Goal: Communication & Community: Answer question/provide support

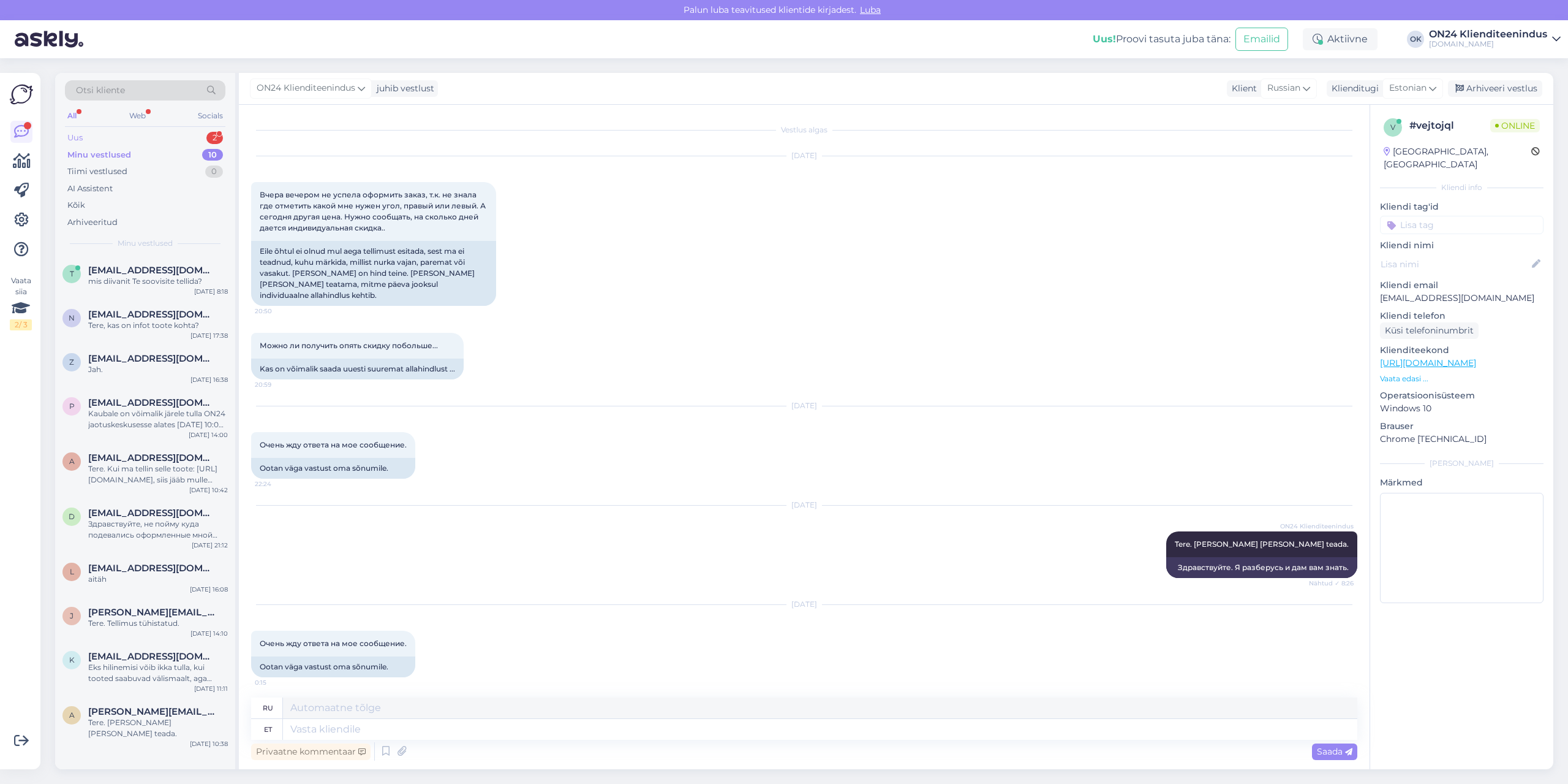
scroll to position [265, 0]
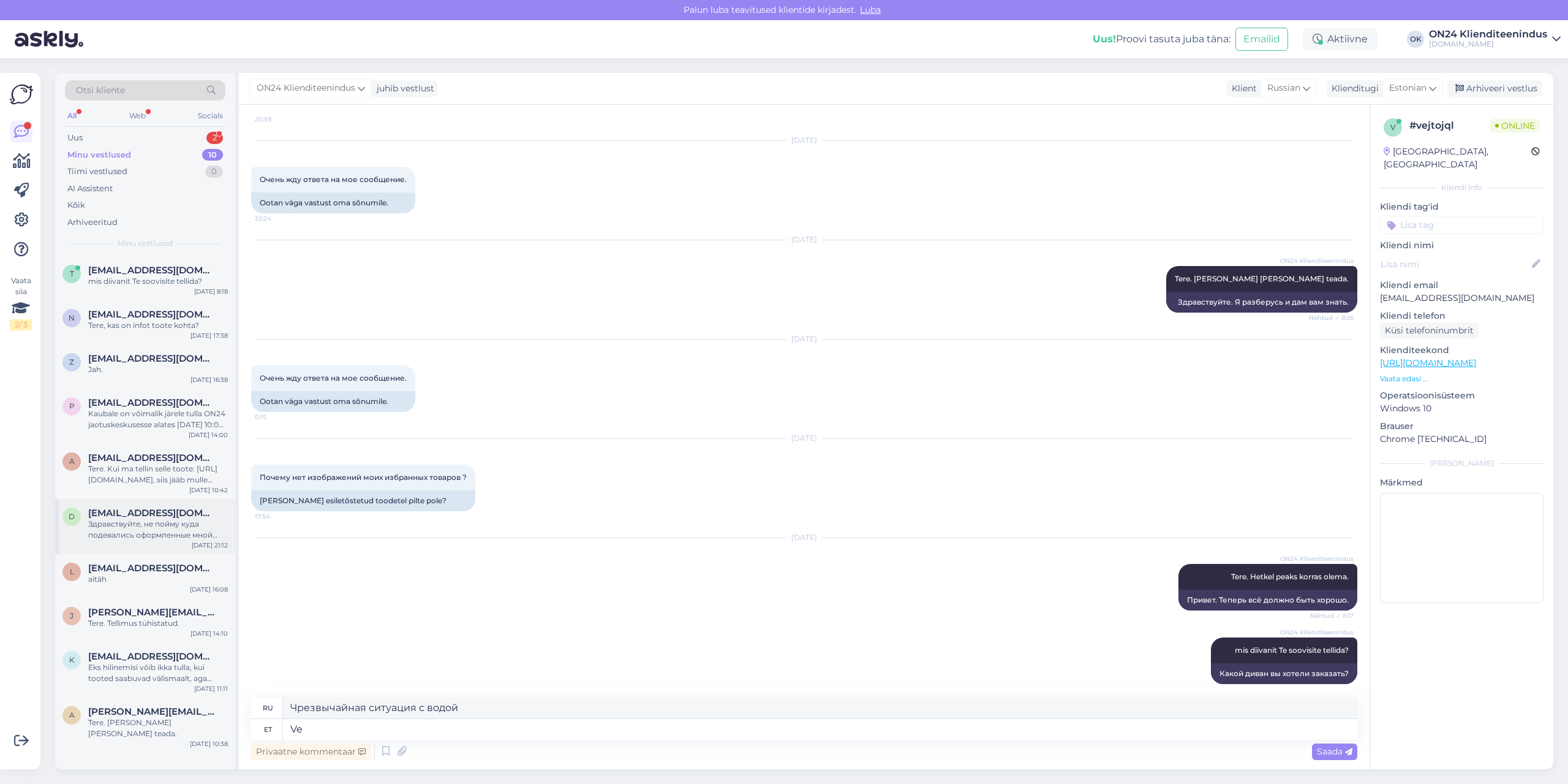
type textarea "V"
click at [113, 415] on div "Kaubale on võimalik järele tulla ON24 jaotuskeskusesse alates [DATE] 10:00-st. …" at bounding box center [158, 419] width 140 height 22
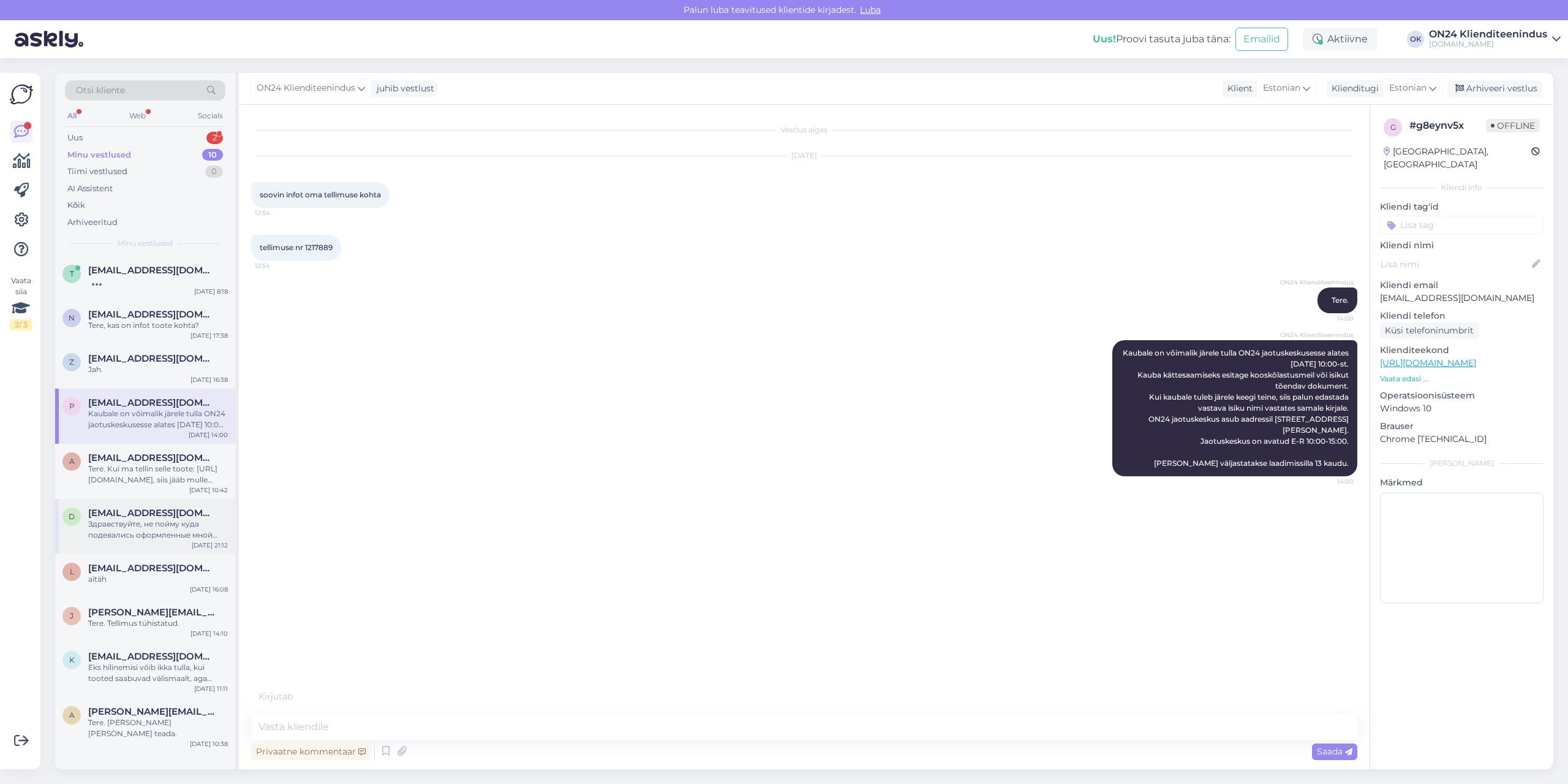
click at [125, 517] on span "[EMAIL_ADDRESS][DOMAIN_NAME]" at bounding box center [151, 513] width 127 height 11
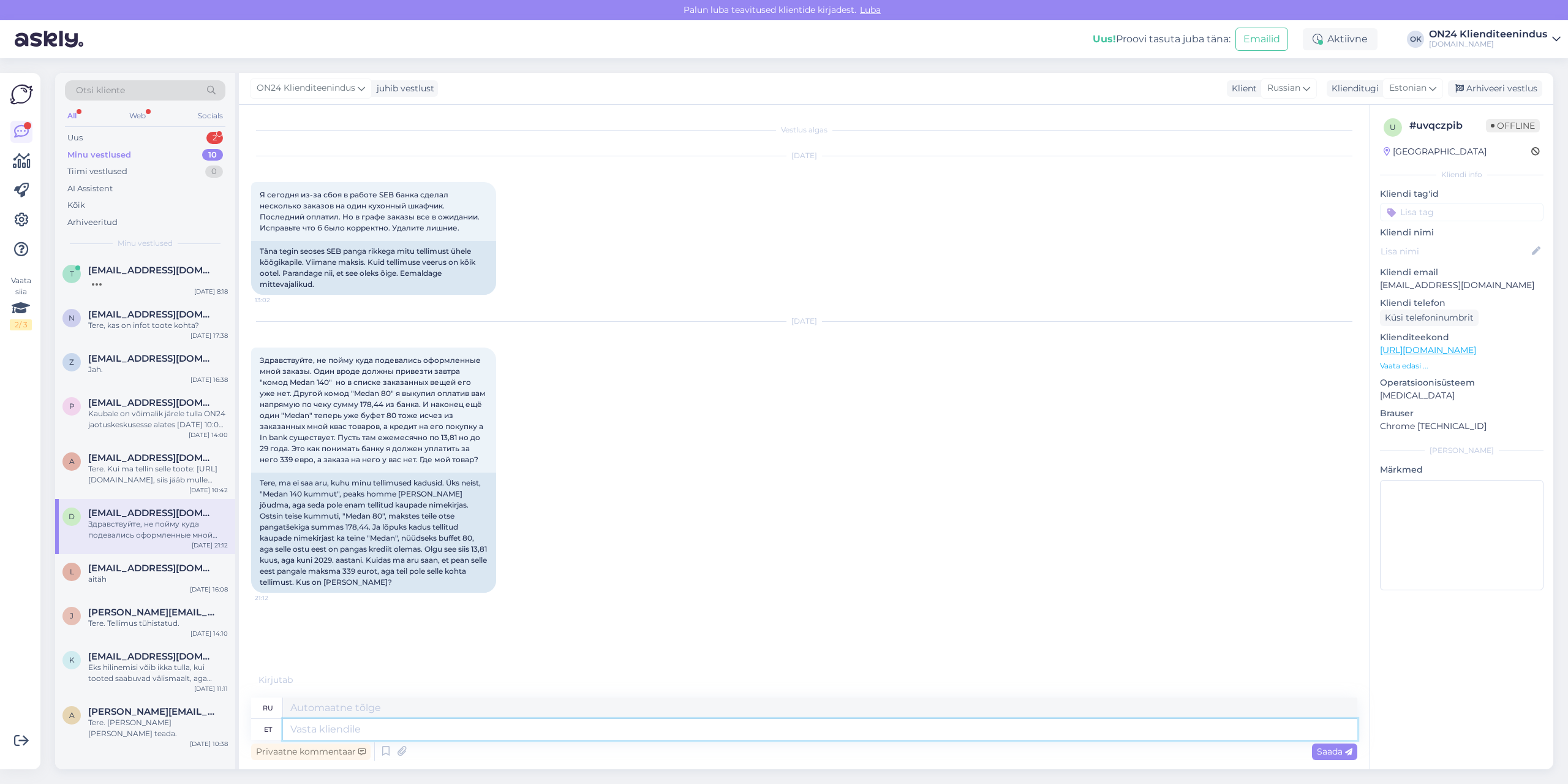
click at [335, 731] on textarea at bounding box center [820, 729] width 1074 height 21
type textarea "veeavarii t"
type textarea "чрезвычайная ситуация с водой"
type textarea "veeavarii tõttu"
type textarea "из-за повреждения водой"
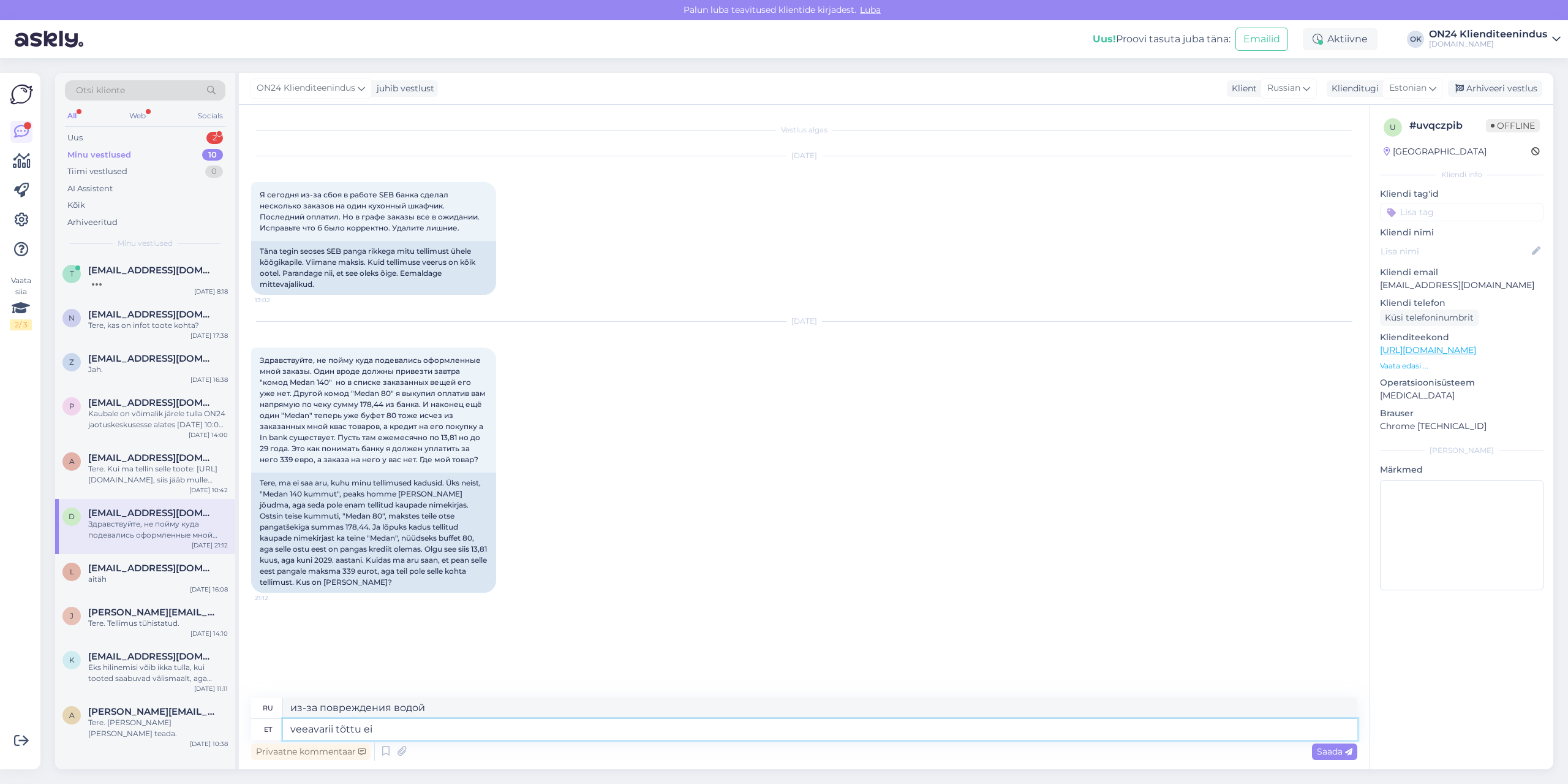
type textarea "veeavarii tõttu ei"
type textarea "из-за повреждения водой, нет"
type textarea "veeavarii tõttu ei ole vett,"
type textarea "нет воды из-за чрезвычайной ситуации с водоснабжением,"
type textarea "veeavarii tõttu ei ole vett, vesi t"
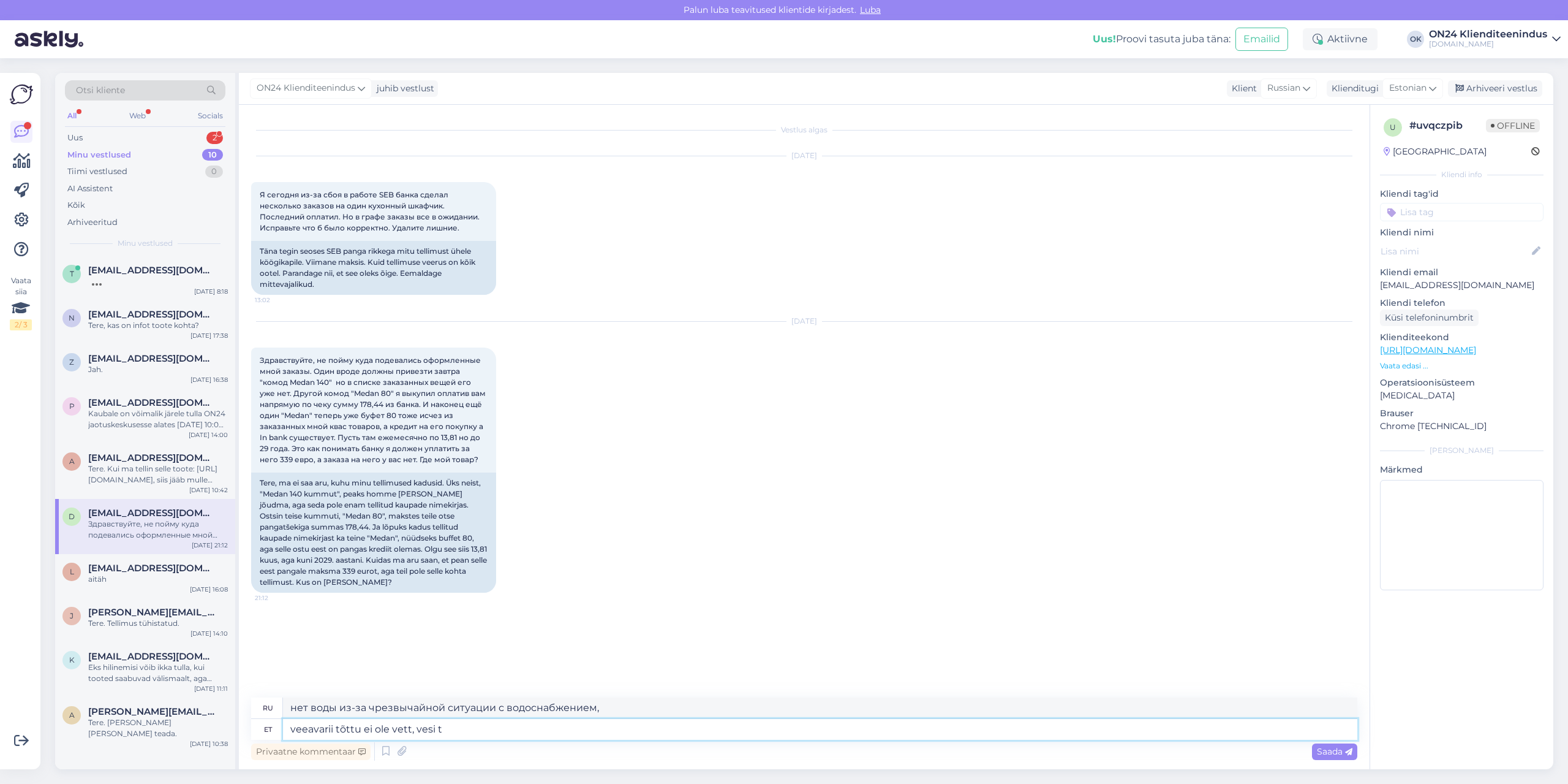
type textarea "Из-за чрезвычайной ситуации с водоснабжением нет воды."
type textarea "veeavarii tõttu ei ole vett, vesi tagasi k"
type textarea "Из-за аварии на водопроводе нет воды, но сейчас она снова подана."
type textarea "veeavarii tõttu ei ole vett, vesi tagasi [PERSON_NAME]"
type textarea "Из-за чрезвычайной ситуации с водой нет воды, подача воды будет восстановлена."
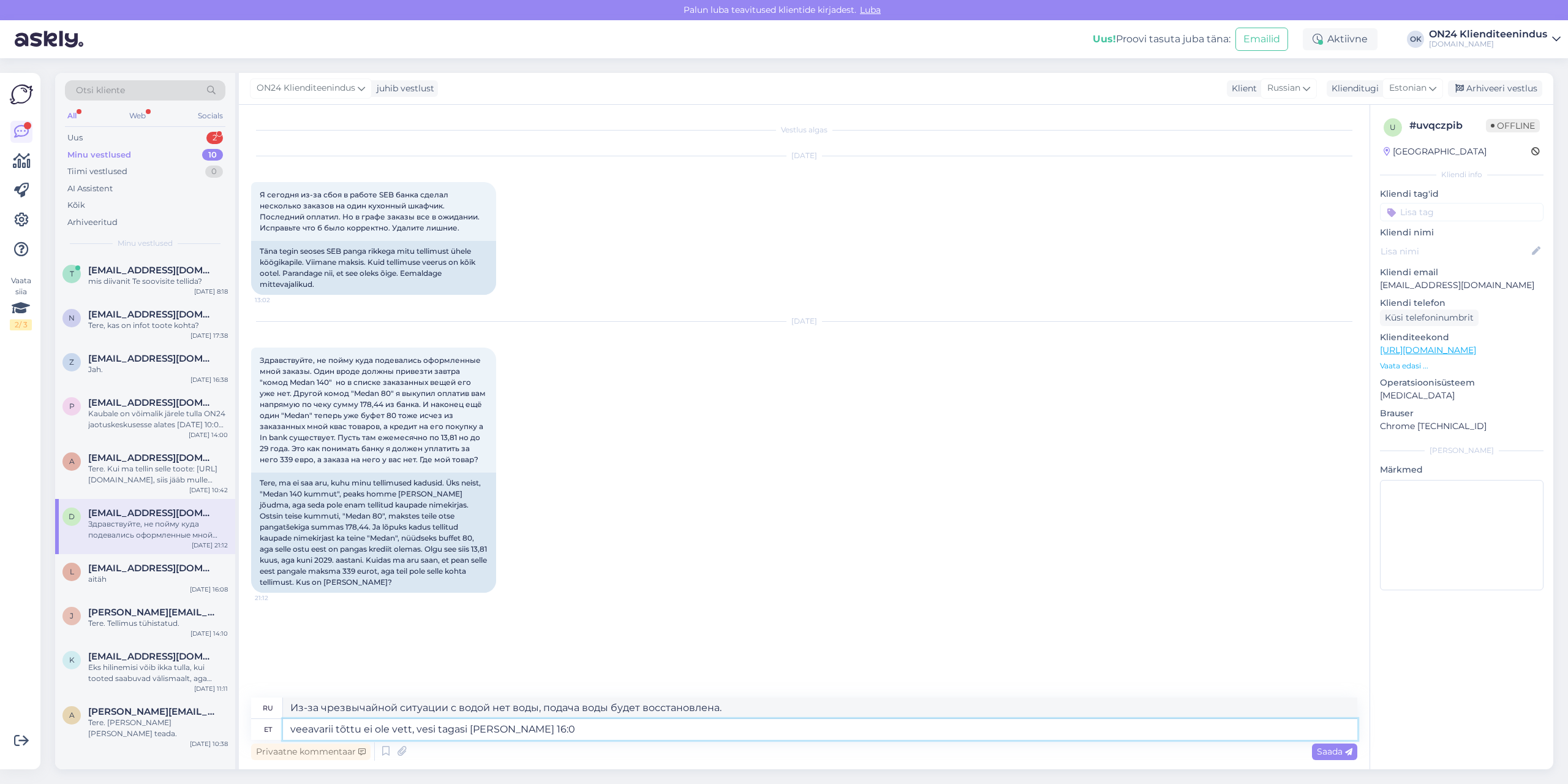
type textarea "veeavarii tõttu ei ole vett, vesi tagasi [PERSON_NAME] 16:00"
type textarea "Из-за чрезвычайной ситуации с водоснабжением нет воды. Подача воды возобновится…"
drag, startPoint x: 411, startPoint y: 727, endPoint x: 271, endPoint y: 727, distance: 140.0
click at [271, 727] on div "et veeavarii tõttu ei ole vett, vesi tagasi [PERSON_NAME] 16:00" at bounding box center [804, 729] width 1106 height 21
type textarea "Vett ei ole, vesi tagasi [PERSON_NAME] 16:00"
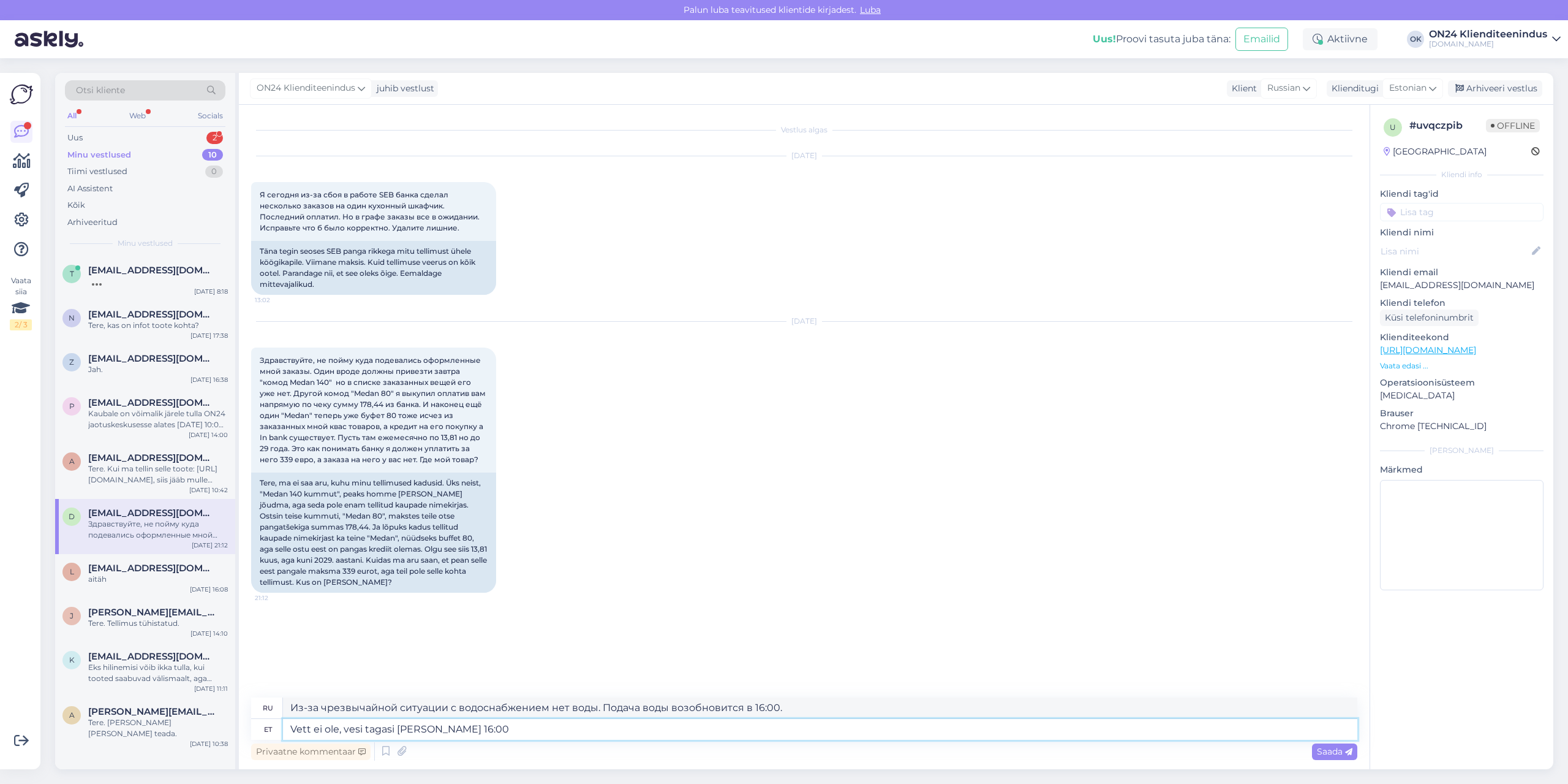
type textarea "Нет воды, вода появится в 16:00."
drag, startPoint x: 460, startPoint y: 730, endPoint x: 286, endPoint y: 725, distance: 174.1
click at [286, 725] on textarea "Vett ei ole, vesi tagasi [PERSON_NAME] 16:00" at bounding box center [820, 729] width 1074 height 21
type textarea "Vett ei ole, vesi tagasi [PERSON_NAME] 16:00"
click at [446, 735] on textarea "Vett ei ole, vesi tagasi [PERSON_NAME] 16:00" at bounding box center [820, 729] width 1074 height 21
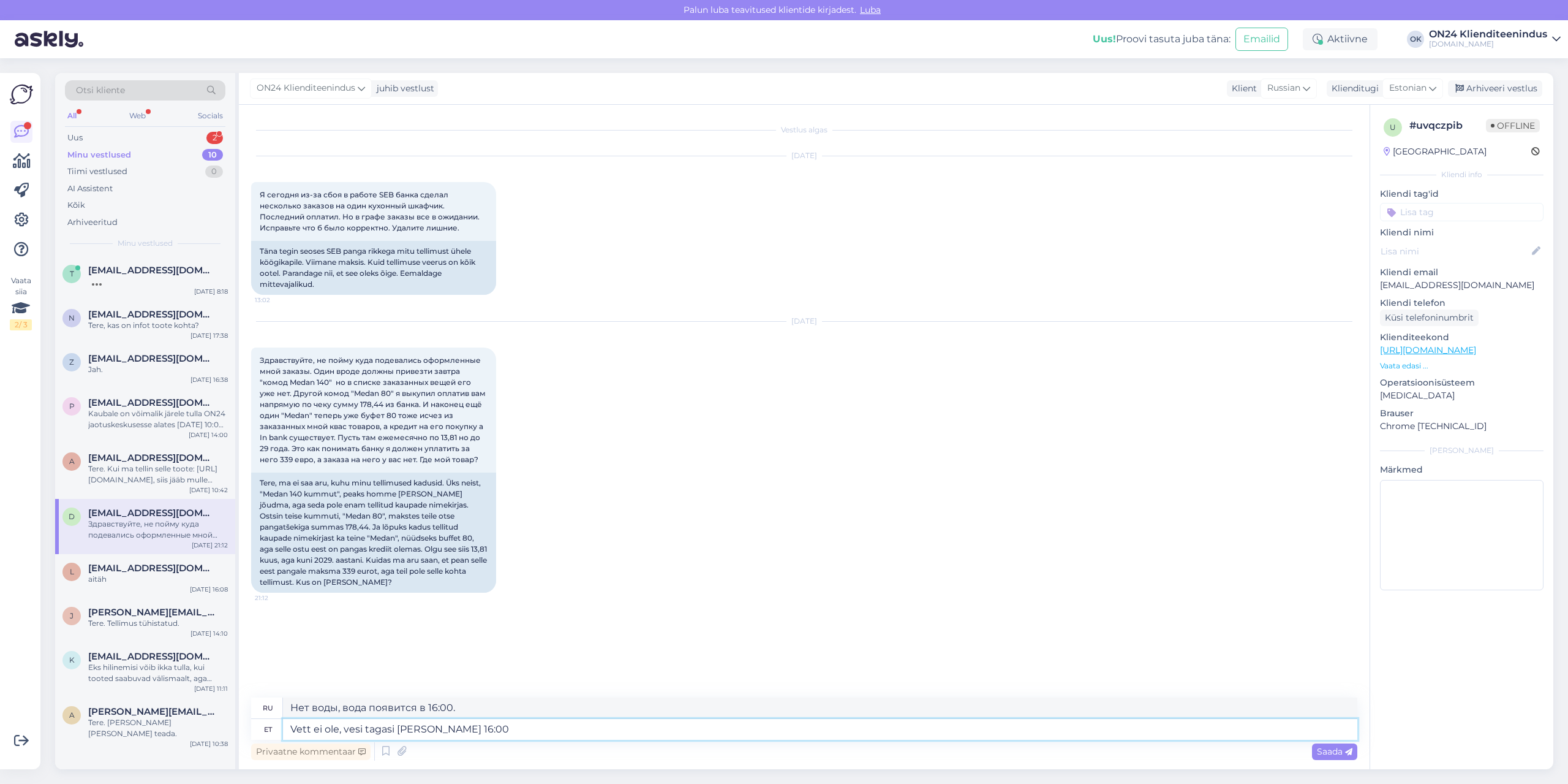
drag, startPoint x: 448, startPoint y: 734, endPoint x: 264, endPoint y: 727, distance: 184.1
click at [264, 727] on div "et Vett ei ole, vesi tagasi [PERSON_NAME] 16:00" at bounding box center [804, 729] width 1106 height 21
click at [99, 132] on div "Uus 2" at bounding box center [145, 137] width 160 height 17
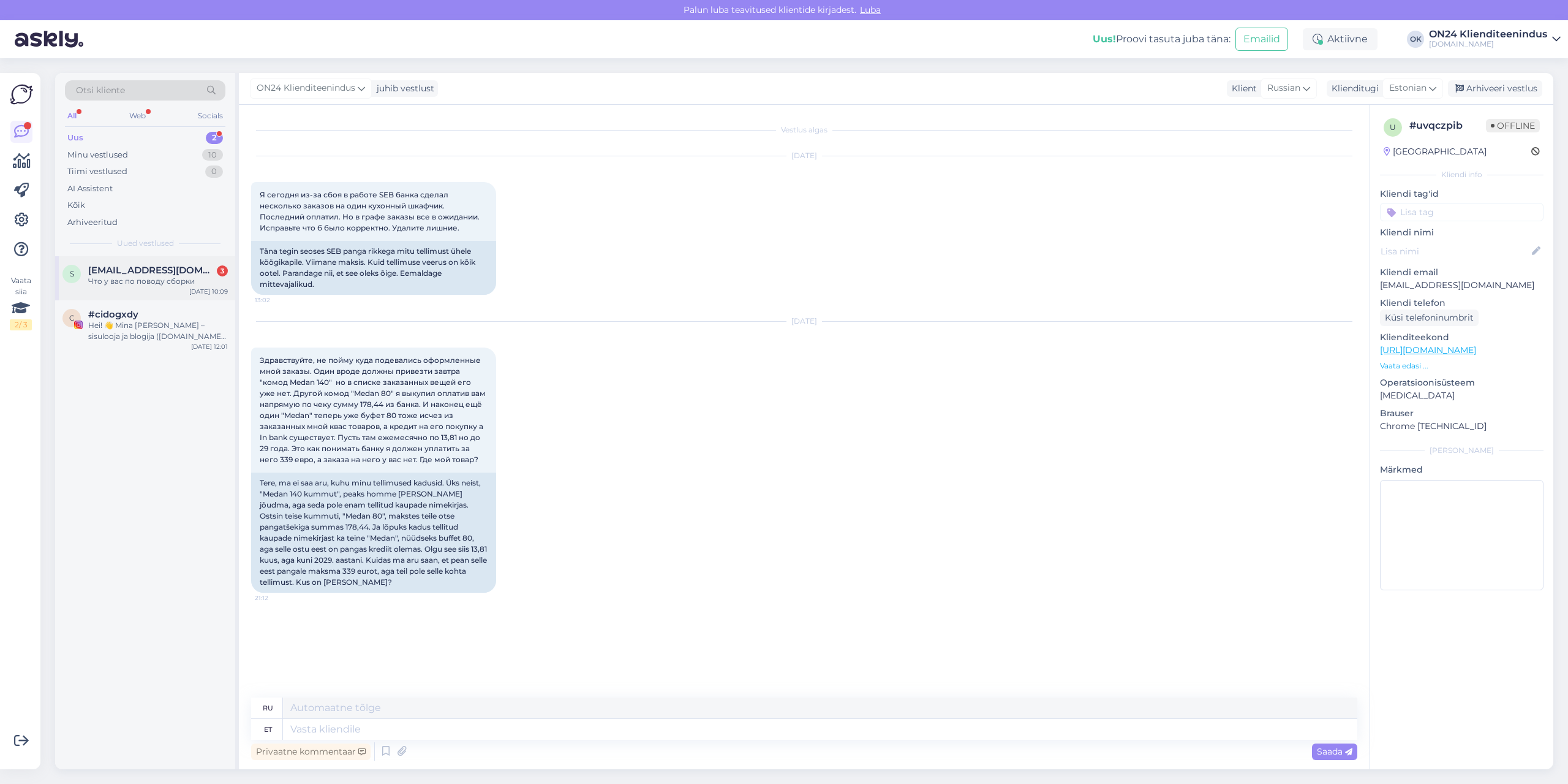
click at [128, 287] on div "s [EMAIL_ADDRESS][DOMAIN_NAME] 3 Что у вас по поводу сборки [DATE] 10:09" at bounding box center [145, 278] width 180 height 44
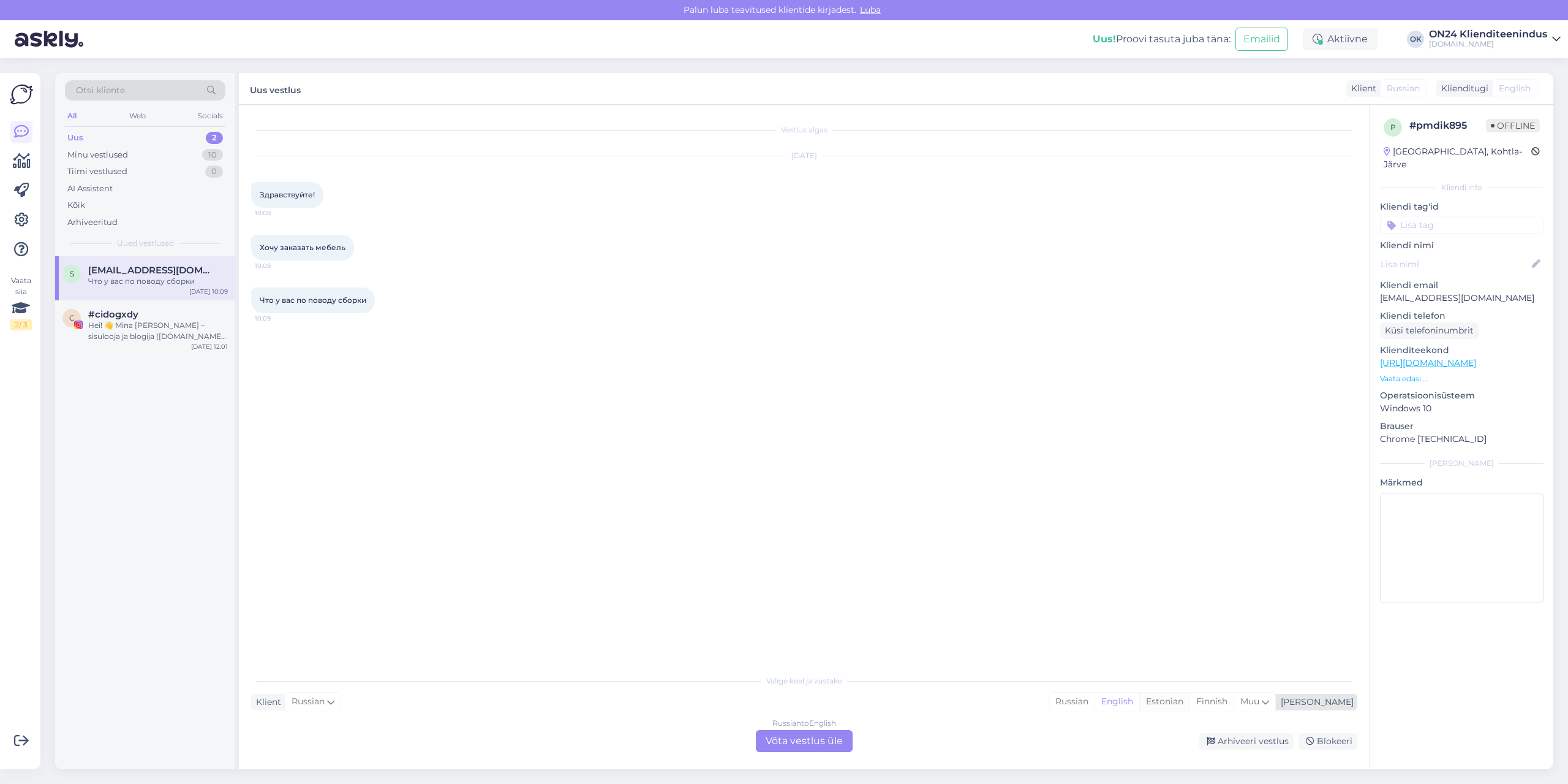
click at [1189, 709] on div "Estonian" at bounding box center [1164, 701] width 50 height 18
click at [812, 739] on div "Russian to Estonian Võta vestlus üle" at bounding box center [804, 741] width 97 height 22
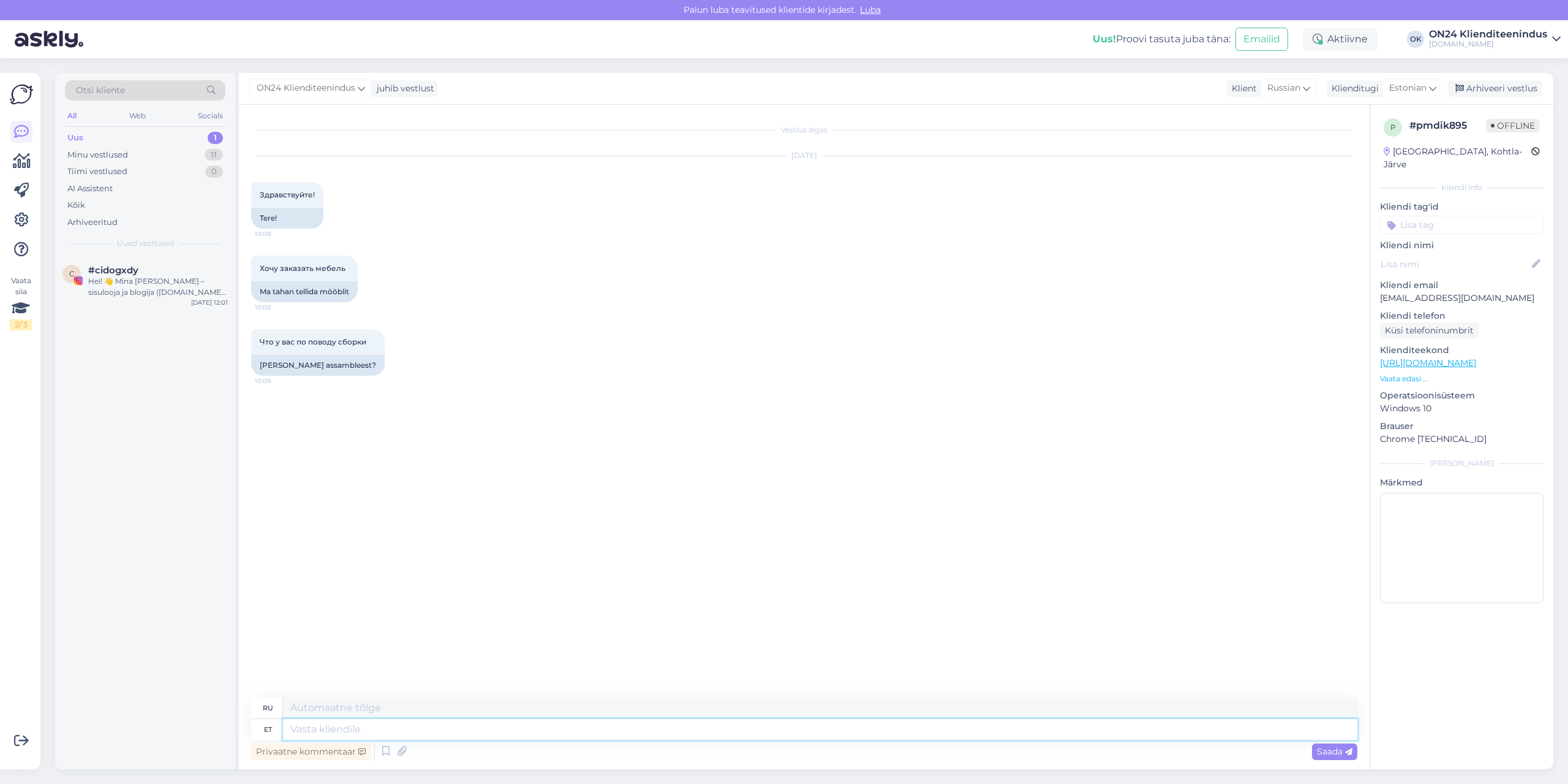
click at [763, 727] on textarea at bounding box center [820, 729] width 1074 height 21
type textarea "Tere."
type textarea "Привет."
type textarea "Tere. Pakume k"
type textarea "Здравствуйте. Мы предлагаем"
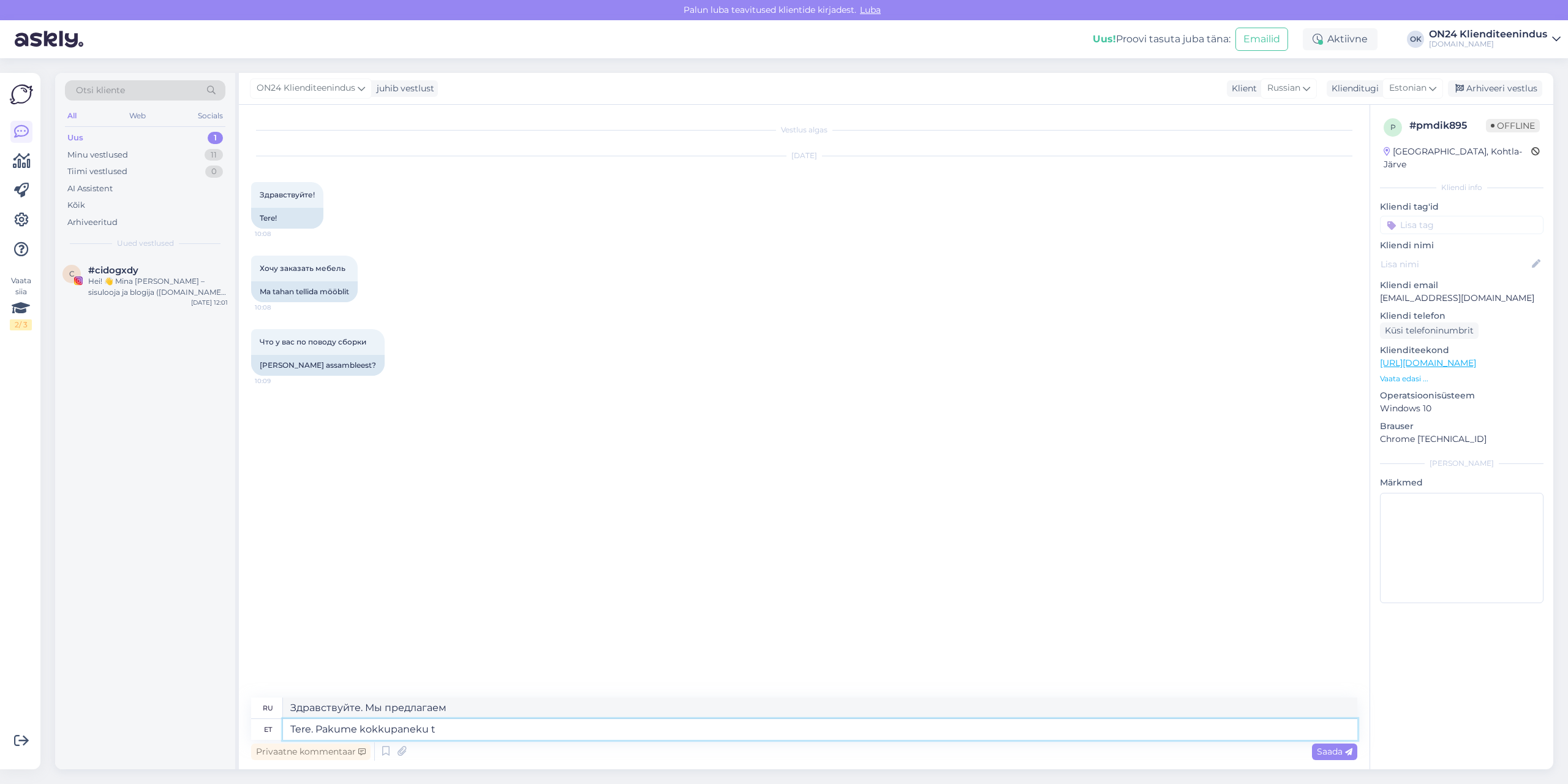
type textarea "Tere. Pakume kokkupaneku te"
type textarea "Здравствуйте. Предлагаем сборку."
type textarea "Tere. Pakume kokkupaneku teenust."
type textarea "Здравствуйте. Мы предлагаем услуги по сборке."
type textarea "Tere. Pakume kokkupaneku teenust. Tellimuse ko"
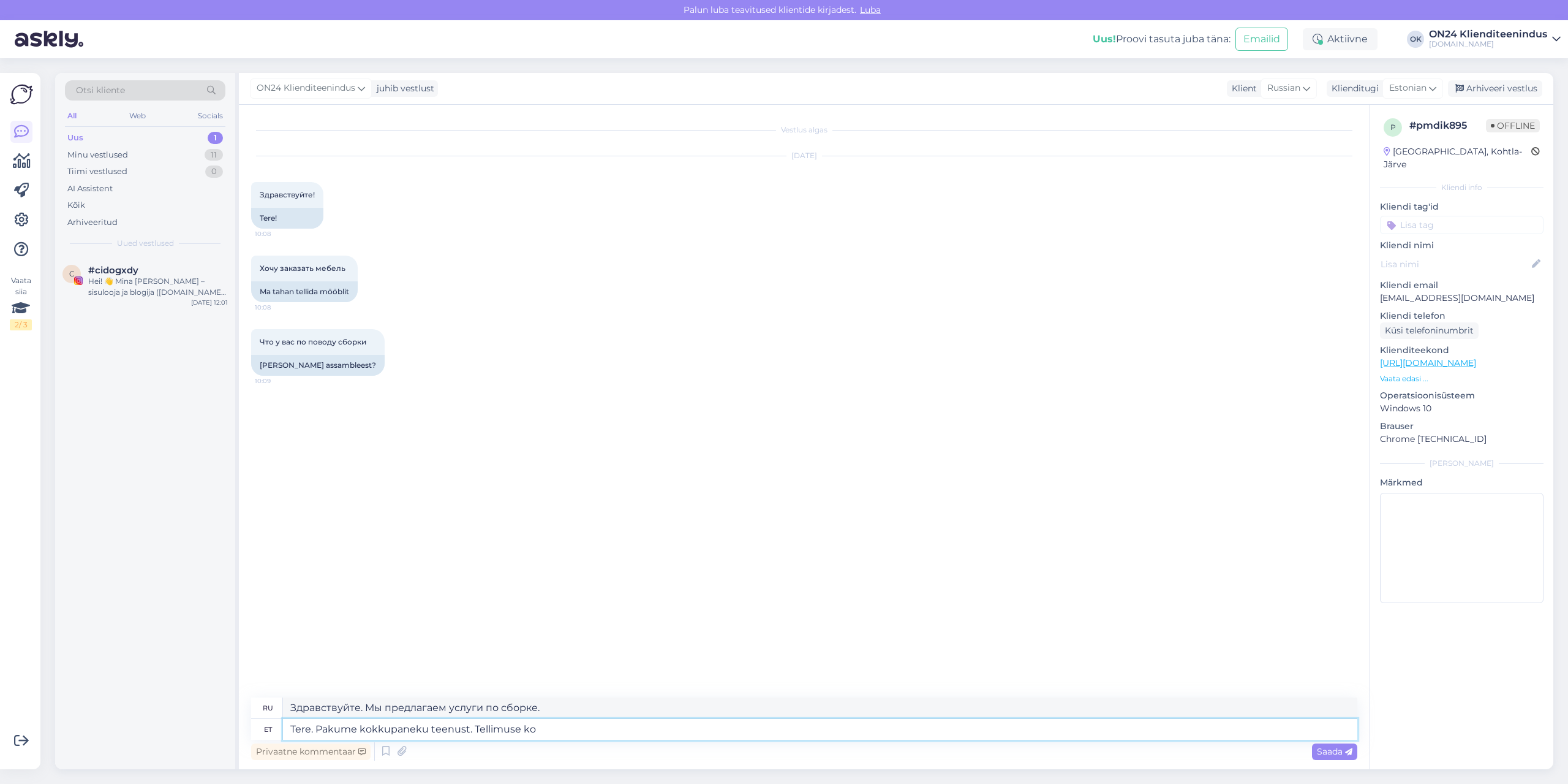
type textarea "Здравствуйте. Предлагаем услуги по сборке. Заказать"
type textarea "Tere. Pakume kokkupaneku teenust. Tellimuse kommentaari pal"
type textarea "Здравствуйте. Мы предлагаем услуги по сборке. Комментарий к заказу."
type textarea "Tere. Pakume kokkupaneku teenust. Tellimuse kommentaari palun l"
type textarea "Здравствуйте. Мы предлагаем услуги по сборке. Пожалуйста, оставьте комментарий …"
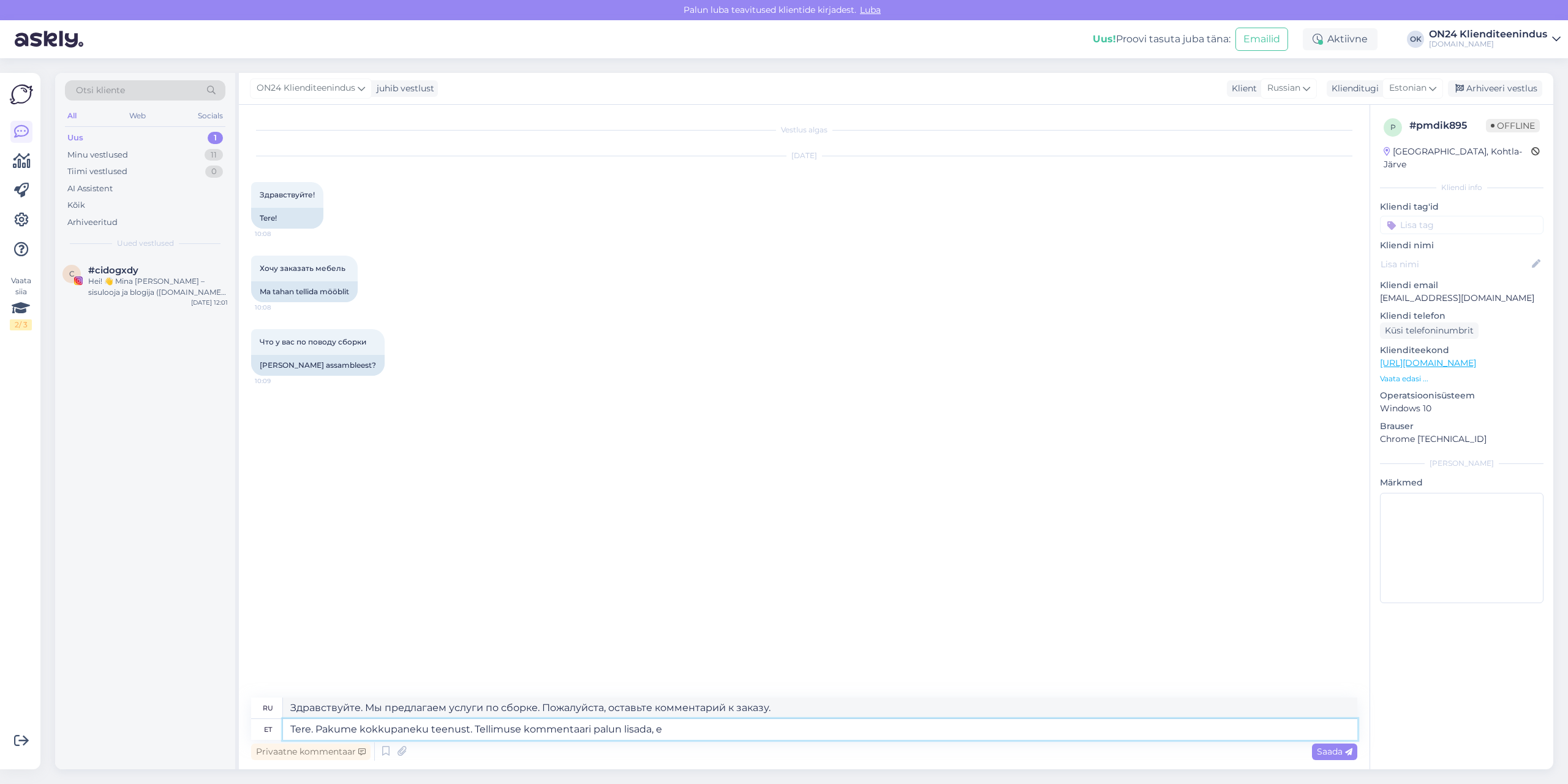
type textarea "Tere. Pakume kokkupaneku teenust. Tellimuse kommentaari palun lisada, et"
type textarea "Здравствуйте. Мы предлагаем услуги по сборке. Пожалуйста, добавьте комментарий …"
type textarea "Tere. Pakume kokkupaneku teenust. Tellimuse kommentaari palun lisada, et so"
type textarea "Здравствуйте. Мы предлагаем услуги по сборке. Пожалуйста, добавьте в комментари…"
type textarea "Tere. Pakume kokkupaneku teenust. Tellimuse kommentaari palun lisada, et soovit…"
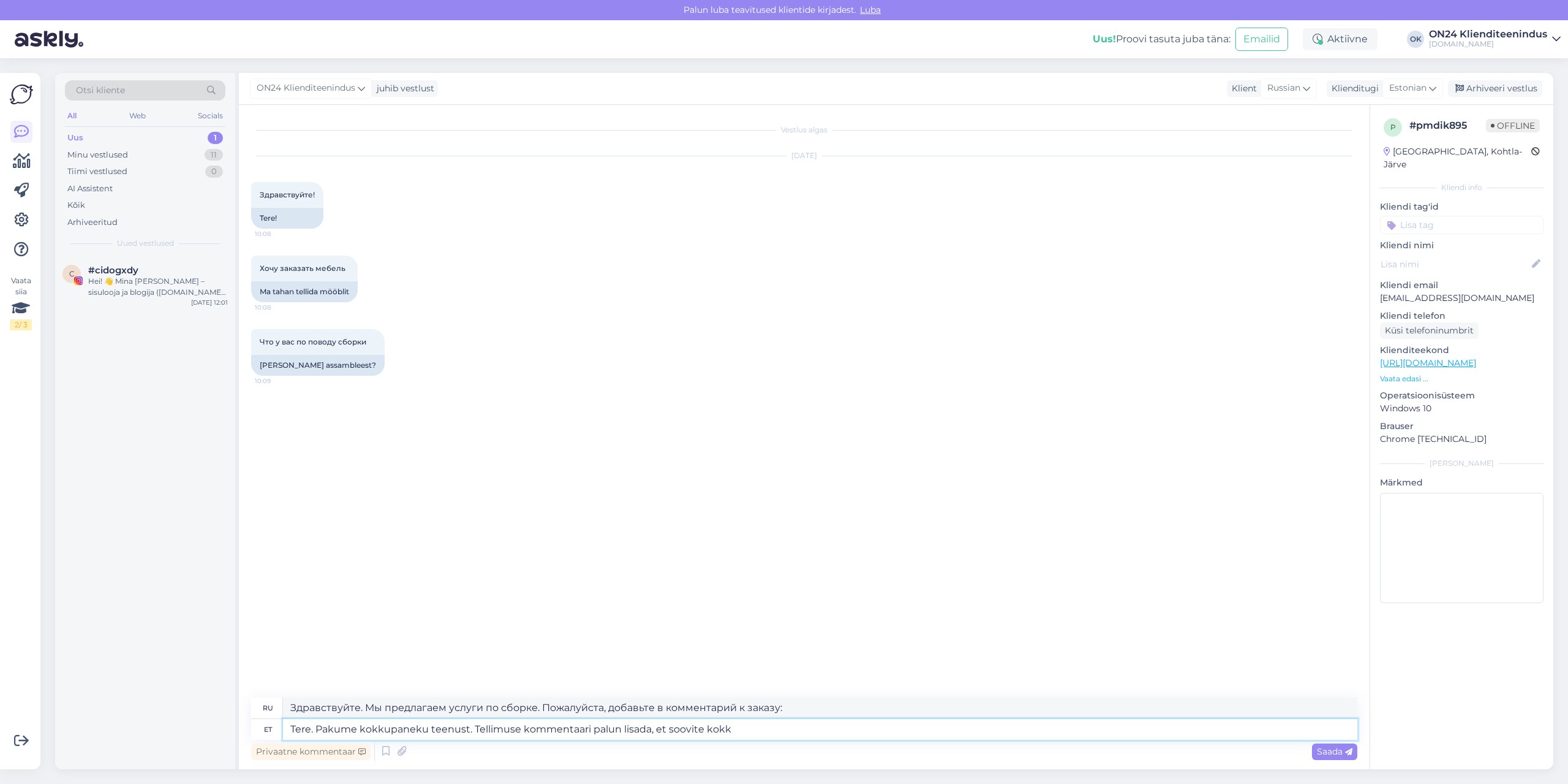
type textarea "Здравствуйте. Мы предлагаем услуги по сборке. Пожалуйста, укажите в комментарии…"
type textarea "Tere. Pakume kokkupaneku teenust. Tellimuse kommentaari palun lisada, et soovit…"
type textarea "Здравствуйте. Мы предлагаем услуги по сборке. Пожалуйста, укажите в комментарии…"
type textarea "Tere. Pakume kokkupaneku teenust. Tellimuse kommentaari palun lisada, et soovit…"
type textarea "Здравствуйте. Мы предлагаем услуги по сборке. Пожалуйста, добавьте комментарий …"
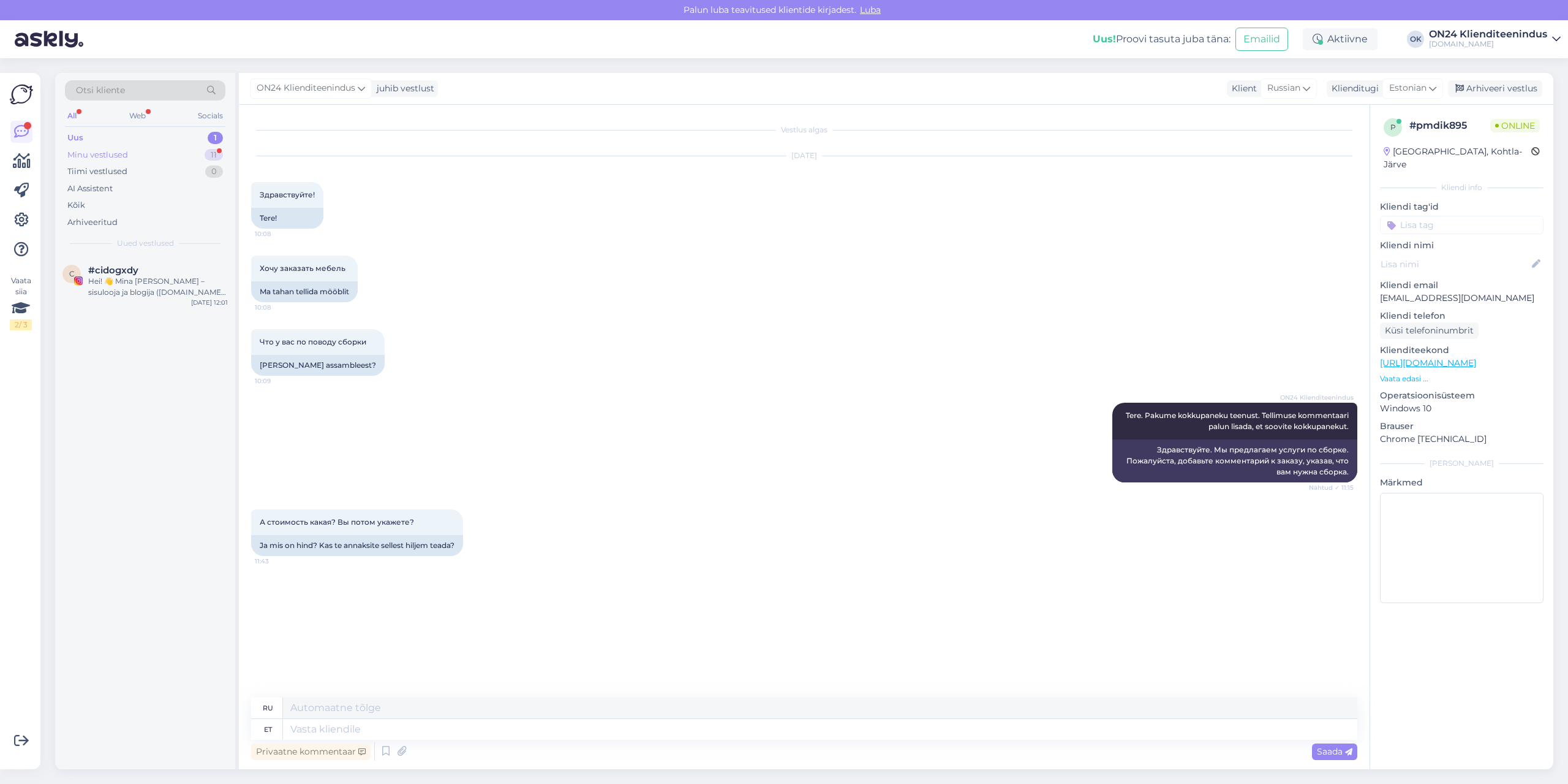
click at [121, 157] on div "Minu vestlused" at bounding box center [98, 155] width 61 height 12
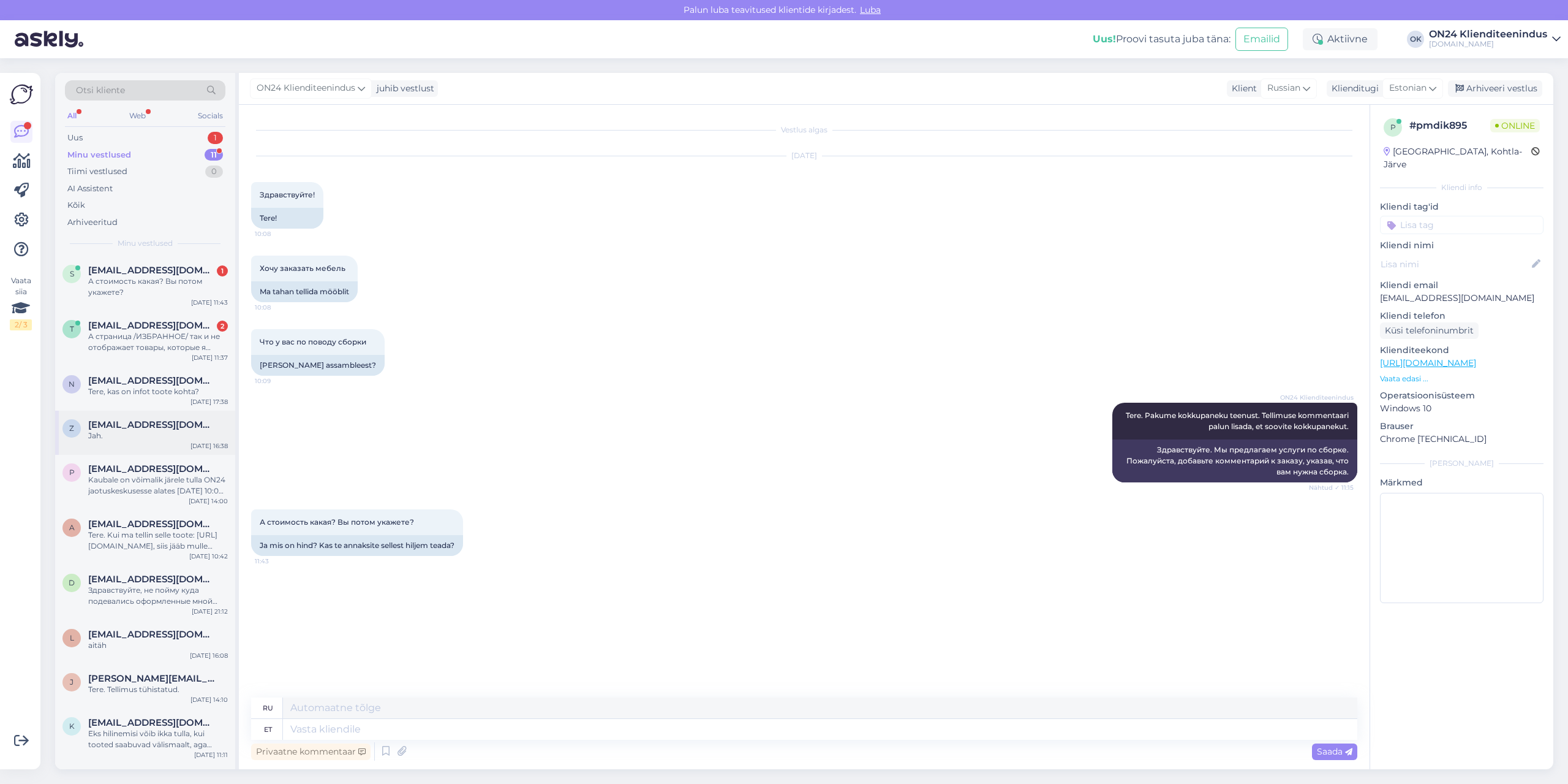
click at [140, 437] on div "Jah." at bounding box center [158, 436] width 140 height 11
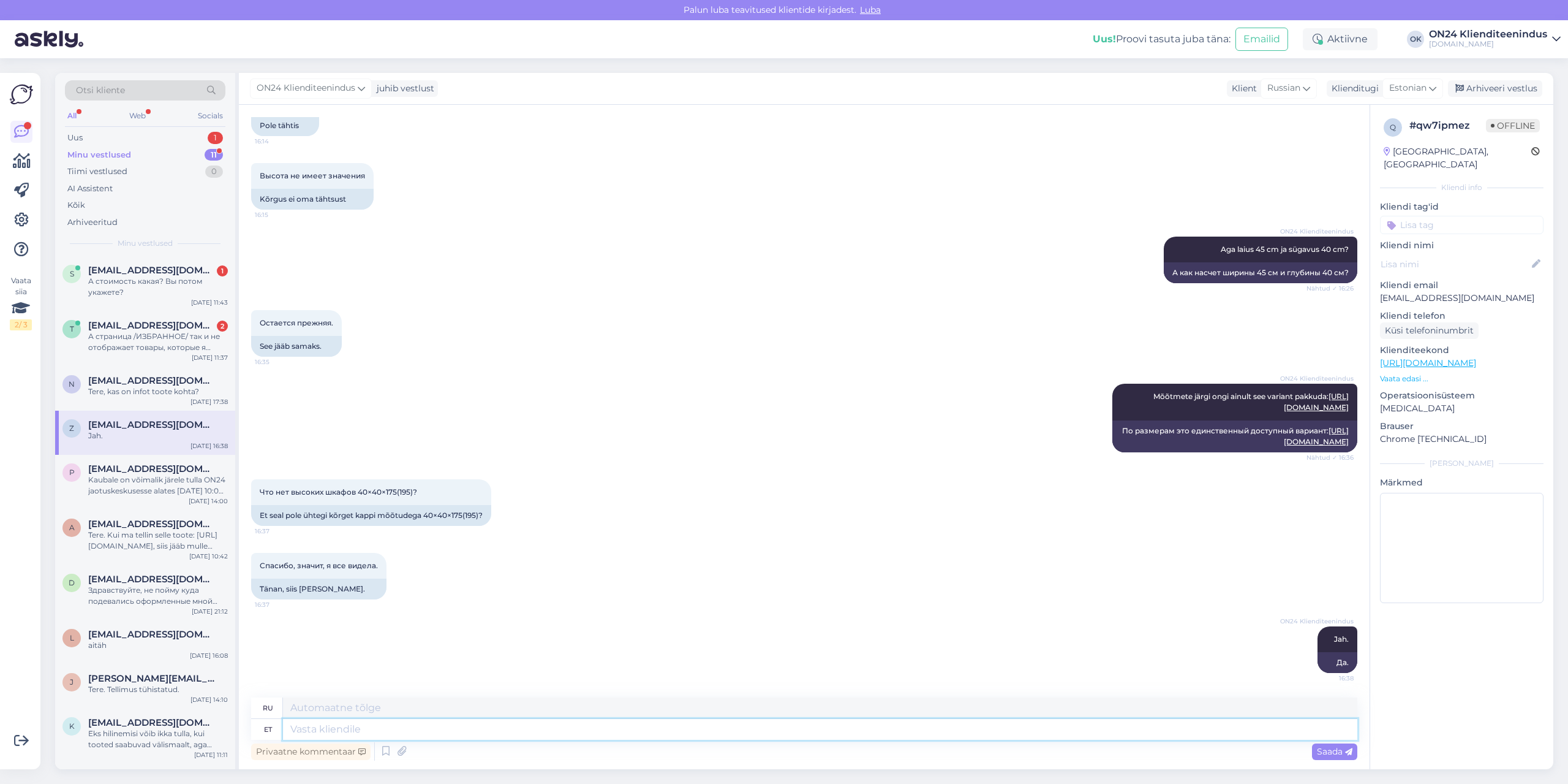
click at [448, 728] on textarea at bounding box center [820, 729] width 1074 height 21
click at [1283, 89] on span "Russian" at bounding box center [1283, 88] width 33 height 14
click at [1260, 115] on input at bounding box center [1272, 115] width 115 height 19
type input "eng"
click at [1245, 146] on link "English" at bounding box center [1272, 143] width 135 height 20
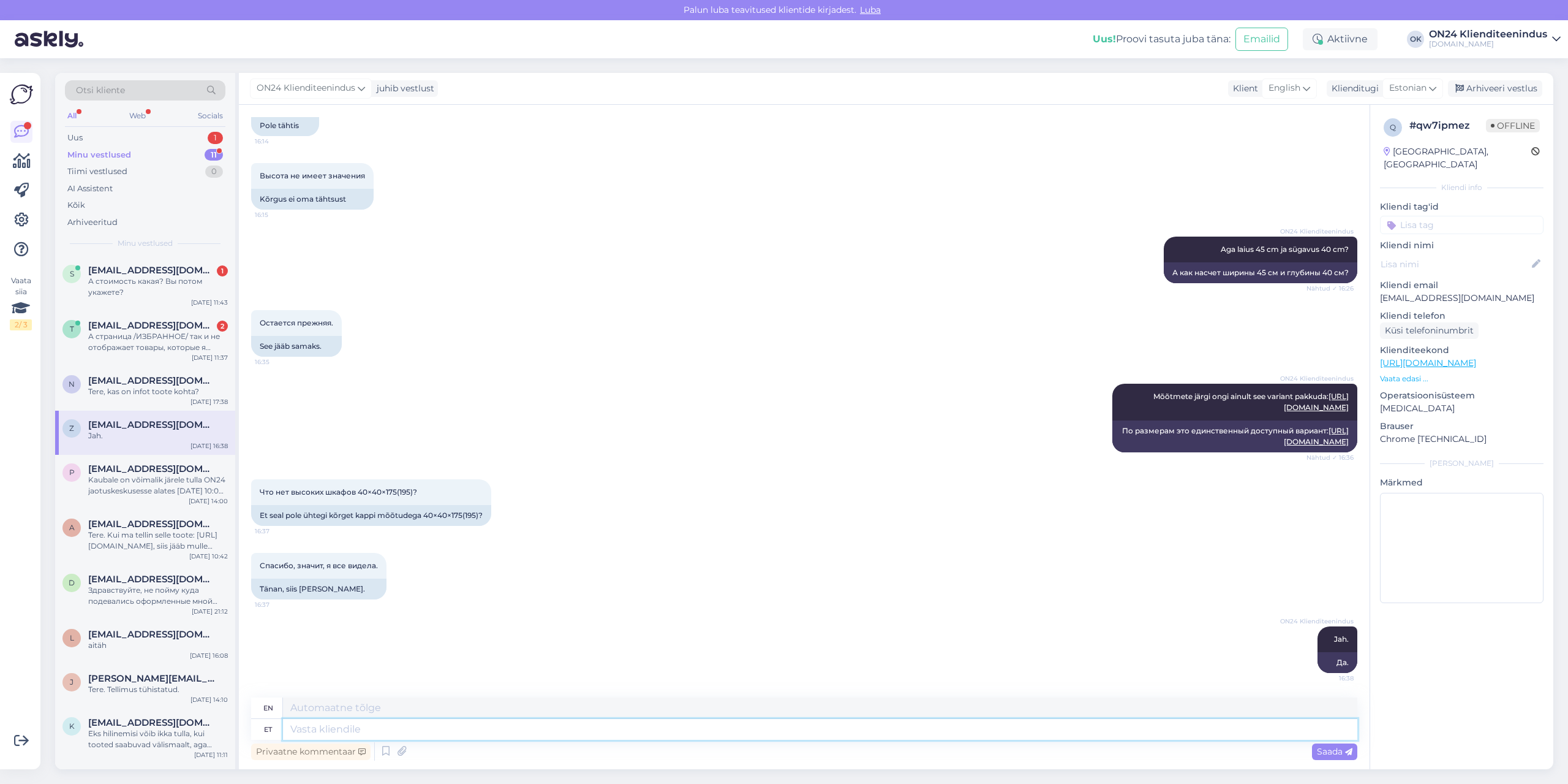
click at [304, 729] on textarea at bounding box center [820, 729] width 1074 height 21
paste textarea "kas lauajalg on [PERSON_NAME]?"
type textarea "kas lauajalg on [PERSON_NAME]?"
type textarea "Is the table leg matte brass?"
type textarea "kas lauajalg on [PERSON_NAME]?"
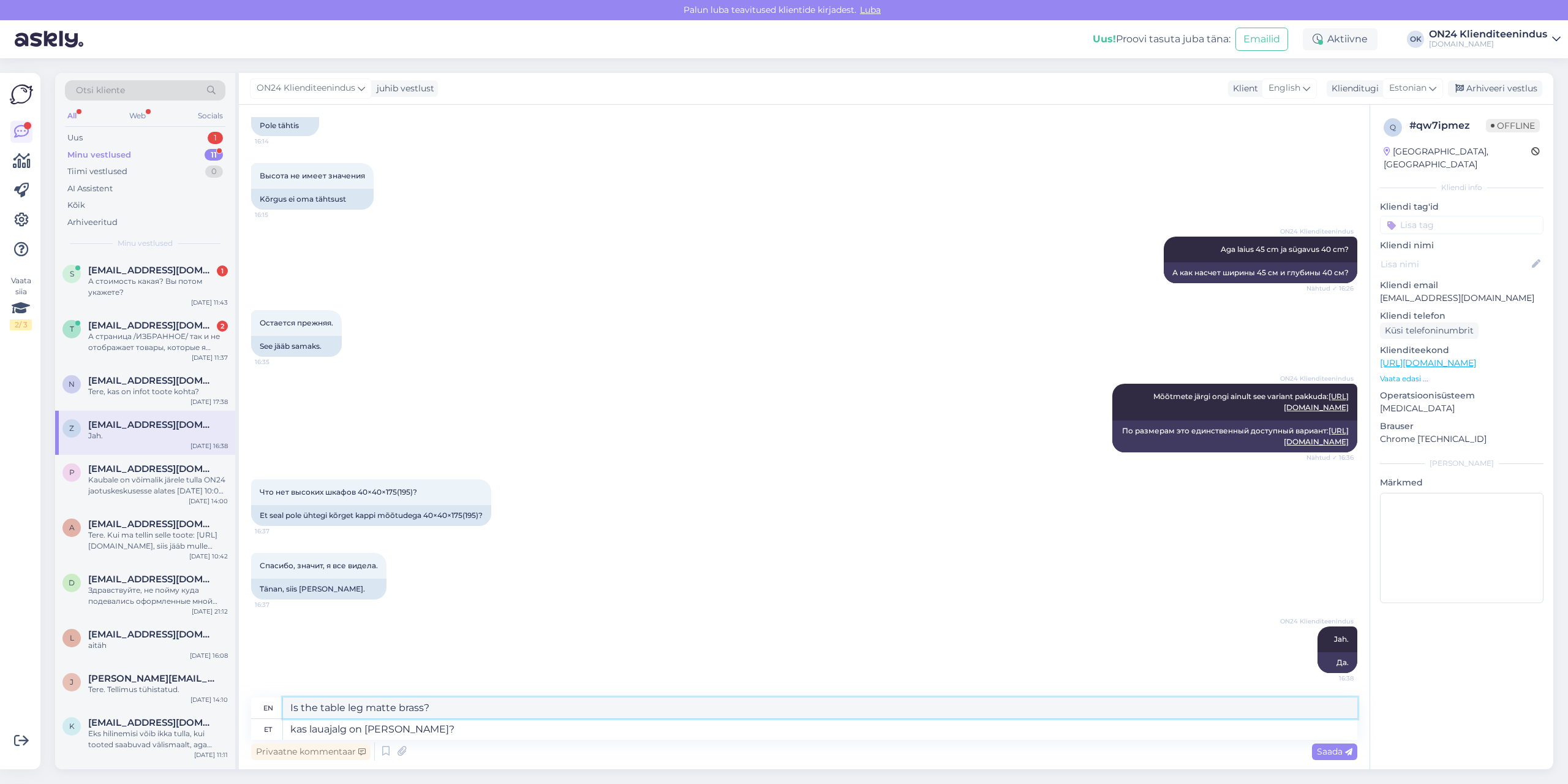
click at [415, 712] on textarea "Is the table leg matte brass?" at bounding box center [820, 708] width 1074 height 21
drag, startPoint x: 447, startPoint y: 707, endPoint x: 366, endPoint y: 709, distance: 81.0
click at [366, 709] on textarea "Is the table leg matte brass?" at bounding box center [820, 708] width 1074 height 21
drag, startPoint x: 475, startPoint y: 726, endPoint x: 263, endPoint y: 712, distance: 212.5
click at [263, 712] on div "en Is the table leg matte brass? et kas lauajalg on [PERSON_NAME]?" at bounding box center [804, 718] width 1106 height 43
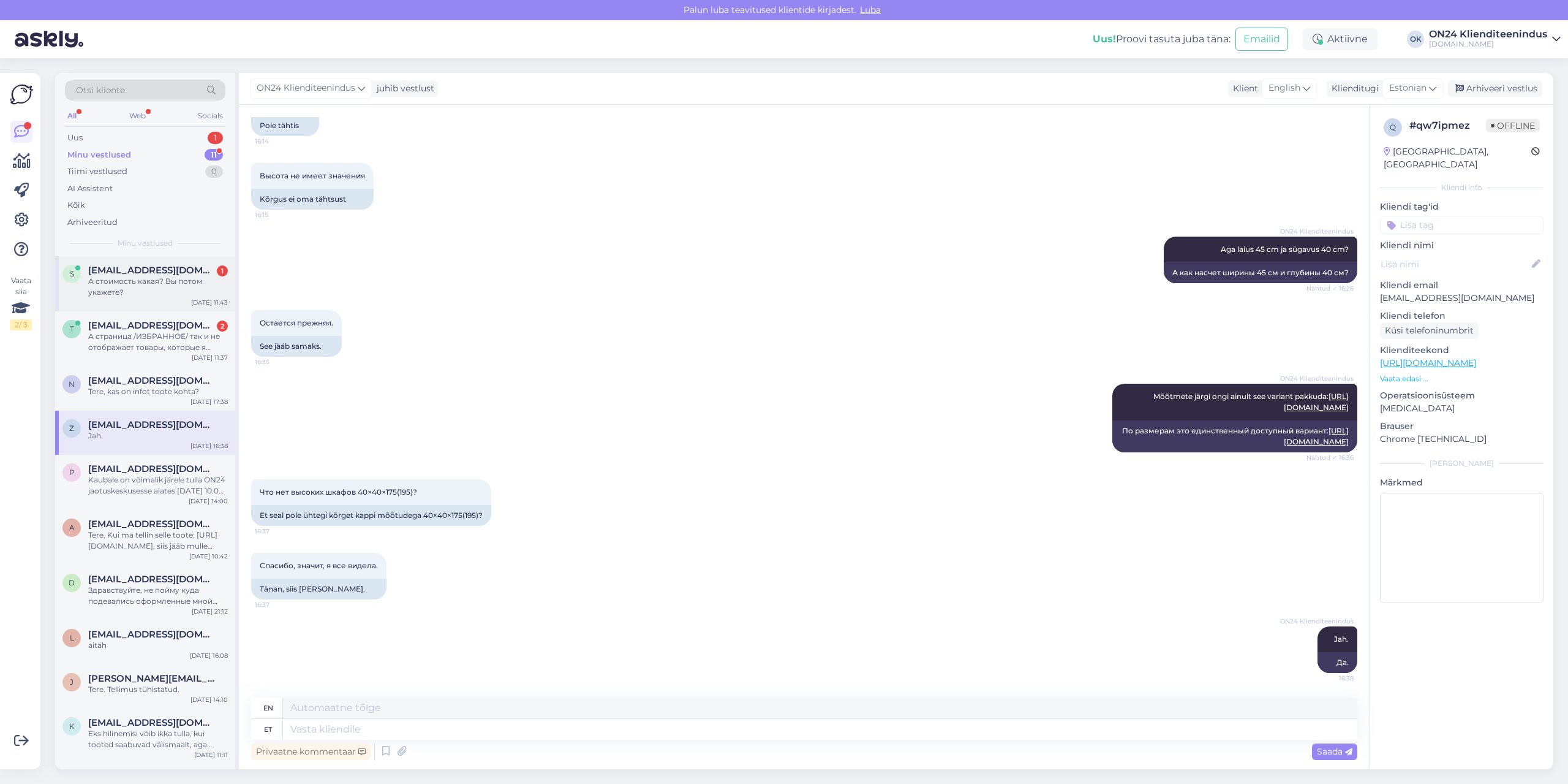
click at [124, 272] on span "[EMAIL_ADDRESS][DOMAIN_NAME]" at bounding box center [151, 270] width 127 height 11
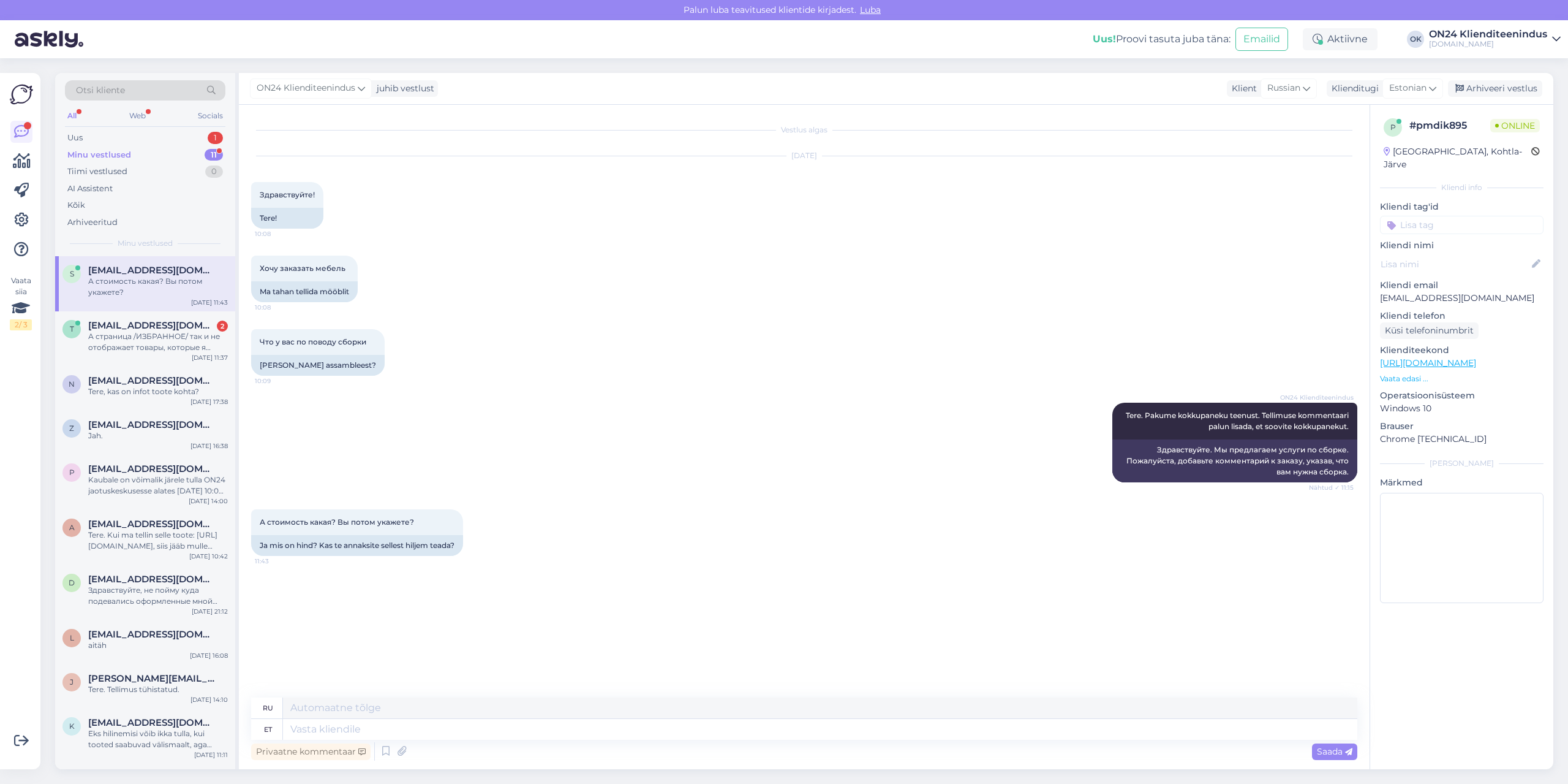
scroll to position [0, 0]
click at [128, 322] on span "[EMAIL_ADDRESS][DOMAIN_NAME]" at bounding box center [151, 325] width 127 height 11
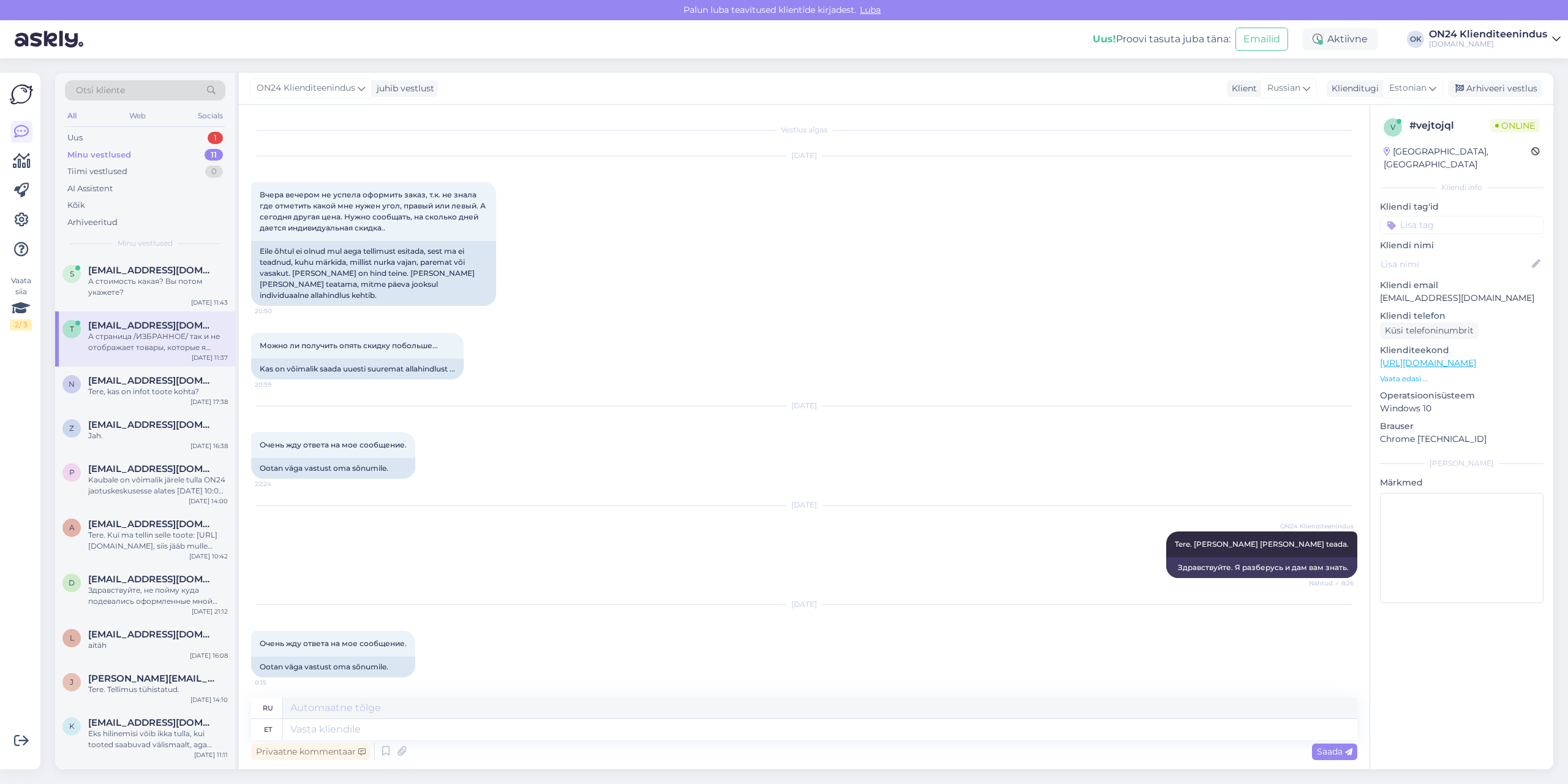
scroll to position [655, 0]
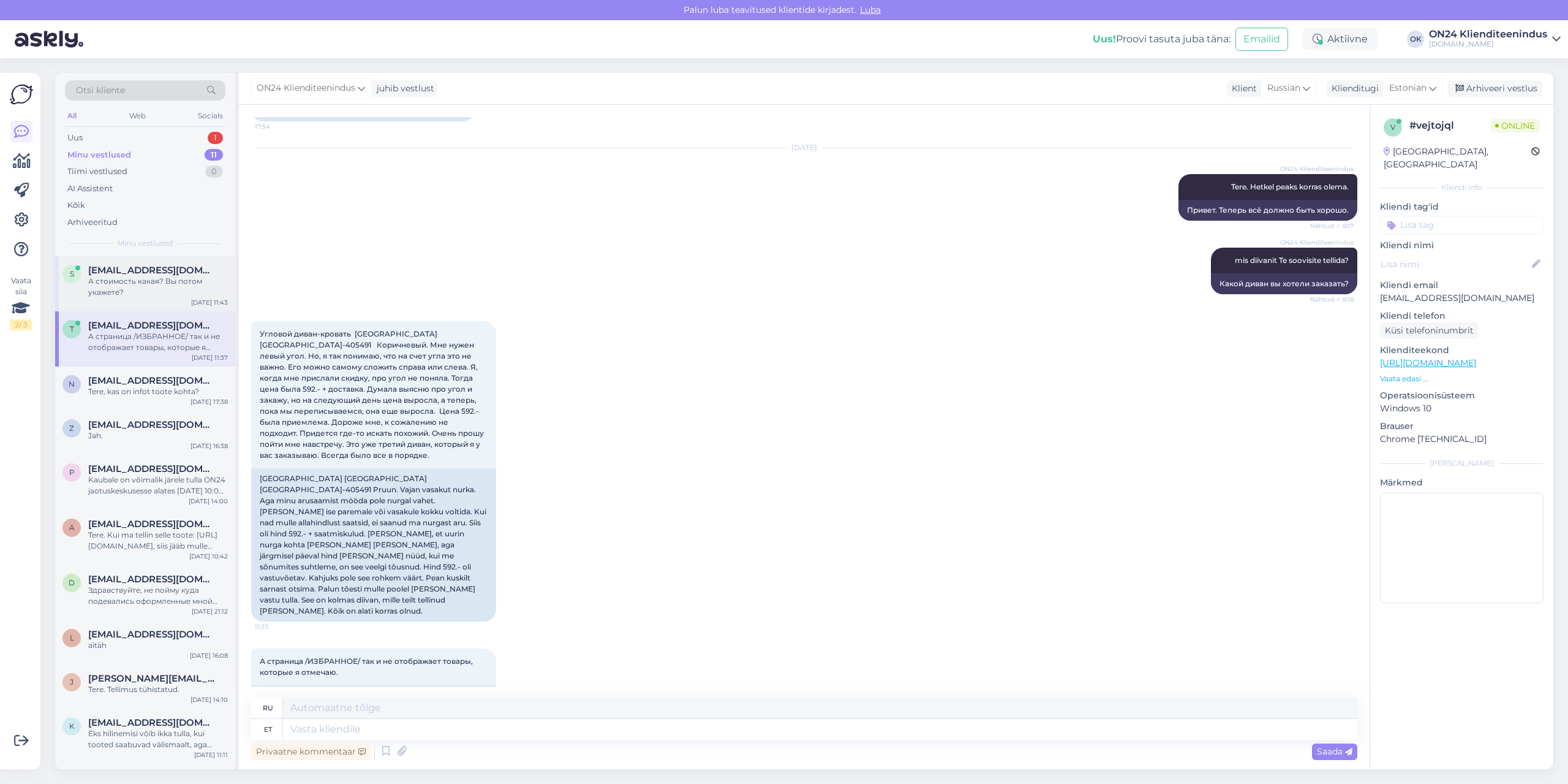
click at [141, 293] on div "А стоимость какая? Вы потом укажете?" at bounding box center [158, 287] width 140 height 22
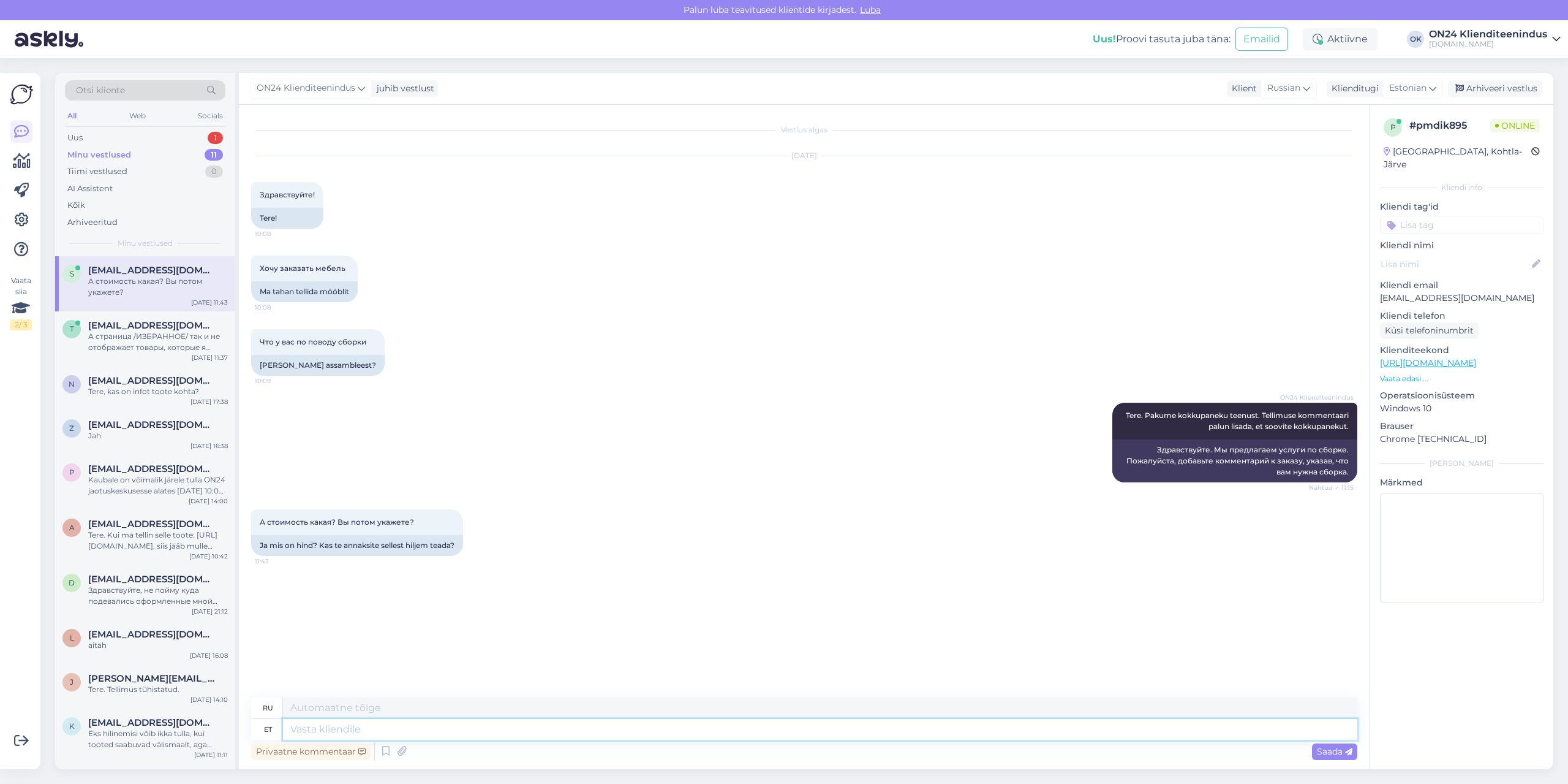
click at [421, 724] on textarea at bounding box center [820, 729] width 1074 height 21
type textarea "[PERSON_NAME] p"
type textarea "Ставка"
type textarea "[PERSON_NAME] peame u"
type textarea "Мы должны оценить"
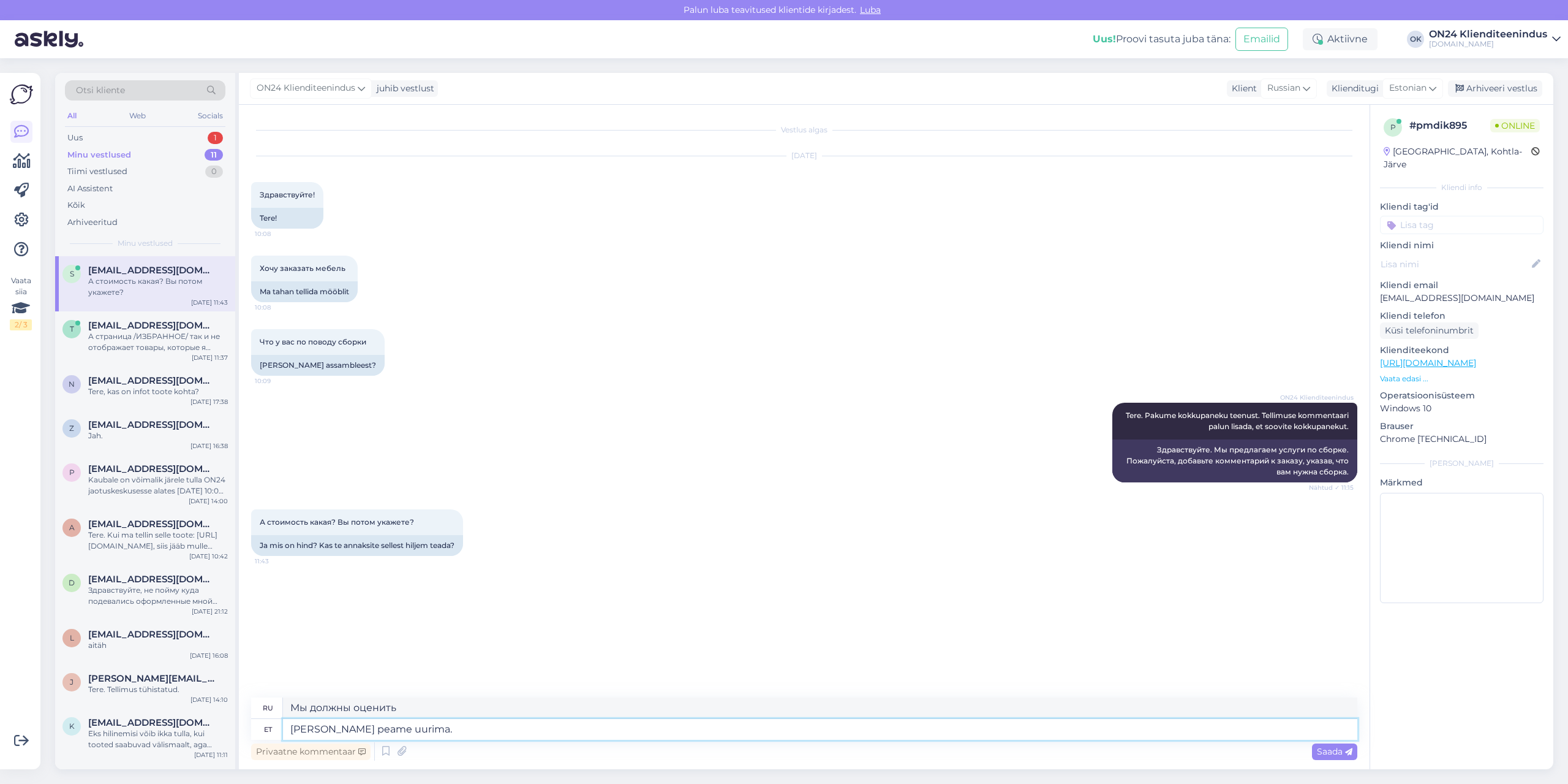
type textarea "[PERSON_NAME] peame uurima."
type textarea "Нам нужно выяснить цену."
type textarea "[PERSON_NAME] peame uurima. Jah se"
type textarea "Нам нужно посмотреть цену. Да."
type textarea "[PERSON_NAME] peame uurima. Jah sellest a"
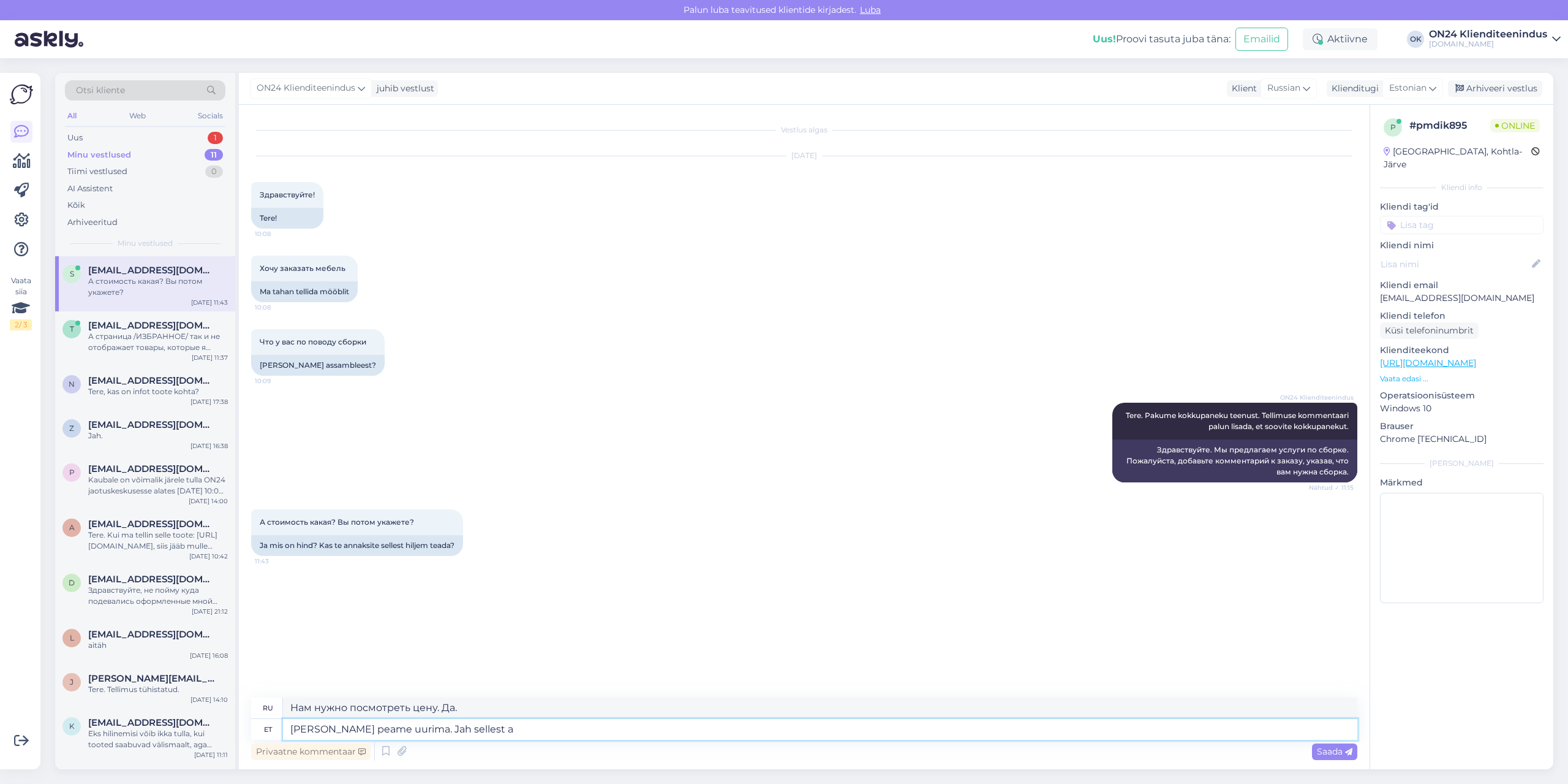
type textarea "Нам нужно посмотреть на цену. Да, именно так."
type textarea "[PERSON_NAME] peame uurima. Jah sellest antakse hi"
type textarea "Нам нужно посмотреть цену. Да, она будет предоставлена."
type textarea "[PERSON_NAME] peame uurima. Jah sellest antakse hiljem tea"
type textarea "Нам нужно узнать цену. Да, мы предоставим вам более подробную информацию позже."
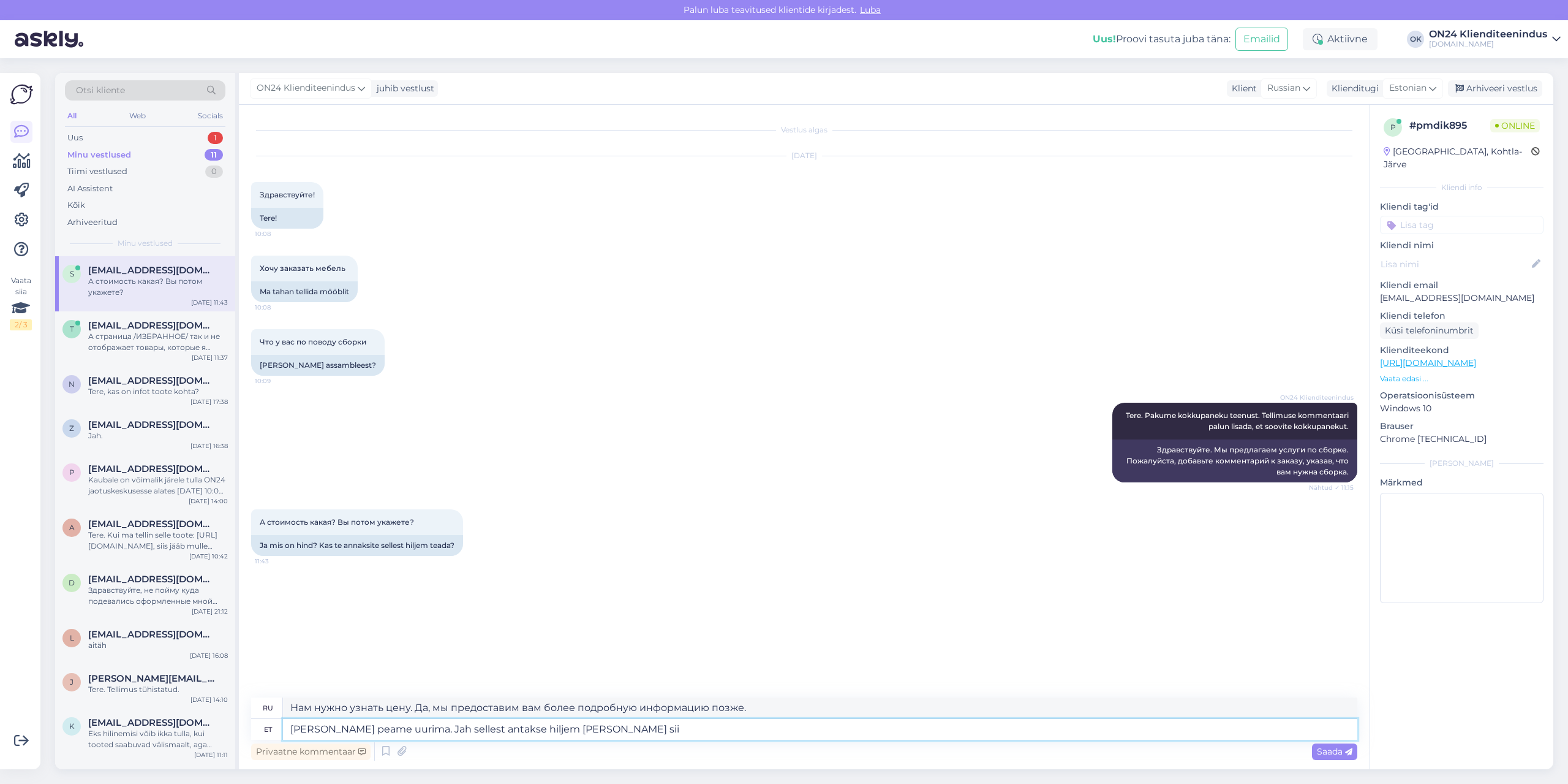
type textarea "[PERSON_NAME] peame uurima. Jah sellest antakse hiljem [PERSON_NAME] siis"
type textarea "Нам нужно узнать цену. Да, мы сообщим вам позже."
type textarea "[PERSON_NAME] peame uurima. Jah sellest antakse hiljem [PERSON_NAME] siis s"
type textarea "Нам нужно узнать цену. Да, она будет объявлена ​​позже."
type textarea "[PERSON_NAME] peame uurima. Jah sellest antakse hiljem [PERSON_NAME] siis sa"
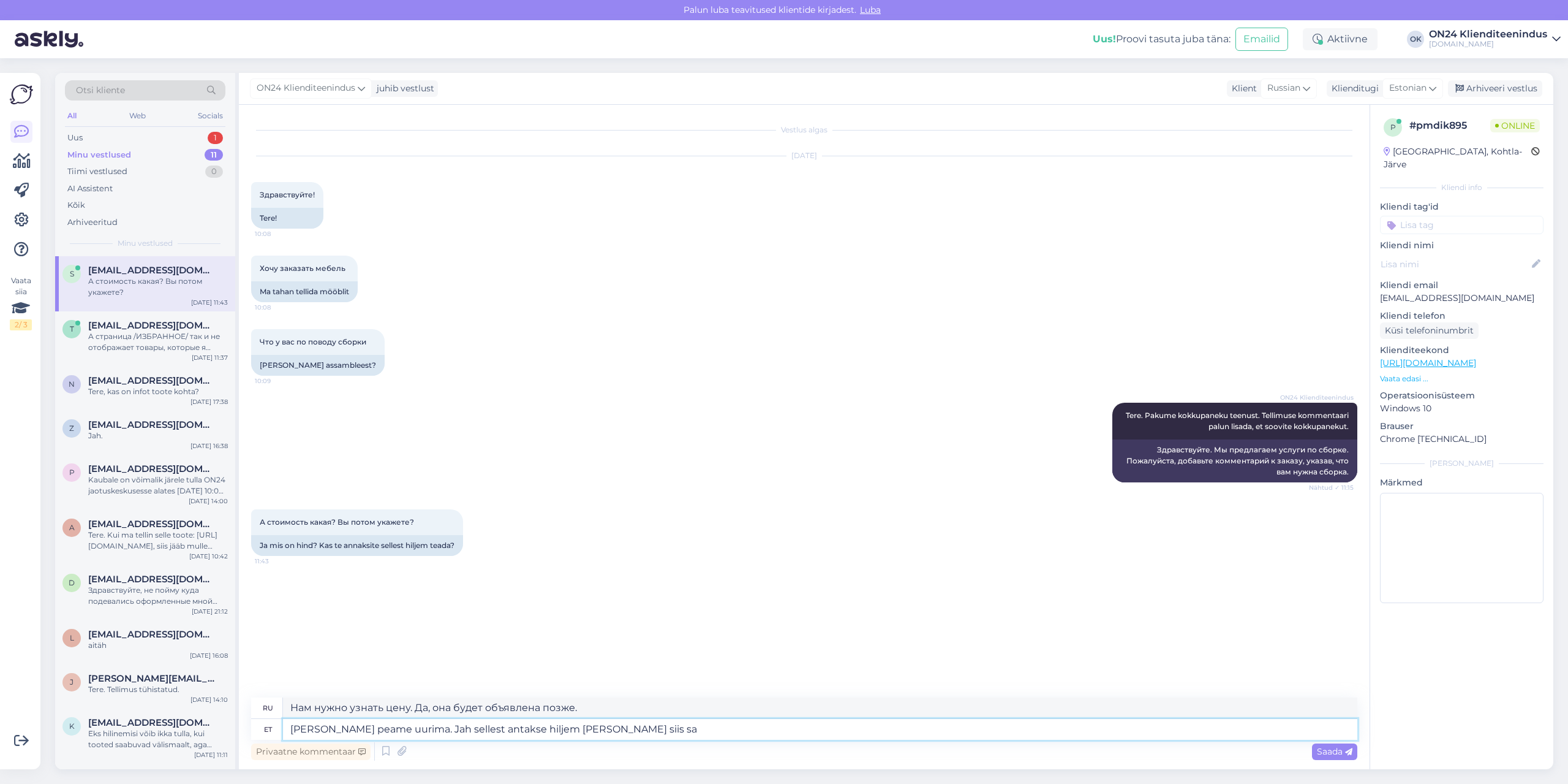
type textarea "Нам нужно узнать цену. Да, мы сообщим вам позже, и тогда"
type textarea "[PERSON_NAME] peame uurima. Jah sellest antakse hiljem [PERSON_NAME] siis saate…"
type textarea "Нам нужно узнать цену. Да, она будет объявлена ​​позже, и тогда вы сможете"
type textarea "[PERSON_NAME] peame uurima. Jah sellest antakse hiljem [PERSON_NAME] siis saate…"
type textarea "Нам нужно узнать цену. Да, она будет объявлена ​​позже, и тогда вы сможете реши…"
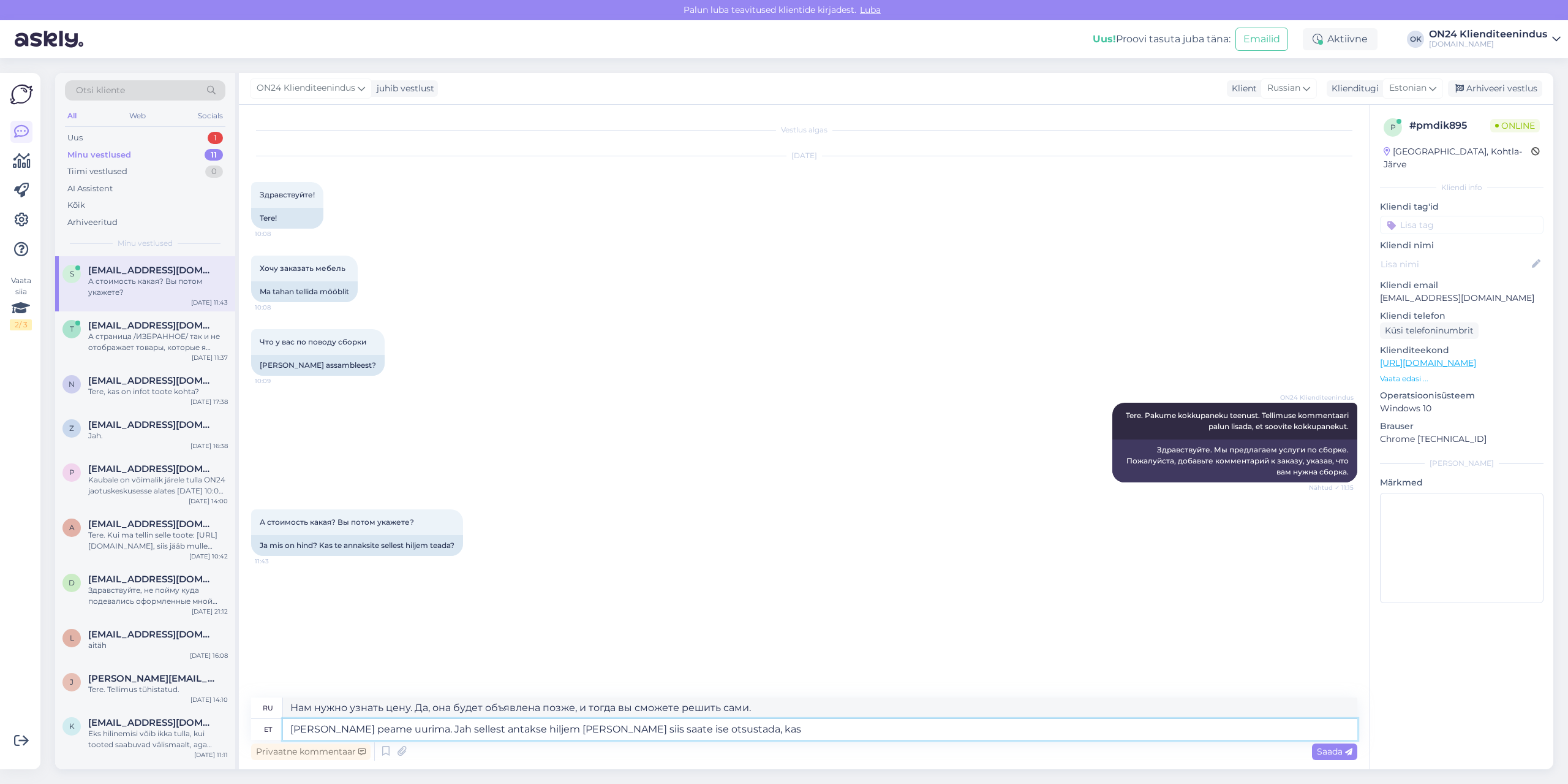
type textarea "[PERSON_NAME] peame uurima. Jah sellest antakse hiljem [PERSON_NAME] siis saate…"
type textarea "Нам нужно узнать цену. Да, она будет объявлена ​​позже, и тогда вы сможете сами…"
type textarea "[PERSON_NAME] peame uurima. Jah sellest antakse hiljem [PERSON_NAME] siis saate…"
type textarea "Нам нужно узнать цену. Да, мы сообщим вам позже, и тогда вы сами решите, нужна …"
type textarea "[PERSON_NAME] peame uurima. Jah sellest antakse hiljem [PERSON_NAME] siis saate…"
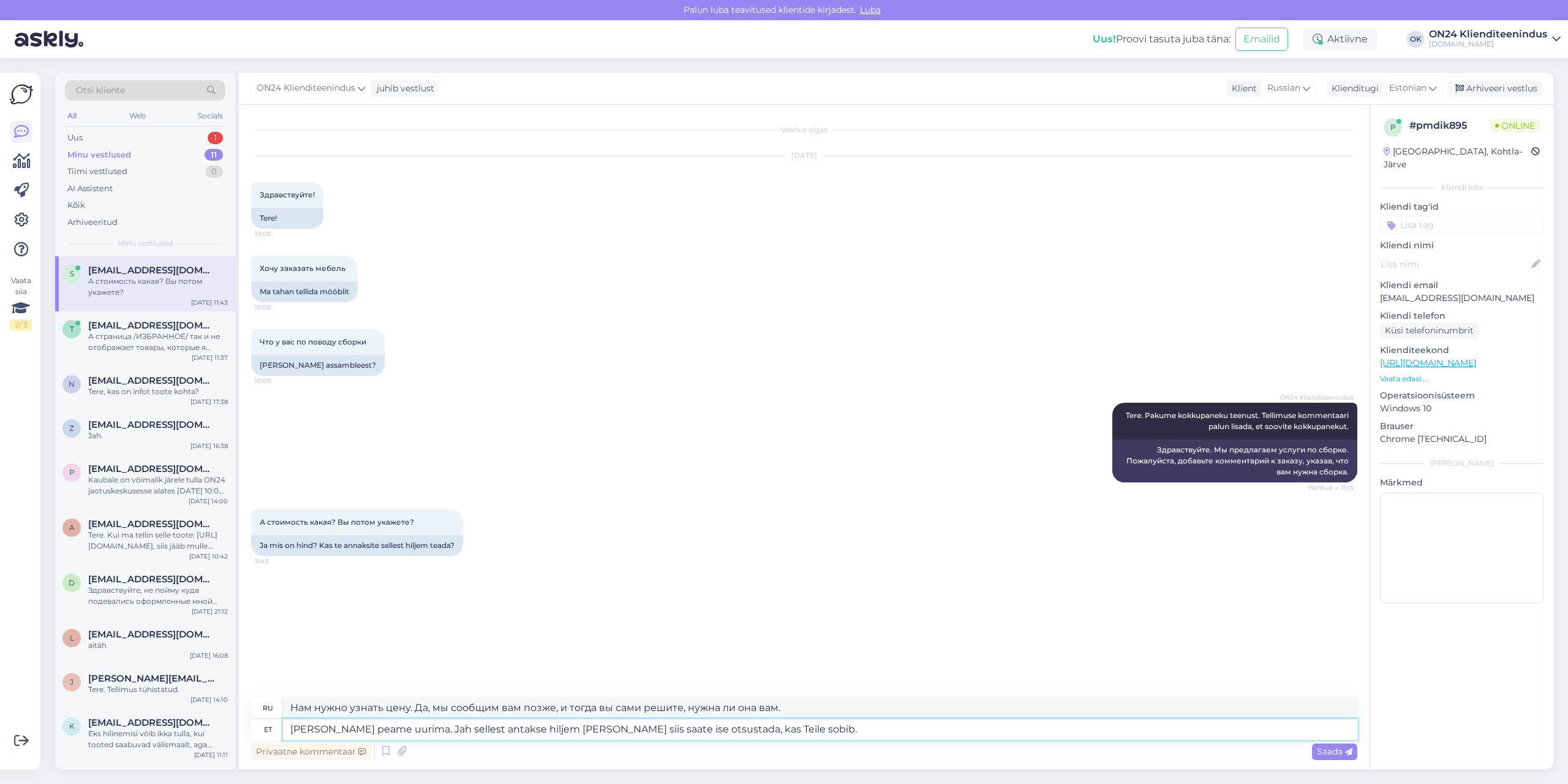
type textarea "Нам нужно уточнить цену. Да, мы сообщим вам позже, и тогда вы сами решите, подх…"
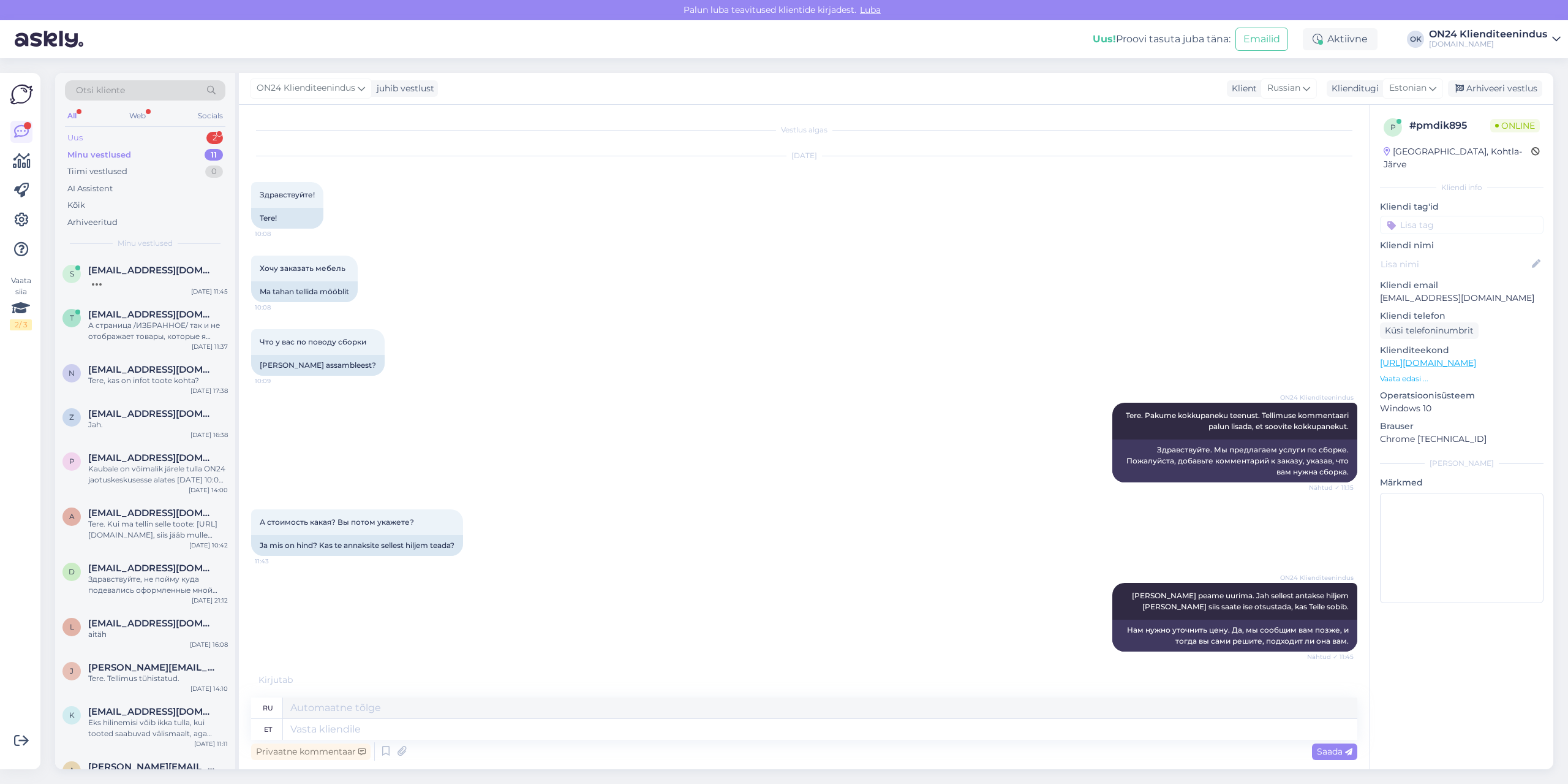
click at [114, 133] on div "Uus 2" at bounding box center [145, 137] width 160 height 17
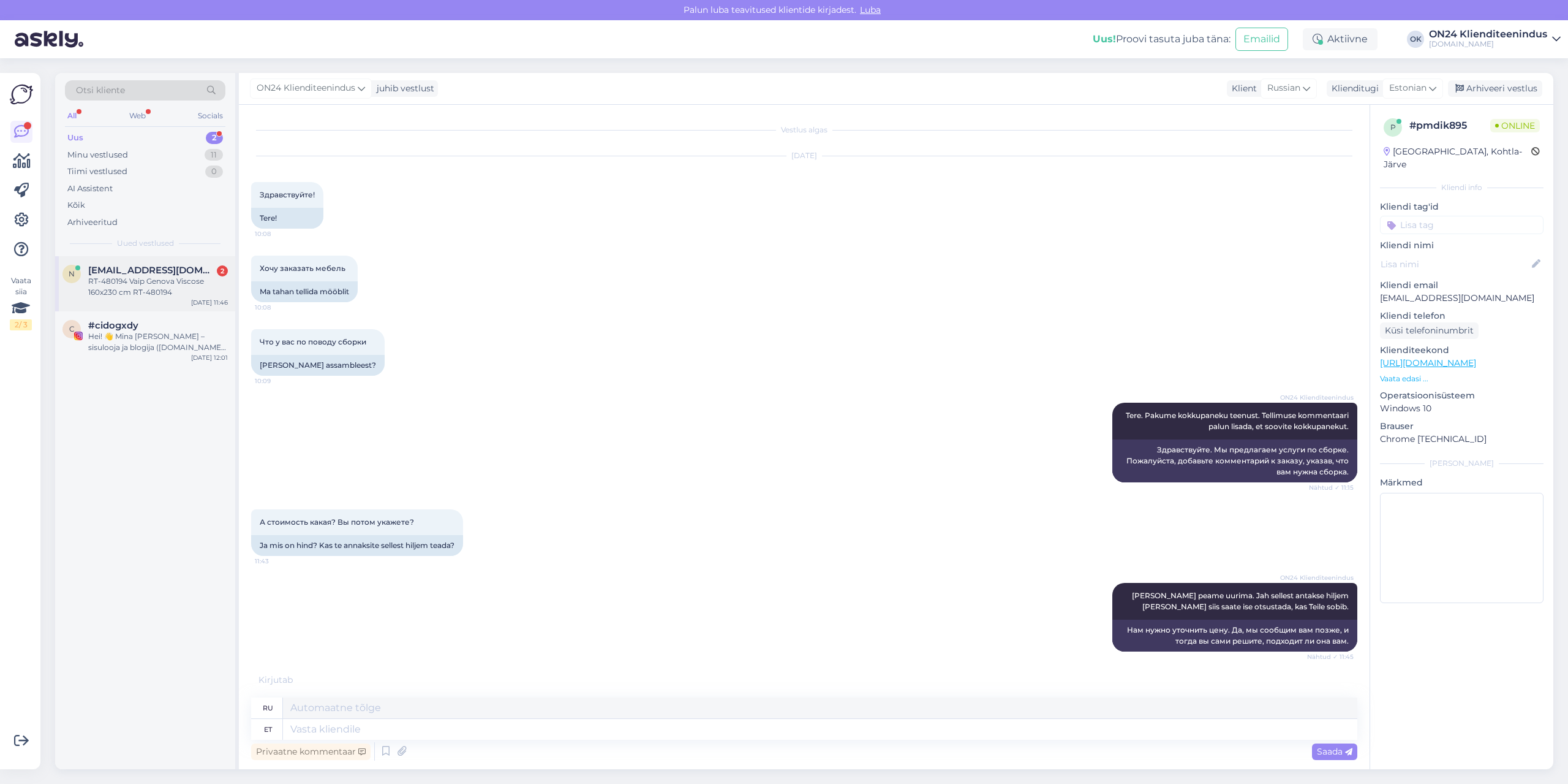
click at [167, 277] on div "RT-480194 Vaip Genova Viscose 160x230 cm RT-480194" at bounding box center [158, 287] width 140 height 22
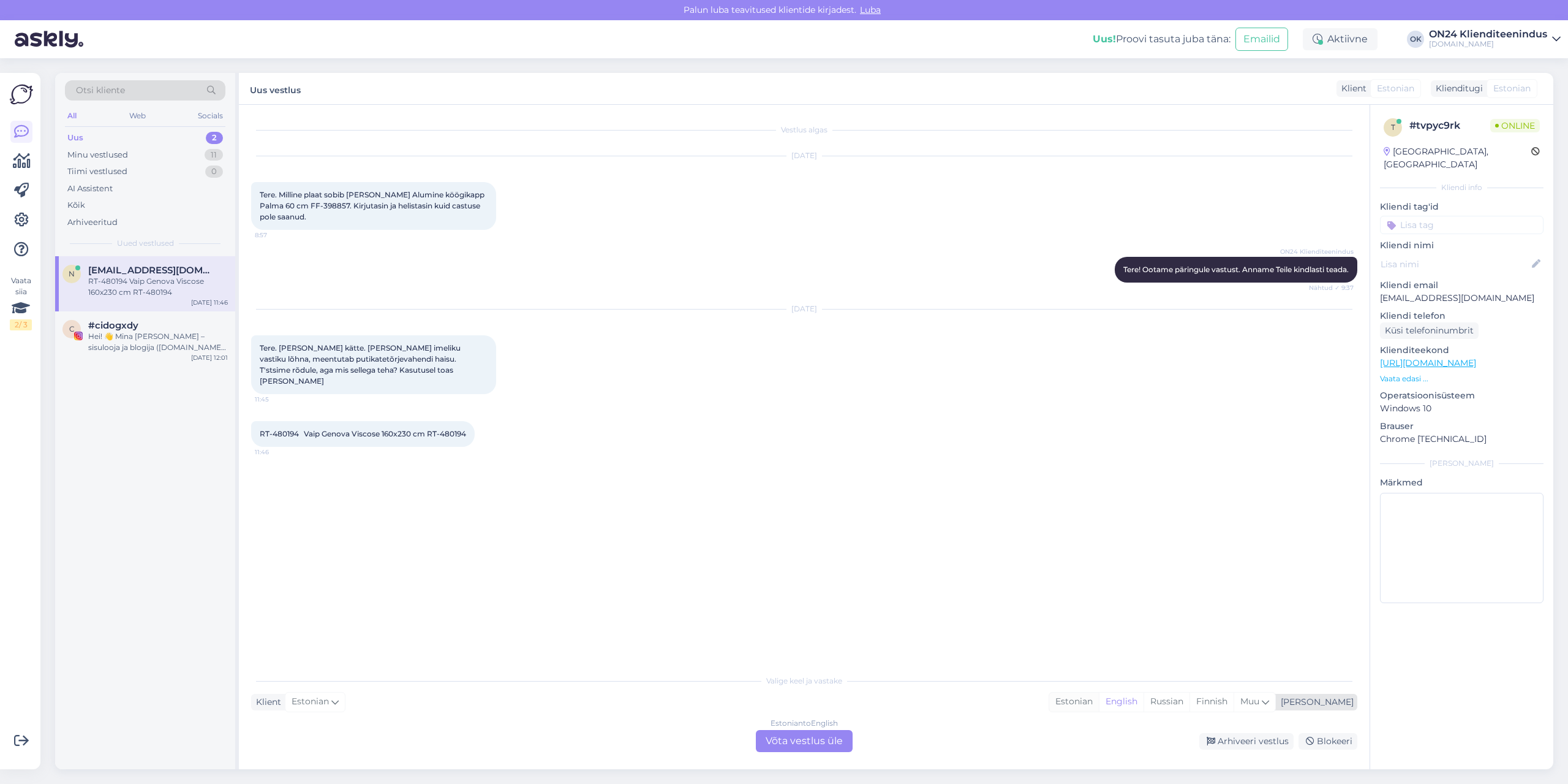
click at [1099, 699] on div "Estonian" at bounding box center [1074, 701] width 49 height 18
click at [812, 745] on div "Estonian to Estonian Võta vestlus üle" at bounding box center [804, 741] width 97 height 22
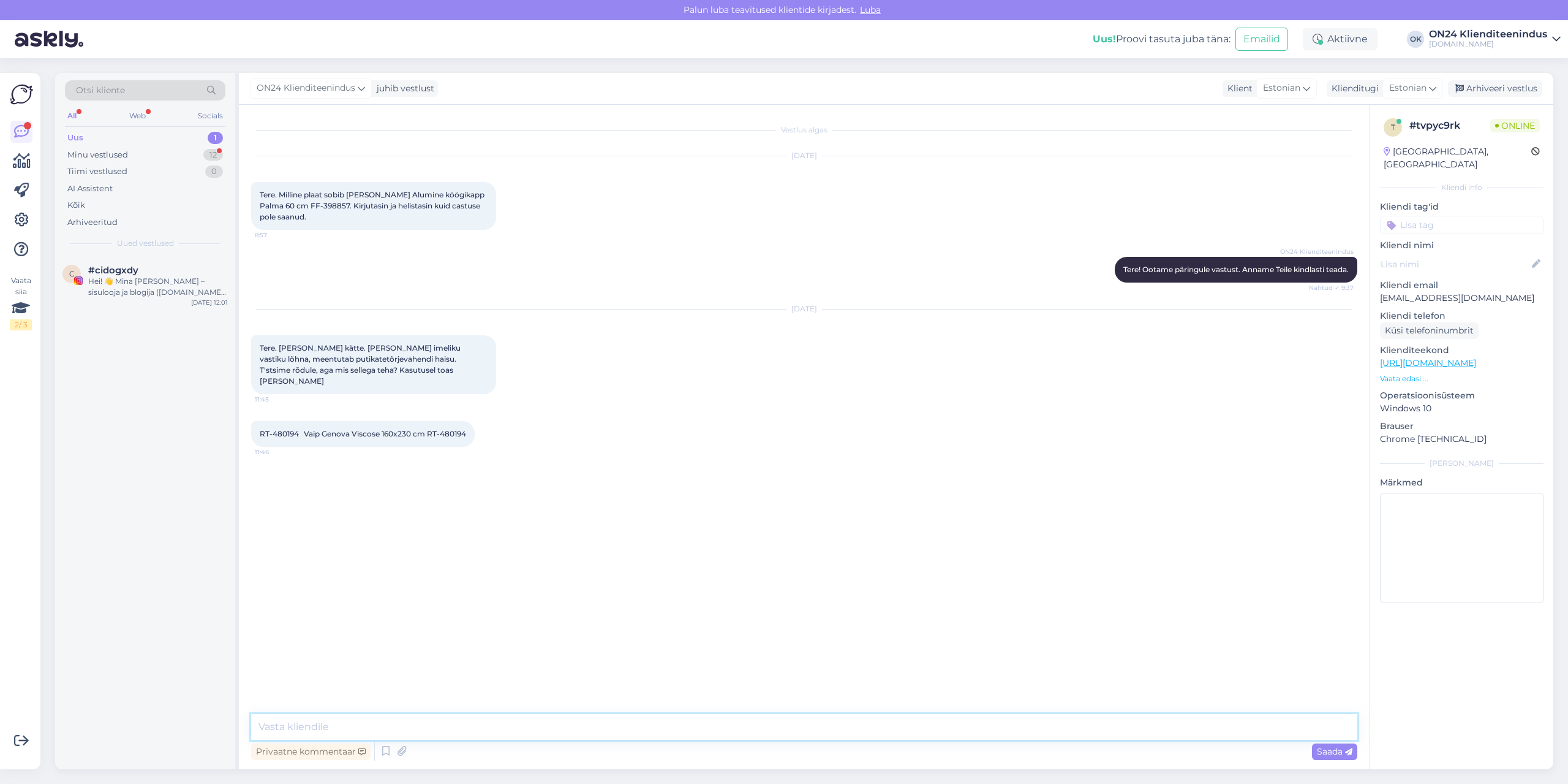
click at [776, 721] on textarea at bounding box center [804, 727] width 1106 height 26
type textarea "Tere. Palun kirjutage [EMAIL_ADDRESS][DOMAIN_NAME]"
click at [176, 150] on div "Minu vestlused 12" at bounding box center [145, 155] width 160 height 17
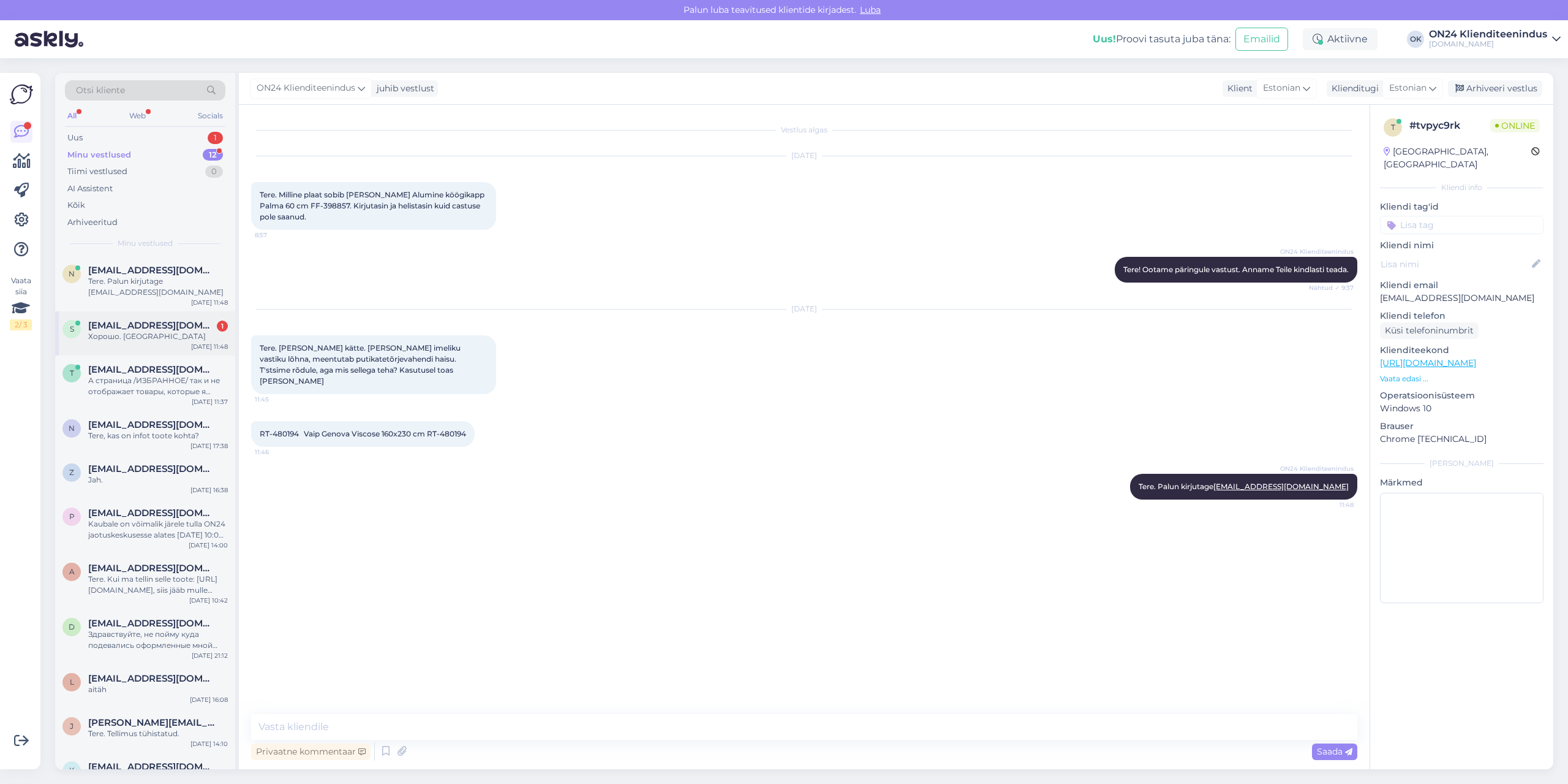
click at [172, 311] on div "s [EMAIL_ADDRESS][DOMAIN_NAME] 1 Хорошо. Спасибо [DATE] 11:48" at bounding box center [145, 333] width 180 height 44
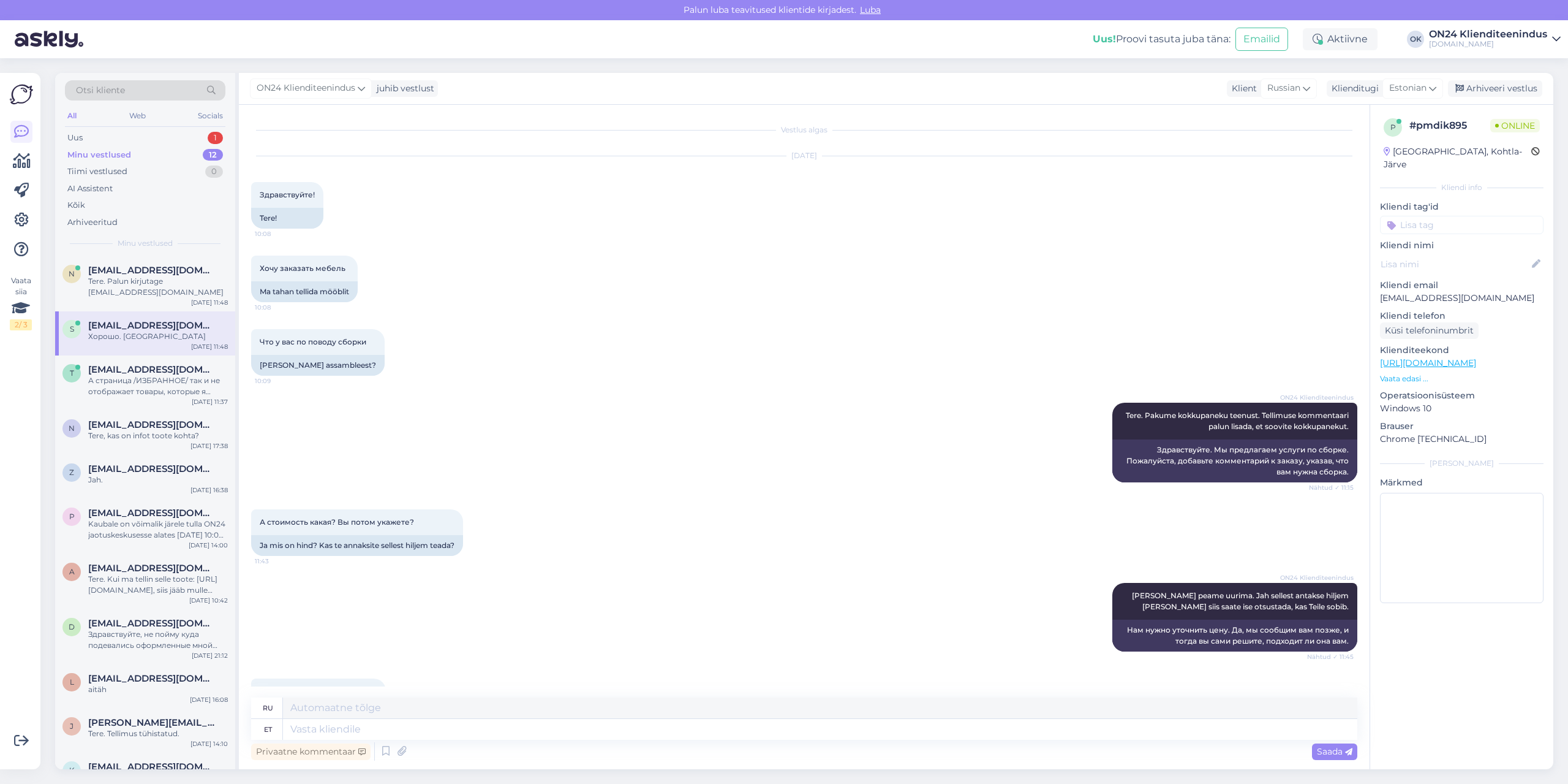
scroll to position [52, 0]
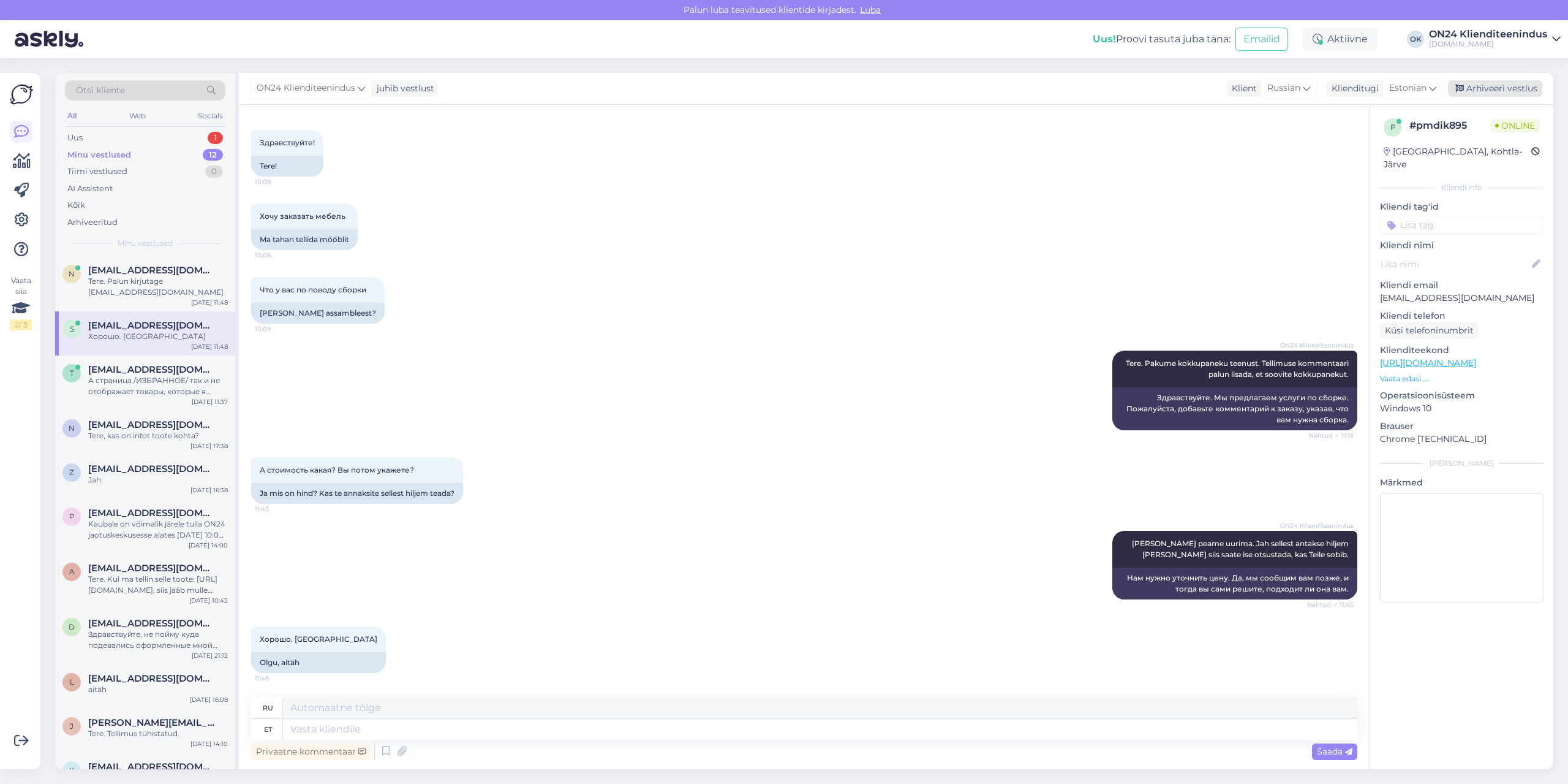
click at [1488, 86] on div "Arhiveeri vestlus" at bounding box center [1495, 89] width 95 height 16
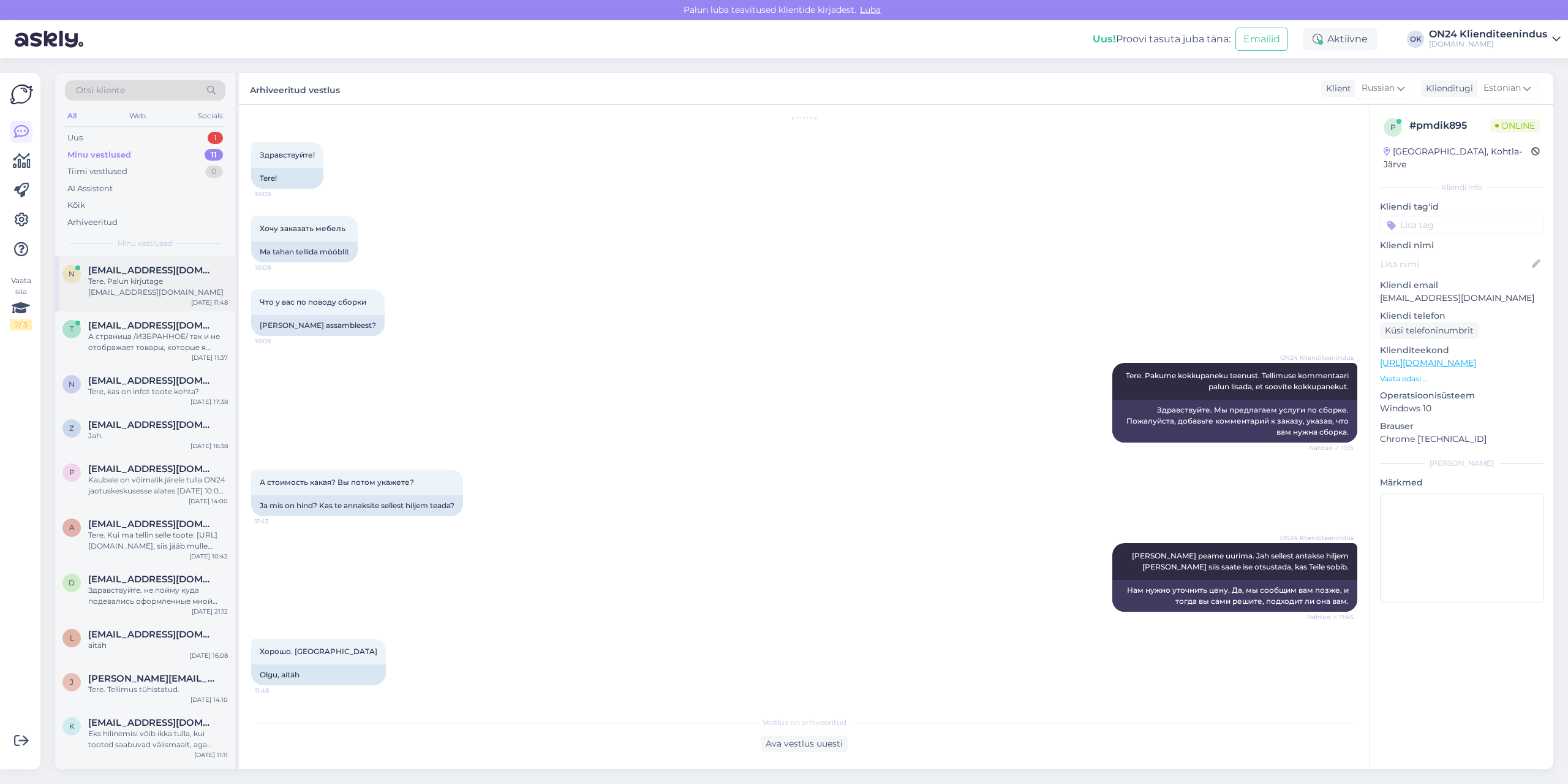
click at [190, 284] on div "Tere. Palun kirjutage [EMAIL_ADDRESS][DOMAIN_NAME]" at bounding box center [158, 287] width 140 height 22
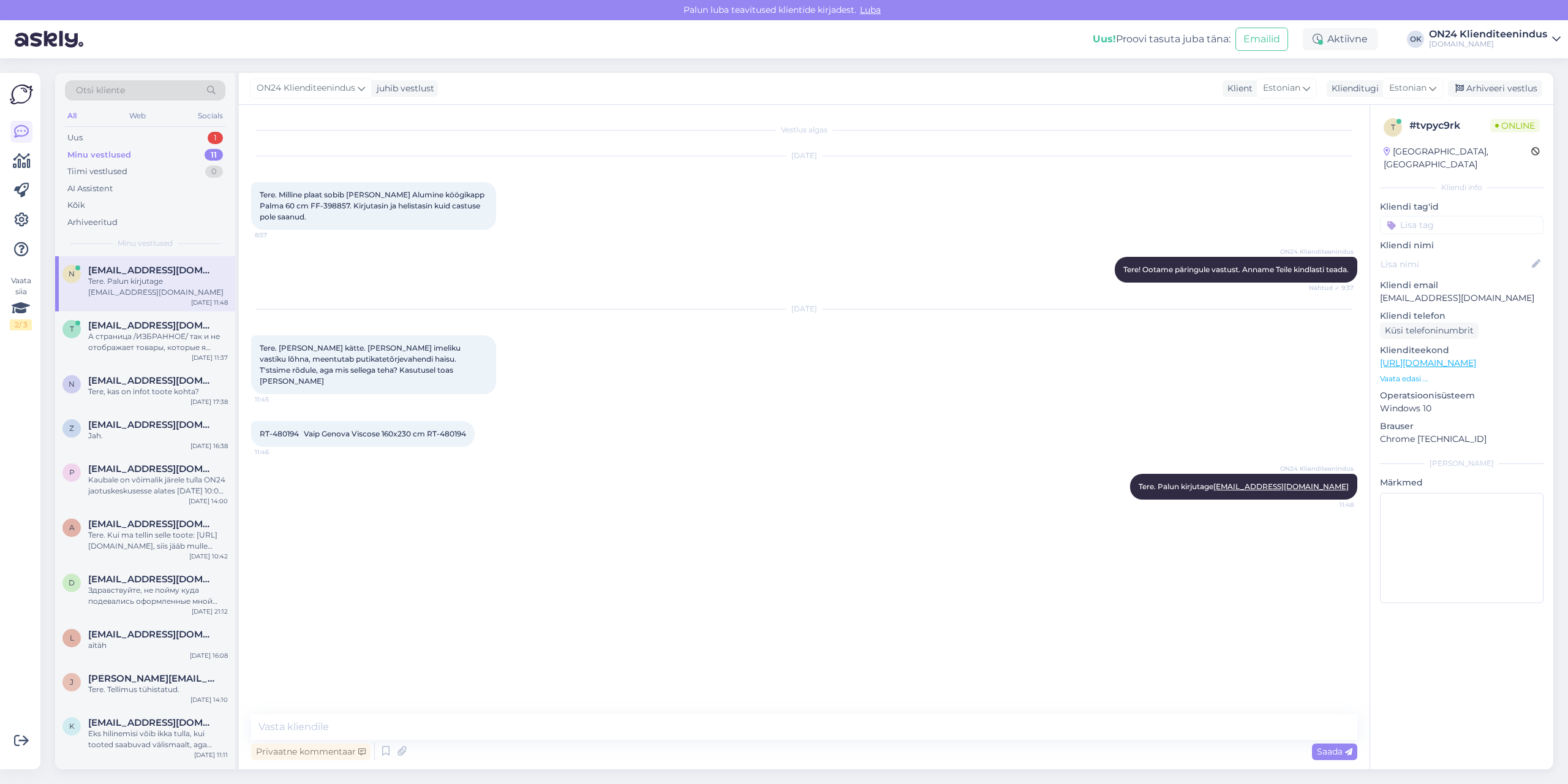
scroll to position [0, 0]
click at [1487, 78] on div "ON24 Klienditeenindus juhib vestlust Klient Estonian eng English Klienditugi Es…" at bounding box center [896, 89] width 1314 height 32
click at [1492, 88] on div "Arhiveeri vestlus" at bounding box center [1495, 89] width 95 height 16
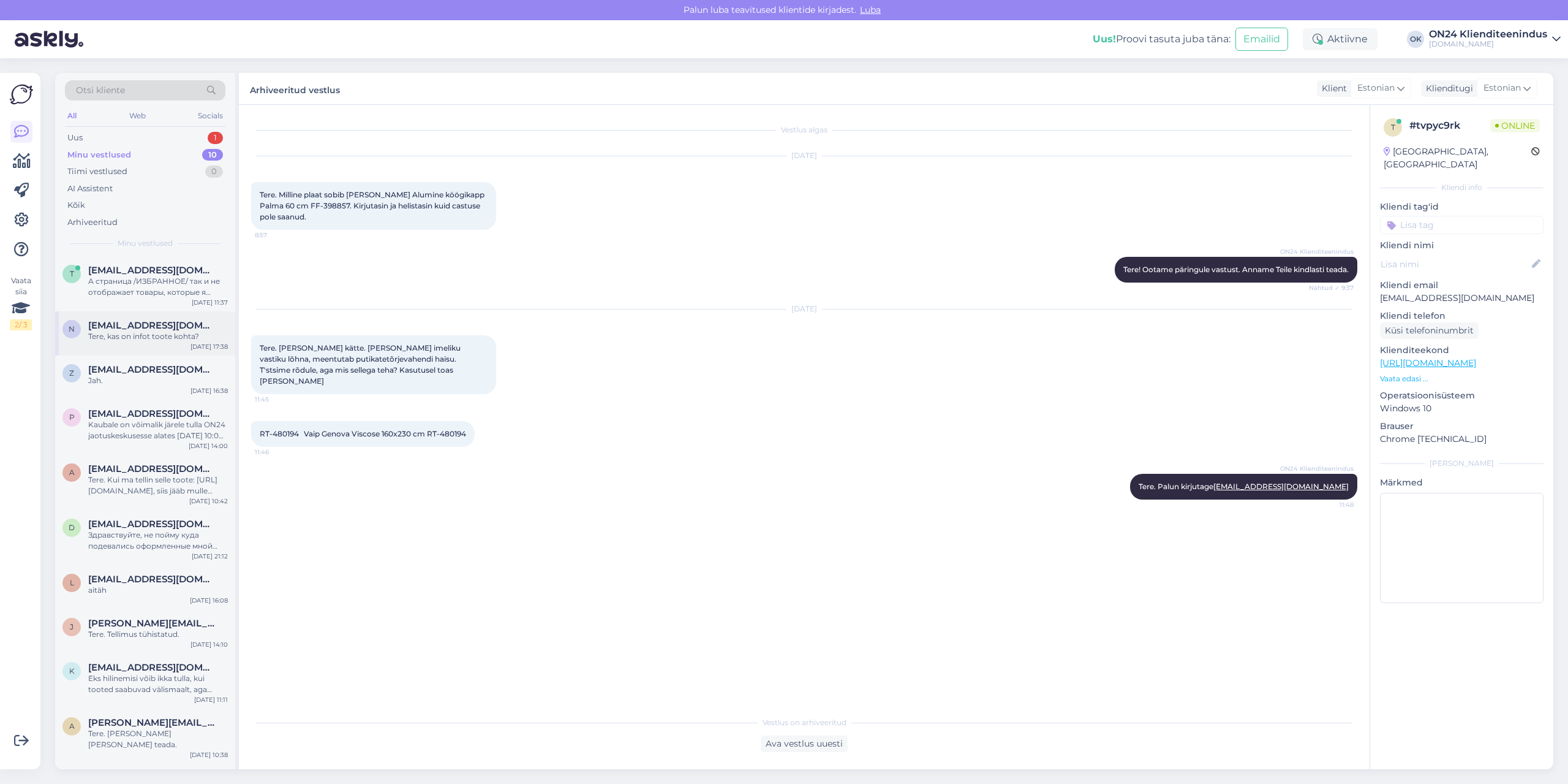
click at [180, 331] on div "Tere, kas on infot toote kohta?" at bounding box center [158, 336] width 140 height 11
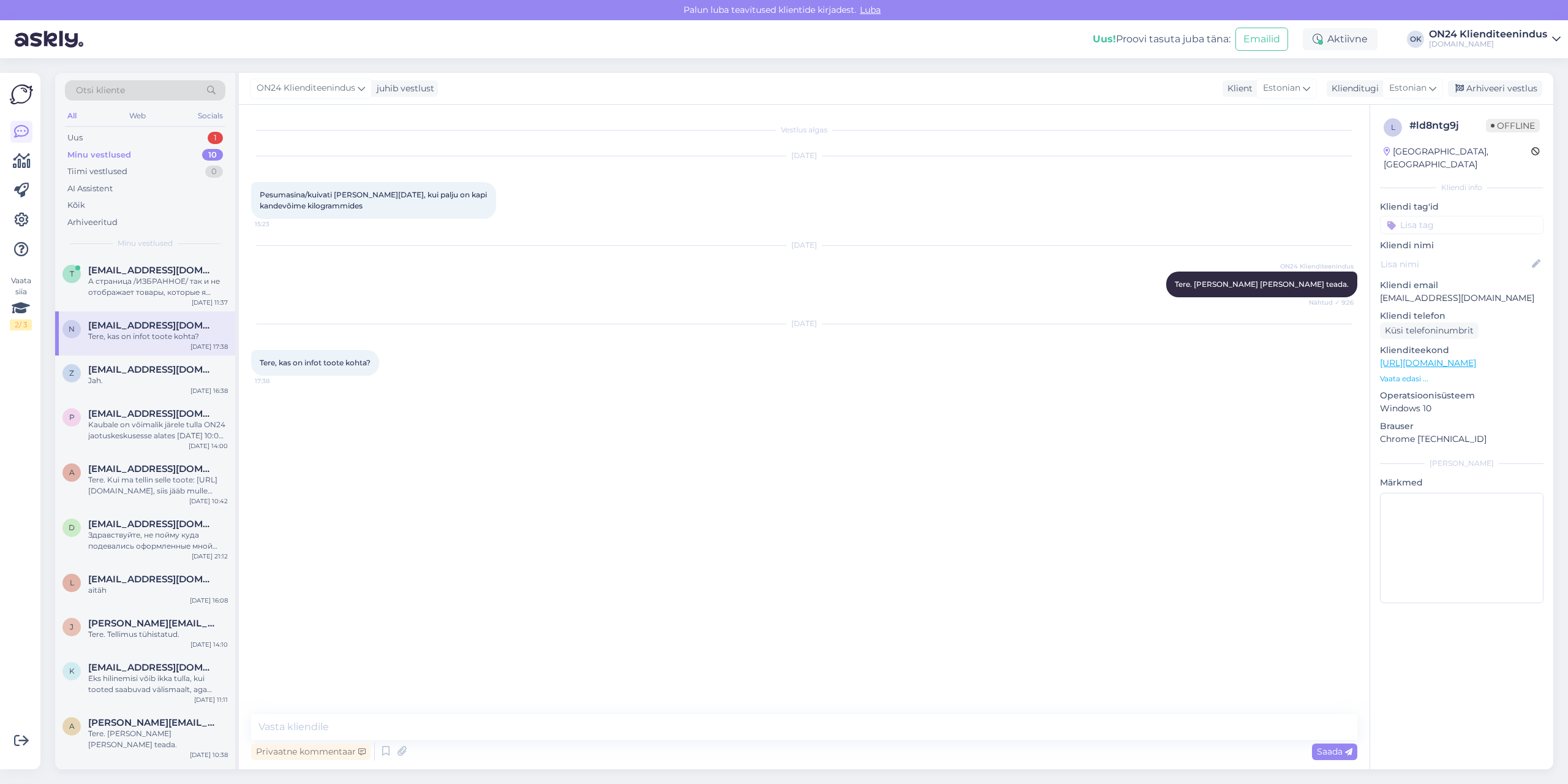
click at [1402, 373] on p "Vaata edasi ..." at bounding box center [1462, 379] width 164 height 11
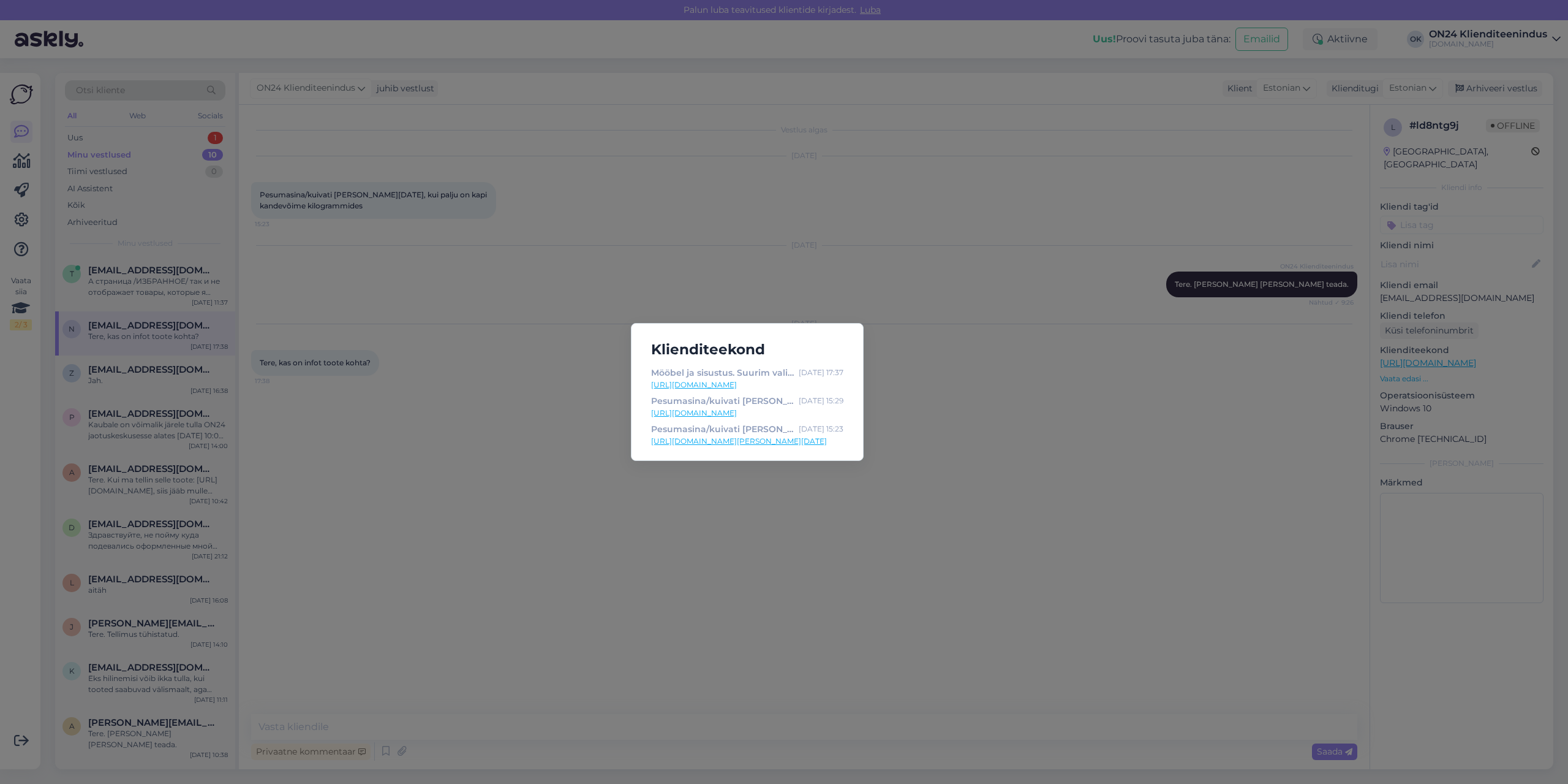
click at [794, 414] on link "[URL][DOMAIN_NAME]" at bounding box center [747, 413] width 192 height 11
click at [730, 442] on link "[URL][DOMAIN_NAME][PERSON_NAME][DATE]" at bounding box center [747, 441] width 192 height 11
click at [379, 127] on div "Klienditeekond Mööbel ja sisustus. Suurim valik soodsate hindadega - [DOMAIN_NA…" at bounding box center [784, 392] width 1568 height 784
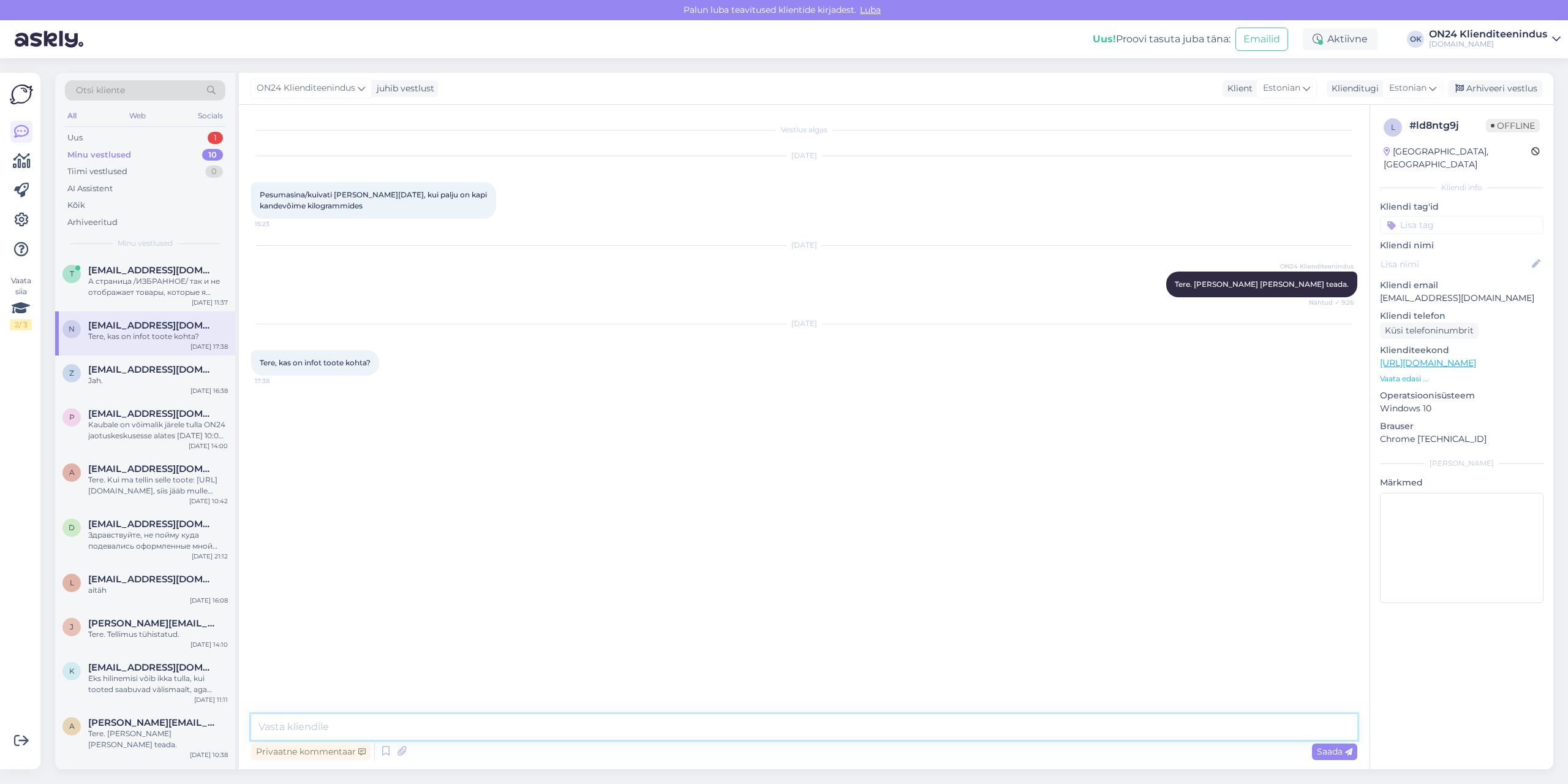
click at [396, 720] on textarea at bounding box center [804, 727] width 1106 height 26
type textarea "Tere. Saatsin uue kirja tootjale. Vabandust viivituse pärast!"
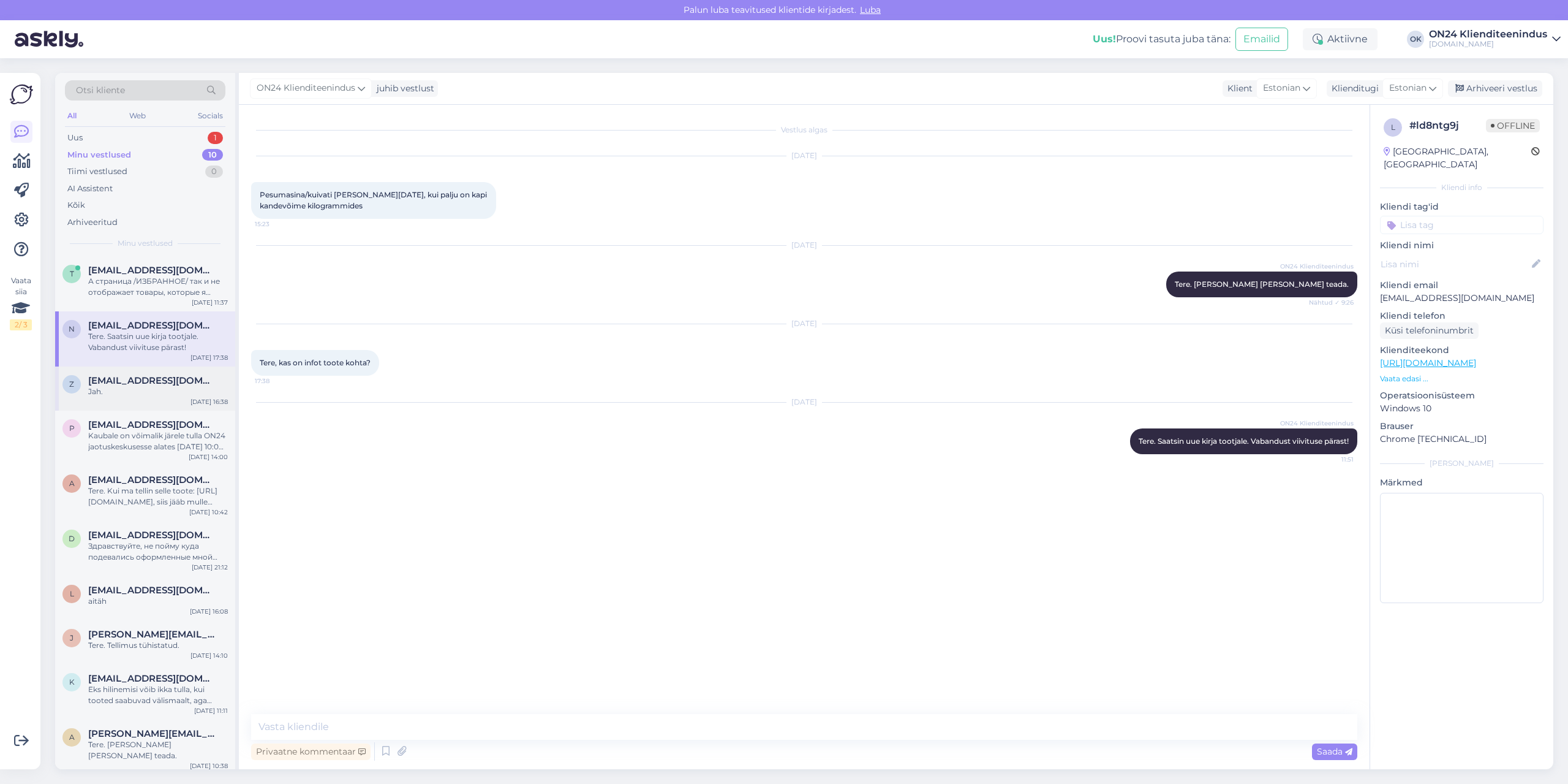
click at [166, 385] on span "[EMAIL_ADDRESS][DOMAIN_NAME]" at bounding box center [151, 380] width 127 height 11
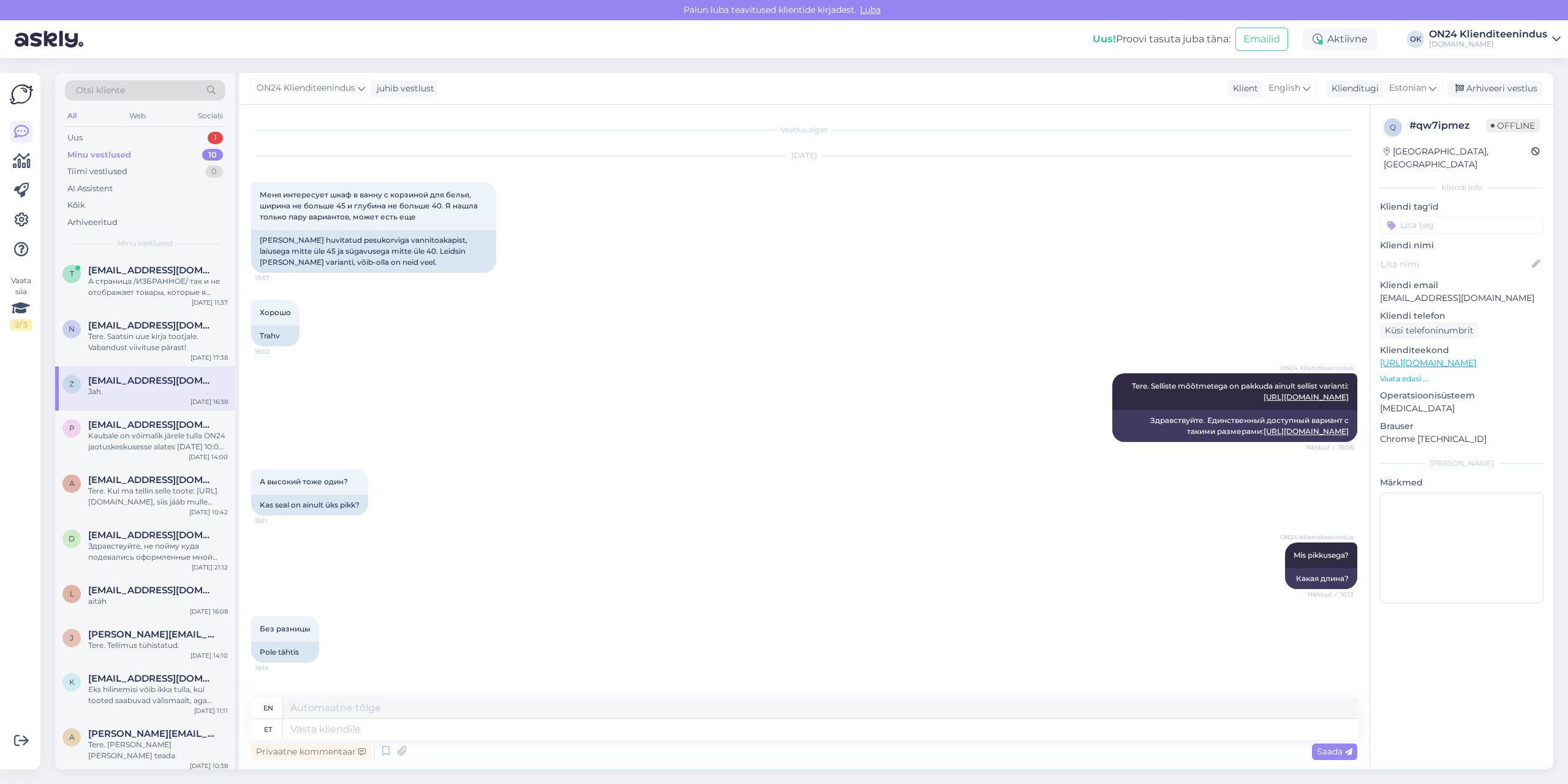
scroll to position [582, 0]
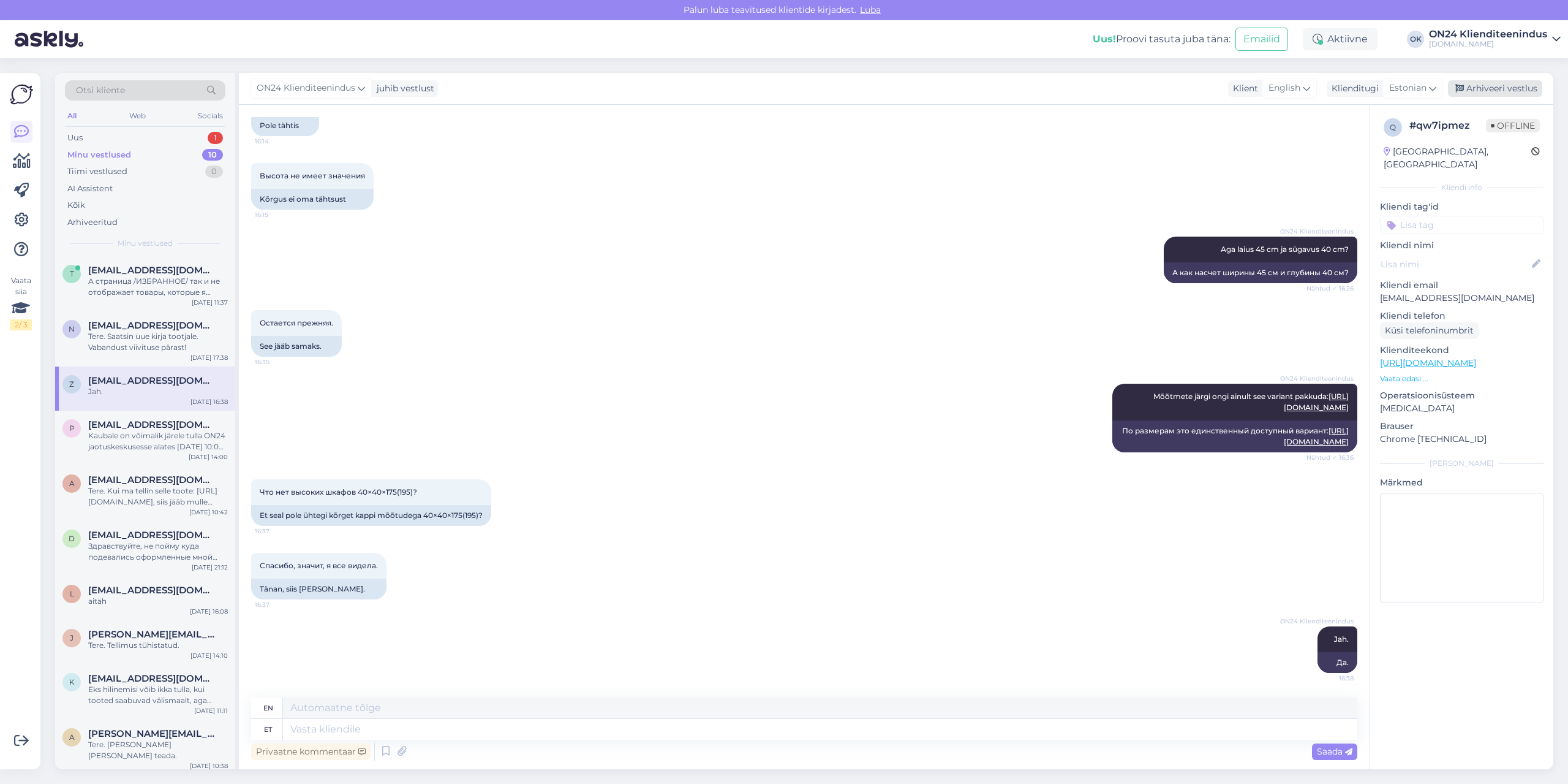
click at [1494, 85] on div "Arhiveeri vestlus" at bounding box center [1495, 89] width 95 height 16
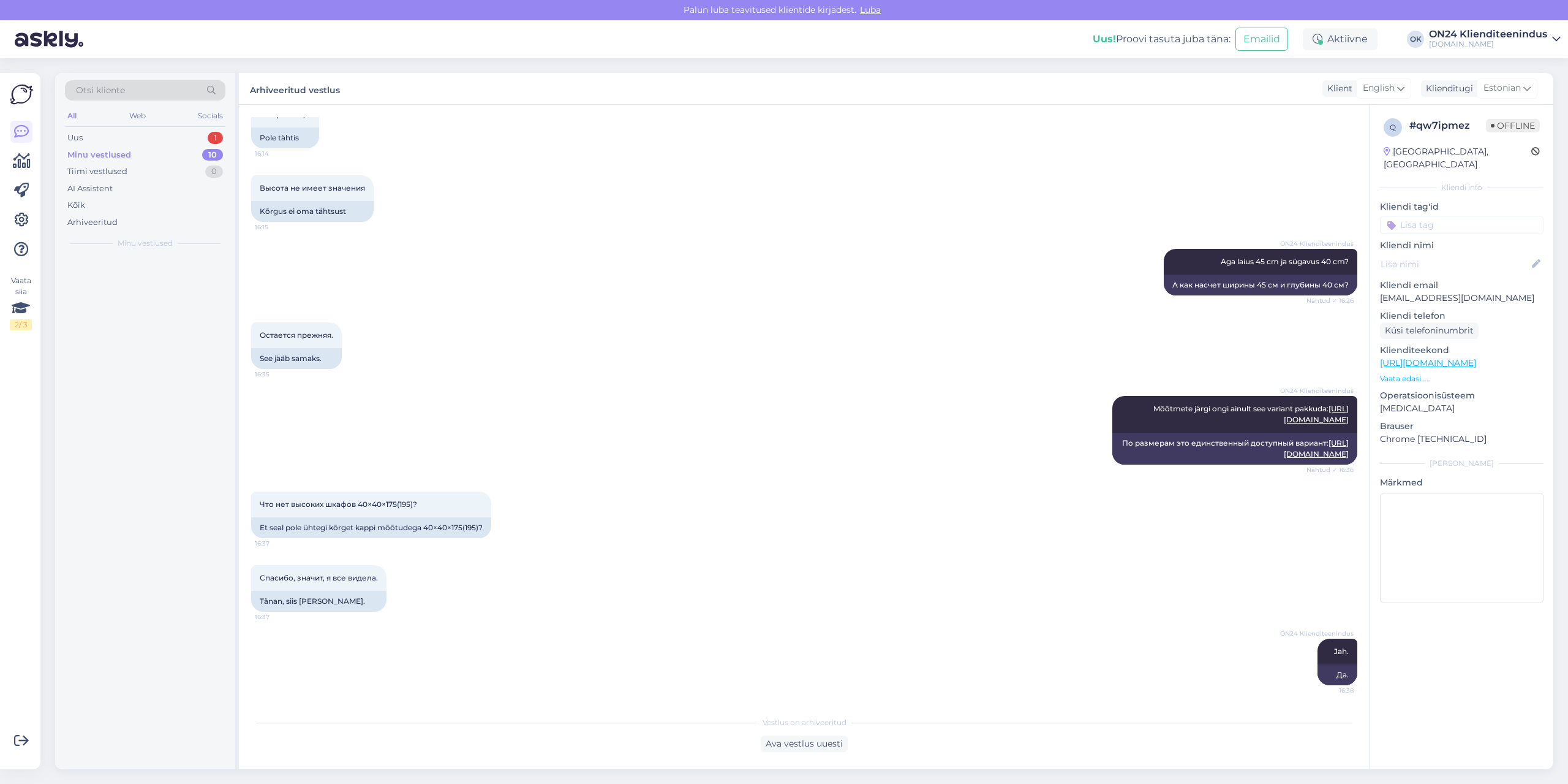
scroll to position [570, 0]
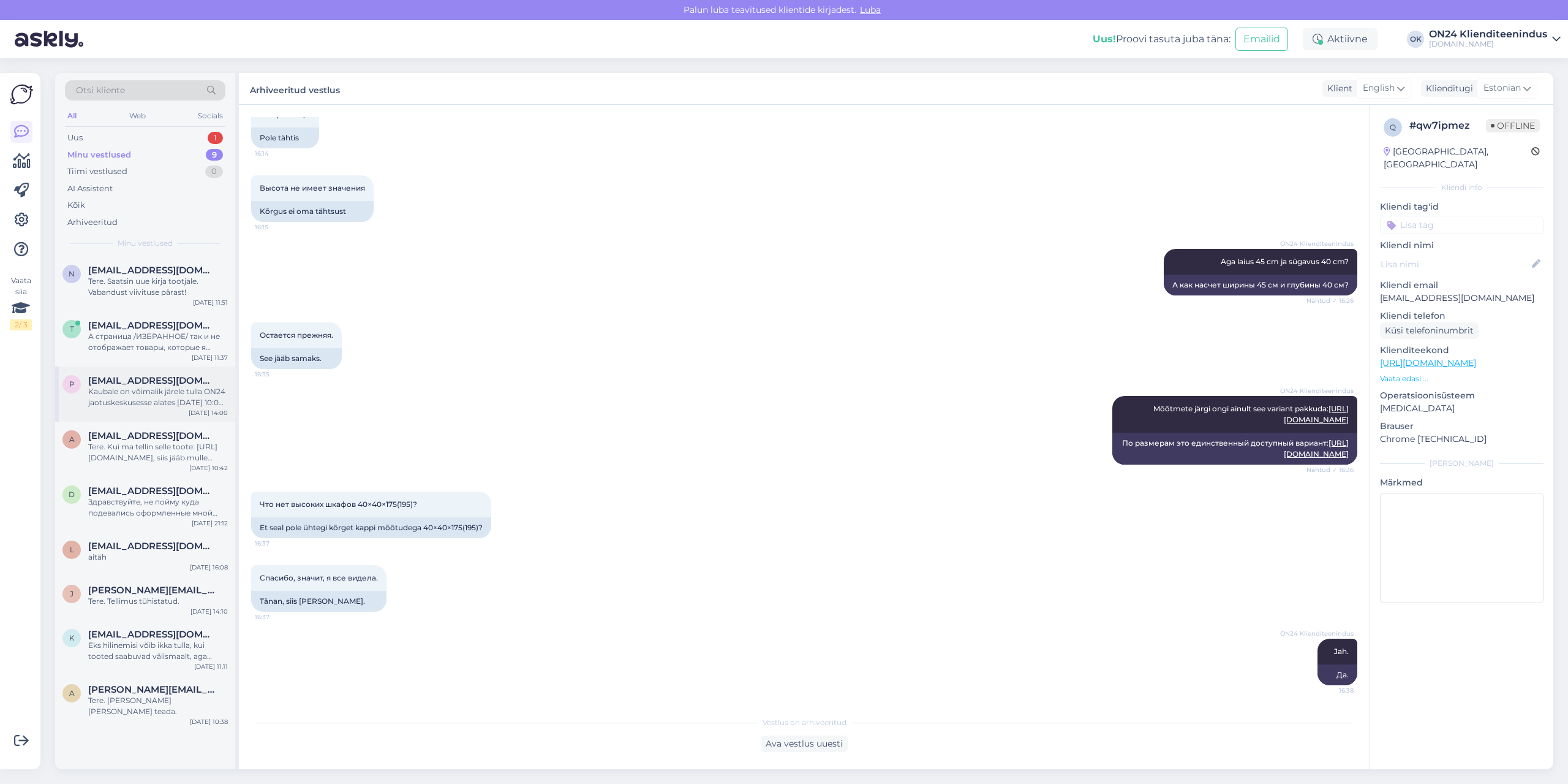
click at [151, 393] on div "Kaubale on võimalik järele tulla ON24 jaotuskeskusesse alates [DATE] 10:00-st. …" at bounding box center [158, 397] width 140 height 22
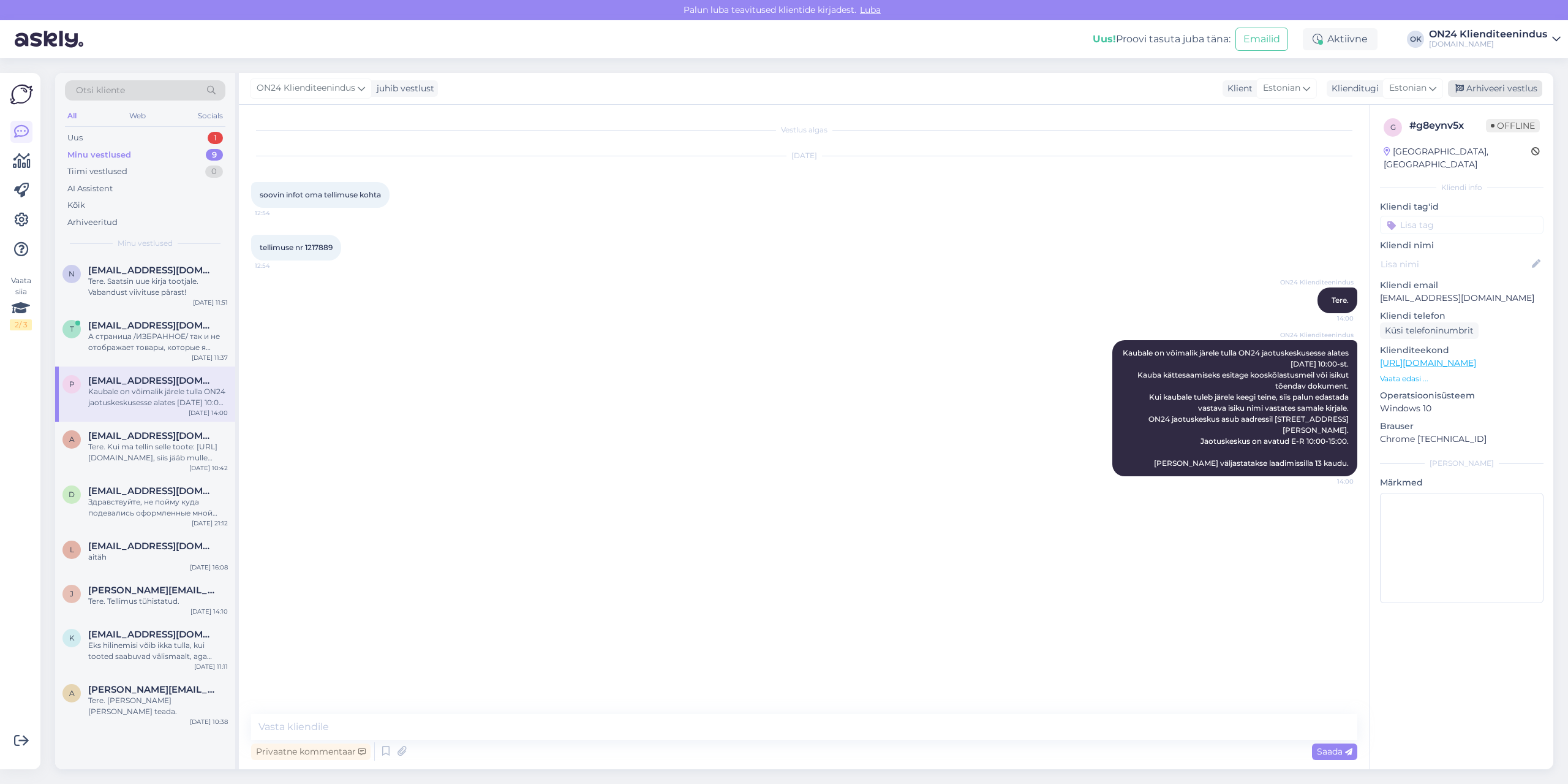
click at [1474, 90] on div "Arhiveeri vestlus" at bounding box center [1495, 89] width 95 height 16
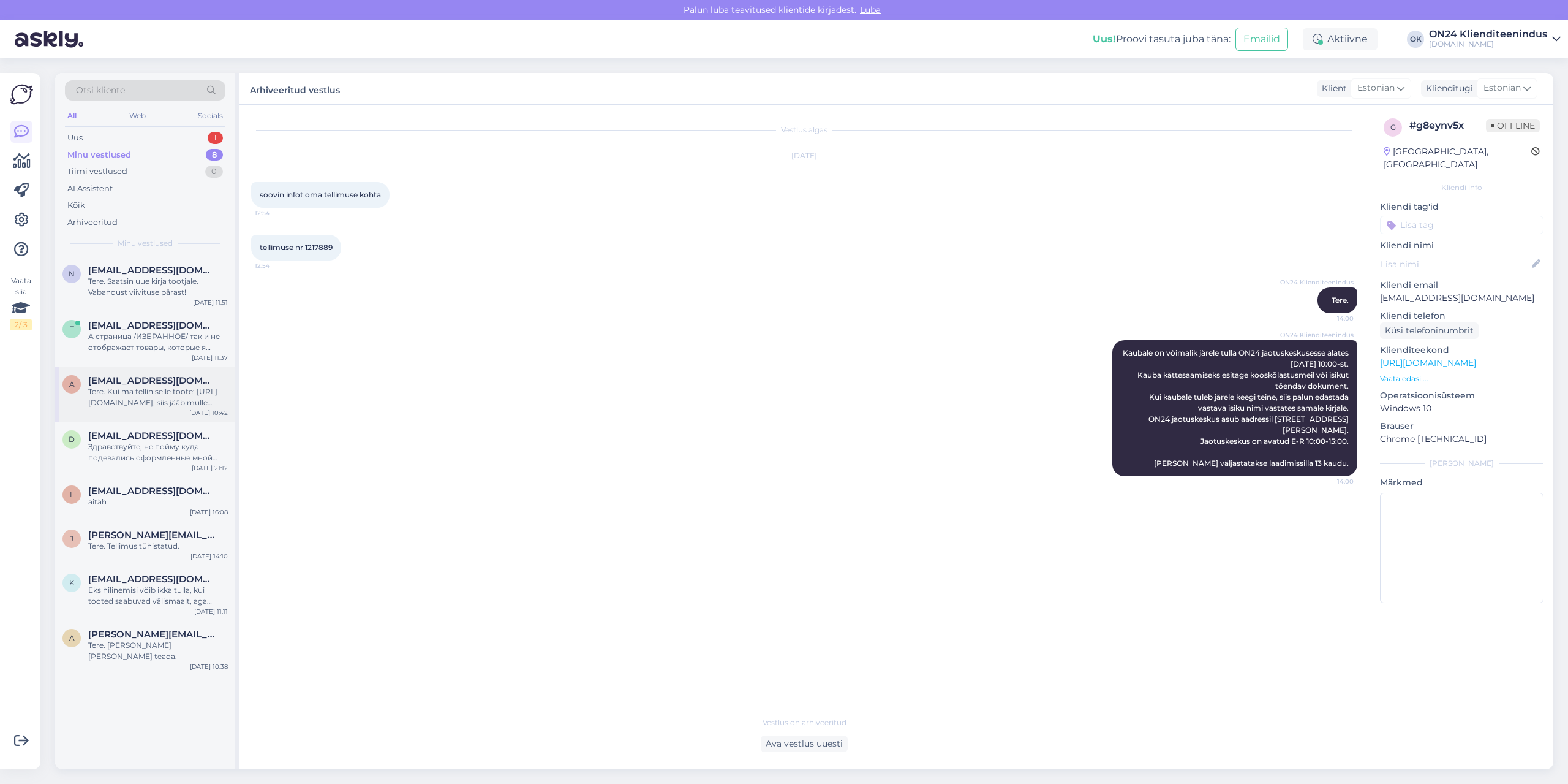
click at [146, 394] on div "Tere. Kui ma tellin selle toote: [URL][DOMAIN_NAME], siis jääb mulle segaseks, …" at bounding box center [158, 397] width 140 height 22
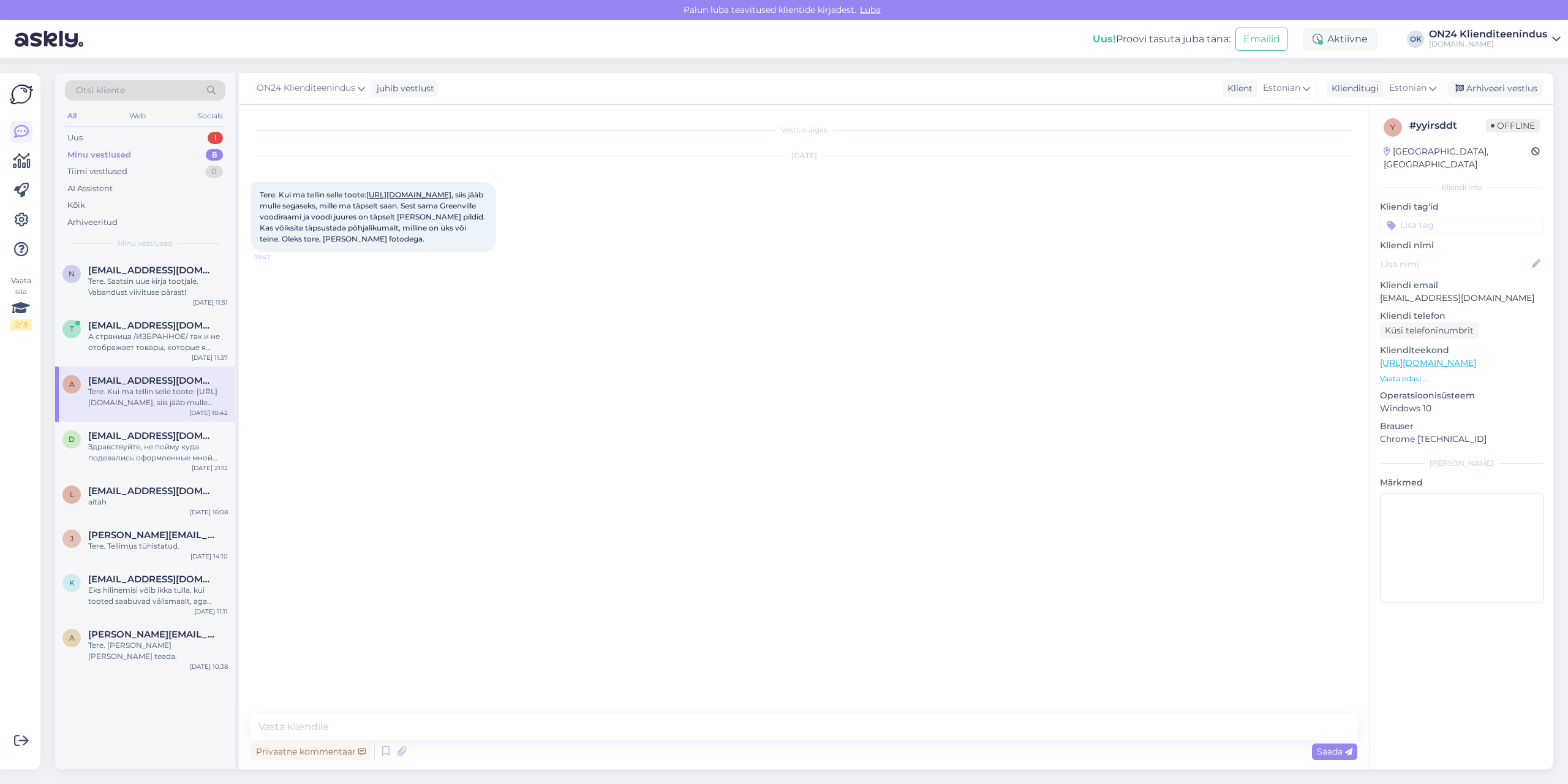
click at [366, 199] on link "[URL][DOMAIN_NAME]" at bounding box center [409, 195] width 85 height 9
click at [817, 730] on textarea at bounding box center [804, 727] width 1106 height 26
click at [407, 725] on textarea "Tere." at bounding box center [804, 727] width 1106 height 26
paste textarea "[URL][DOMAIN_NAME]"
click at [678, 731] on textarea "Tere. [URL][DOMAIN_NAME] -" at bounding box center [804, 727] width 1106 height 26
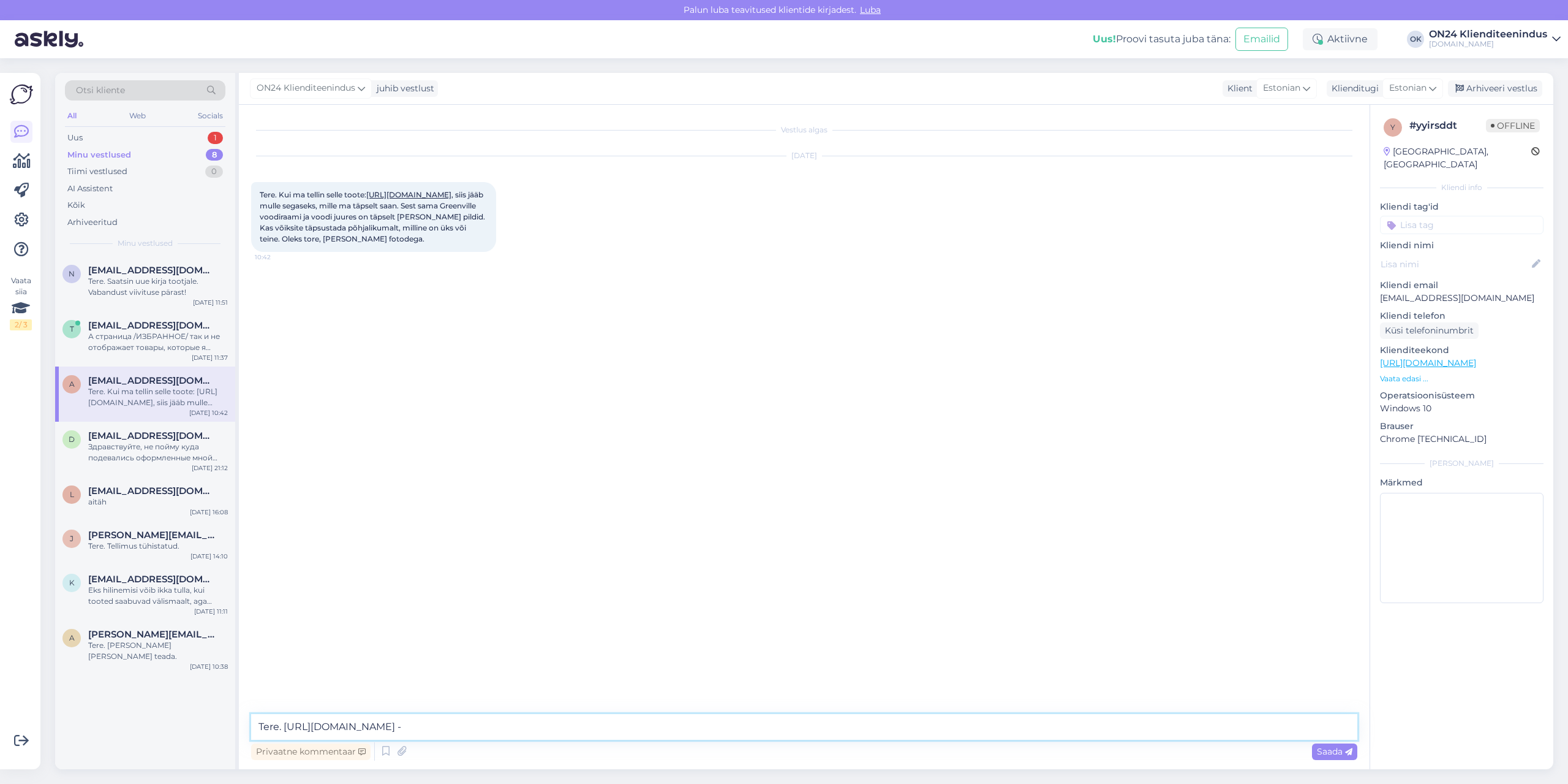
paste textarea "Komplekti kuuluvad voodiraam ja madrats laiusega 120x200 cm"
click at [1026, 722] on textarea "Tere. [URL][DOMAIN_NAME] - Komplekti kuuluvad voodiraam ja madrats laiusega 120…" at bounding box center [804, 727] width 1106 height 26
paste textarea "Kroomitud jalad"
type textarea "Tere. [URL][DOMAIN_NAME] - Komplekti kuuluvad voodiraam ja madrats laiusega 120…"
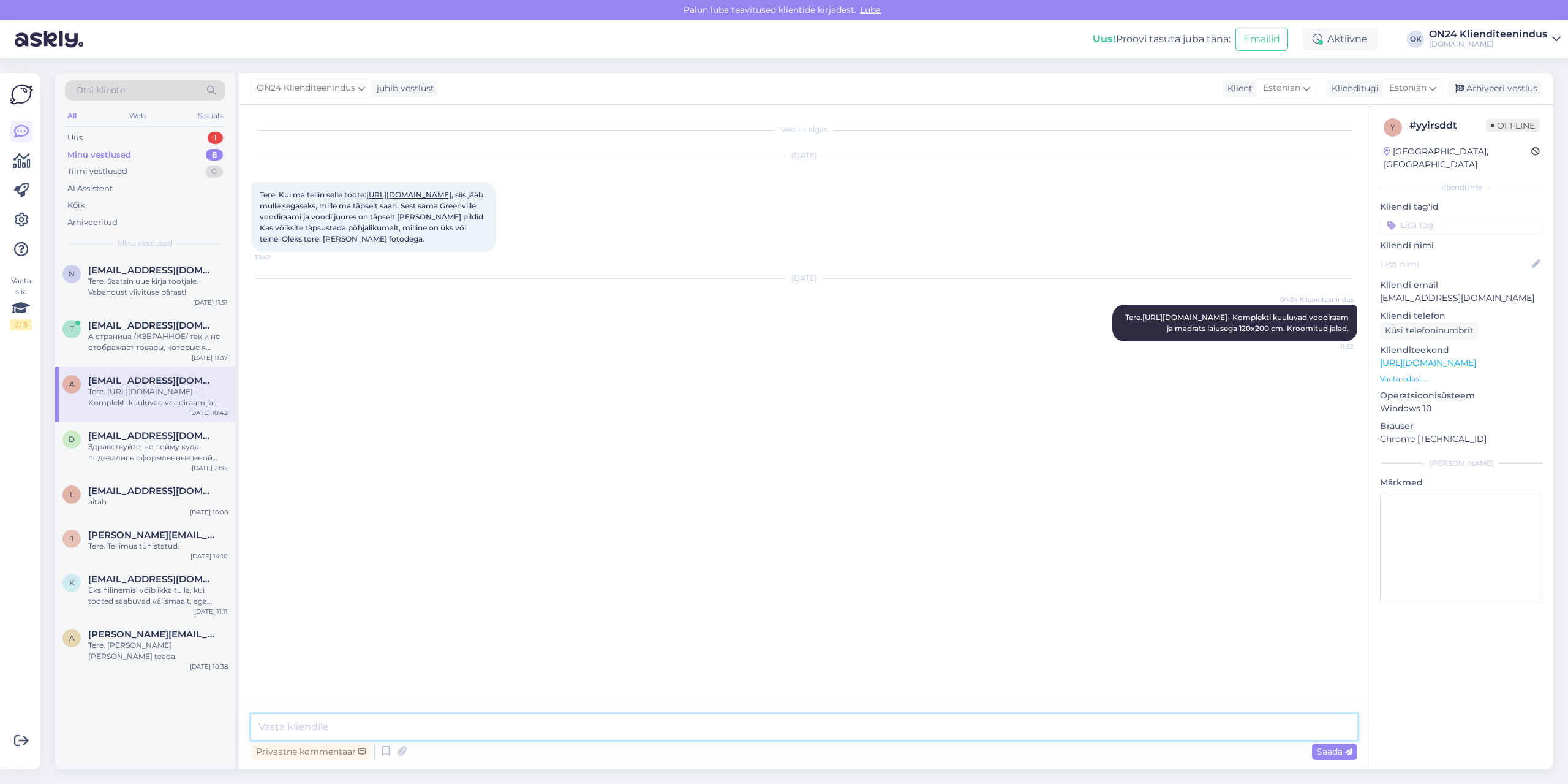
click at [412, 720] on textarea at bounding box center [804, 727] width 1106 height 26
paste textarea "[URL][DOMAIN_NAME]"
click at [728, 731] on textarea "[URL][DOMAIN_NAME] -" at bounding box center [804, 727] width 1106 height 26
type textarea "[URL][DOMAIN_NAME] - Sellel tootel ei kuulu madrats komplekti."
click at [166, 433] on span "[EMAIL_ADDRESS][DOMAIN_NAME]" at bounding box center [151, 436] width 127 height 11
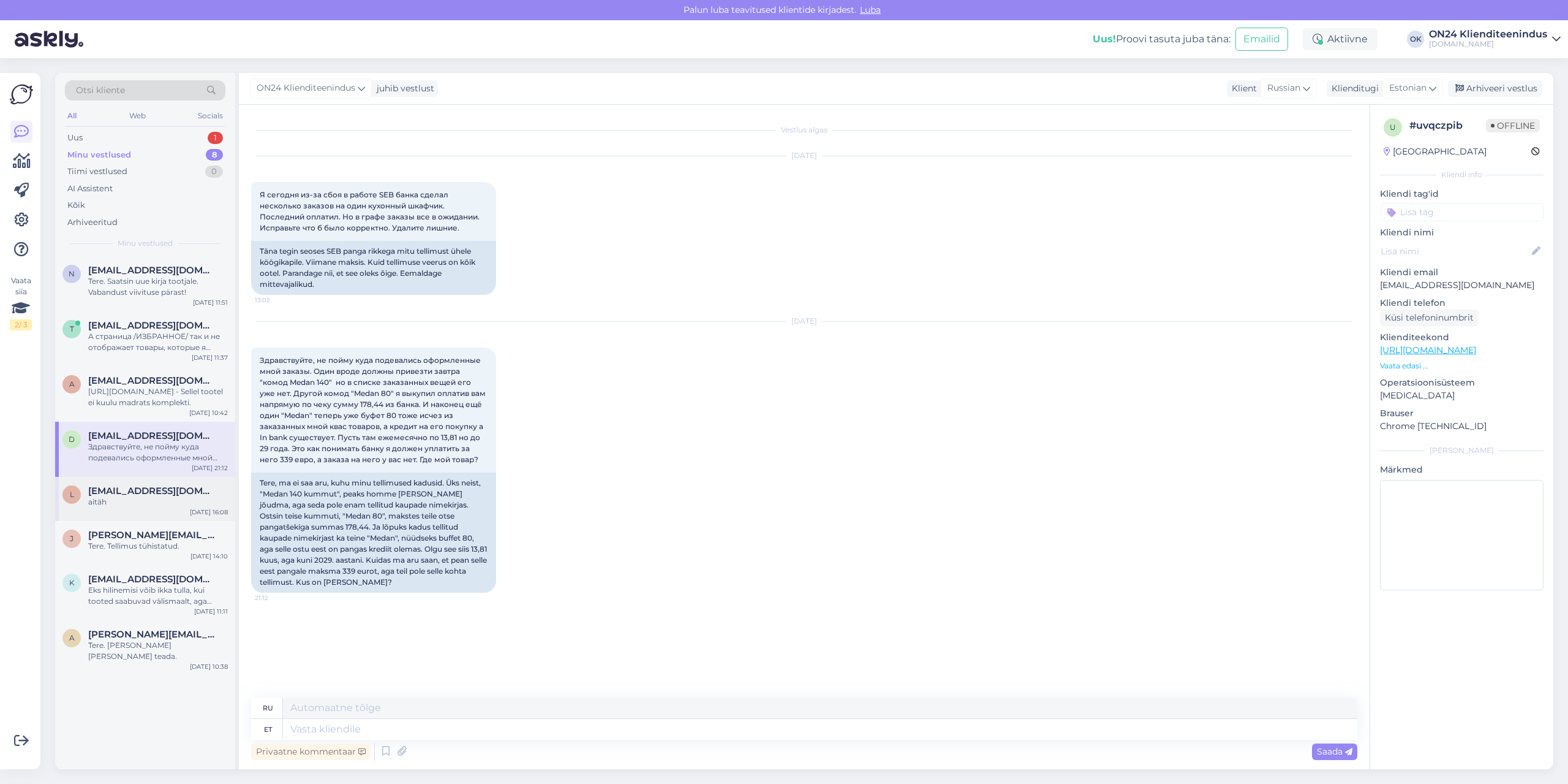
click at [139, 490] on span "[EMAIL_ADDRESS][DOMAIN_NAME]" at bounding box center [151, 490] width 127 height 11
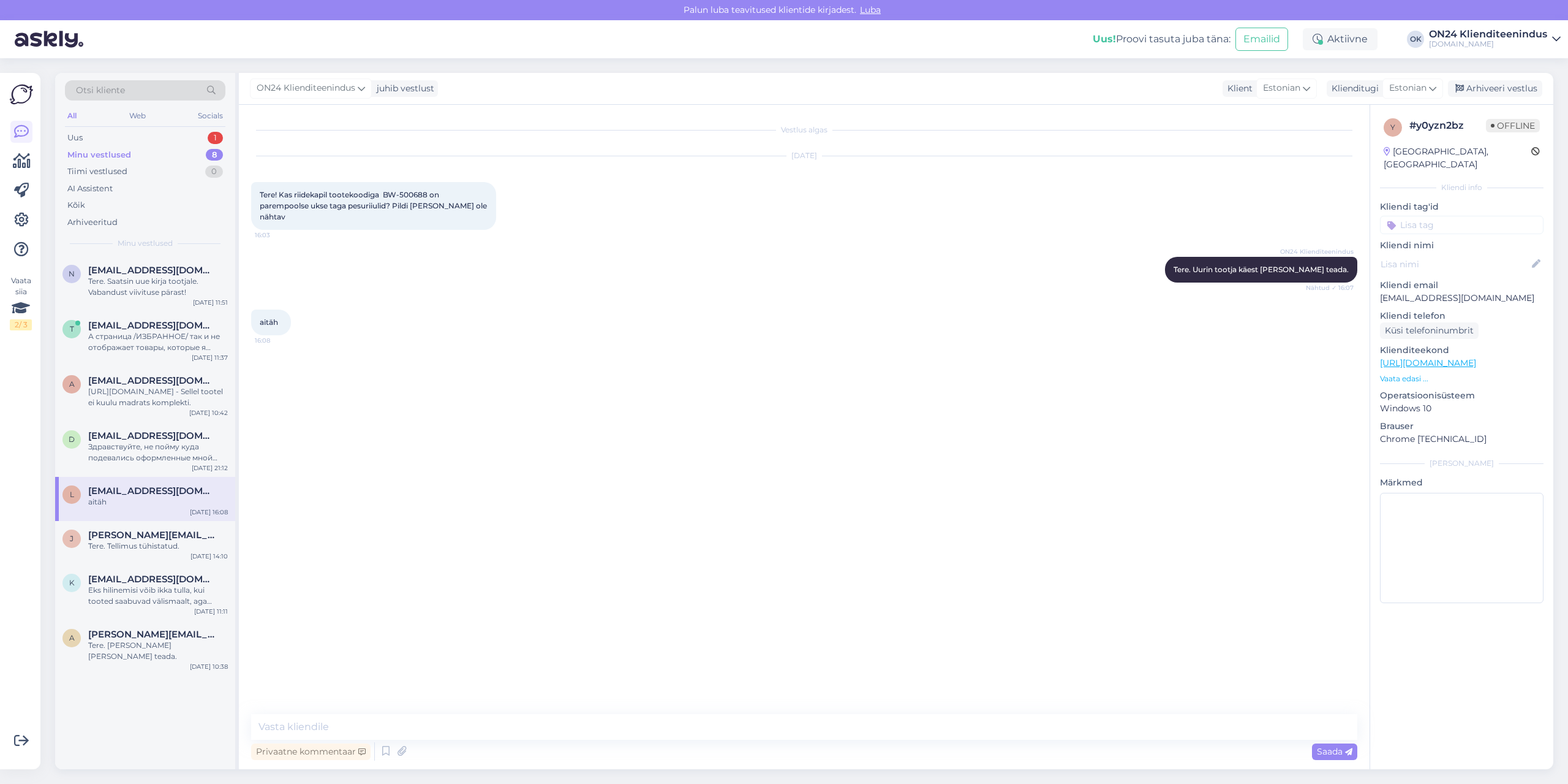
click at [420, 193] on span "Tere! Kas riidekapil tootekoodiga BW-500688 on parempoolse ukse taga pesuriiuli…" at bounding box center [374, 206] width 229 height 31
copy span "500688"
click at [421, 205] on span "Tere! Kas riidekapil tootekoodiga BW-500688 on parempoolse ukse taga pesuriiuli…" at bounding box center [374, 206] width 229 height 31
drag, startPoint x: 430, startPoint y: 192, endPoint x: 394, endPoint y: 211, distance: 40.7
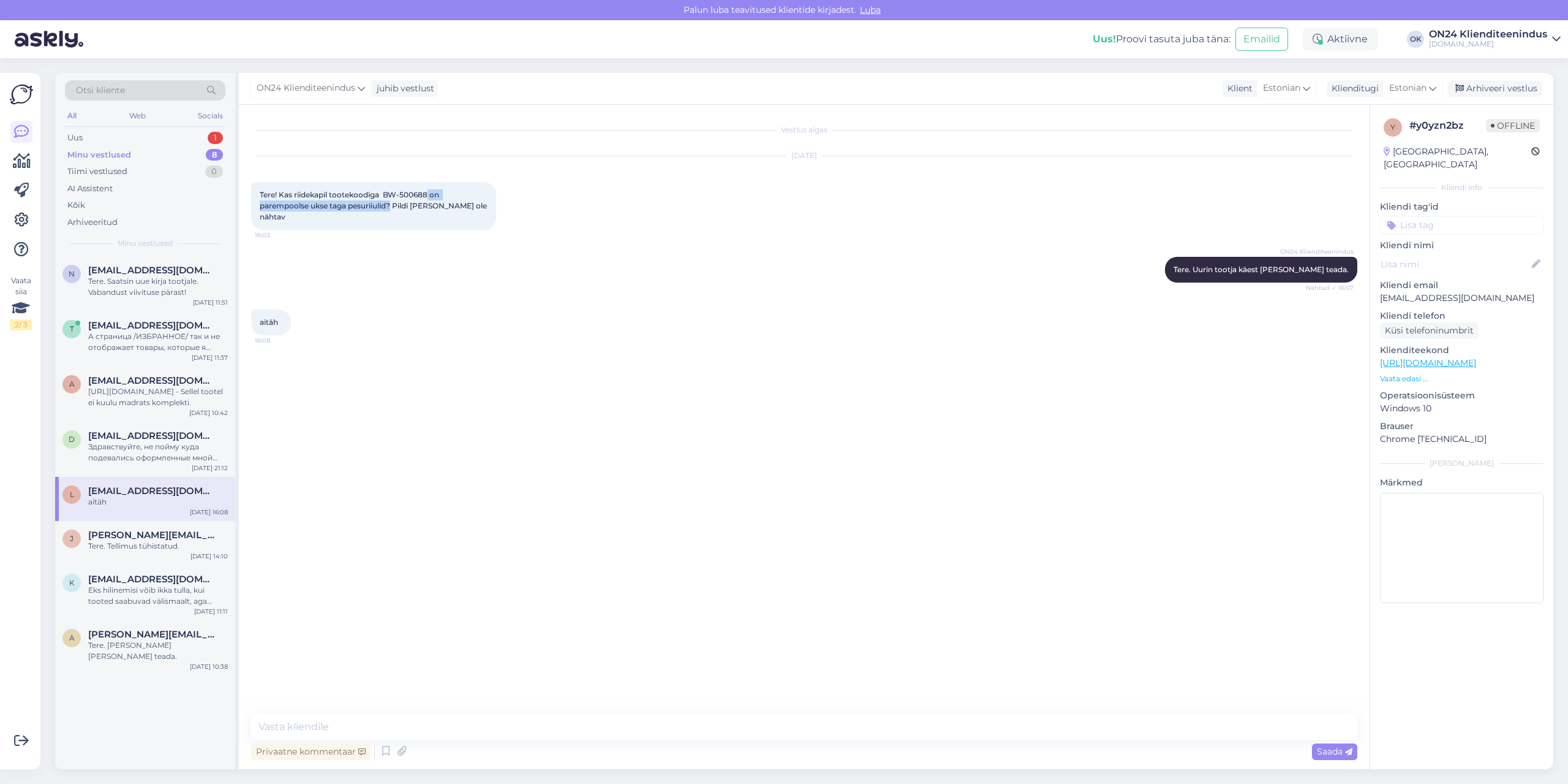
click at [394, 211] on div "Tere! Kas riidekapil tootekoodiga BW-500688 on parempoolse ukse taga pesuriiuli…" at bounding box center [373, 206] width 245 height 48
copy span "on parempoolse ukse taga pesuriiulid?"
click at [153, 535] on span "[PERSON_NAME][EMAIL_ADDRESS][DOMAIN_NAME]" at bounding box center [151, 535] width 127 height 11
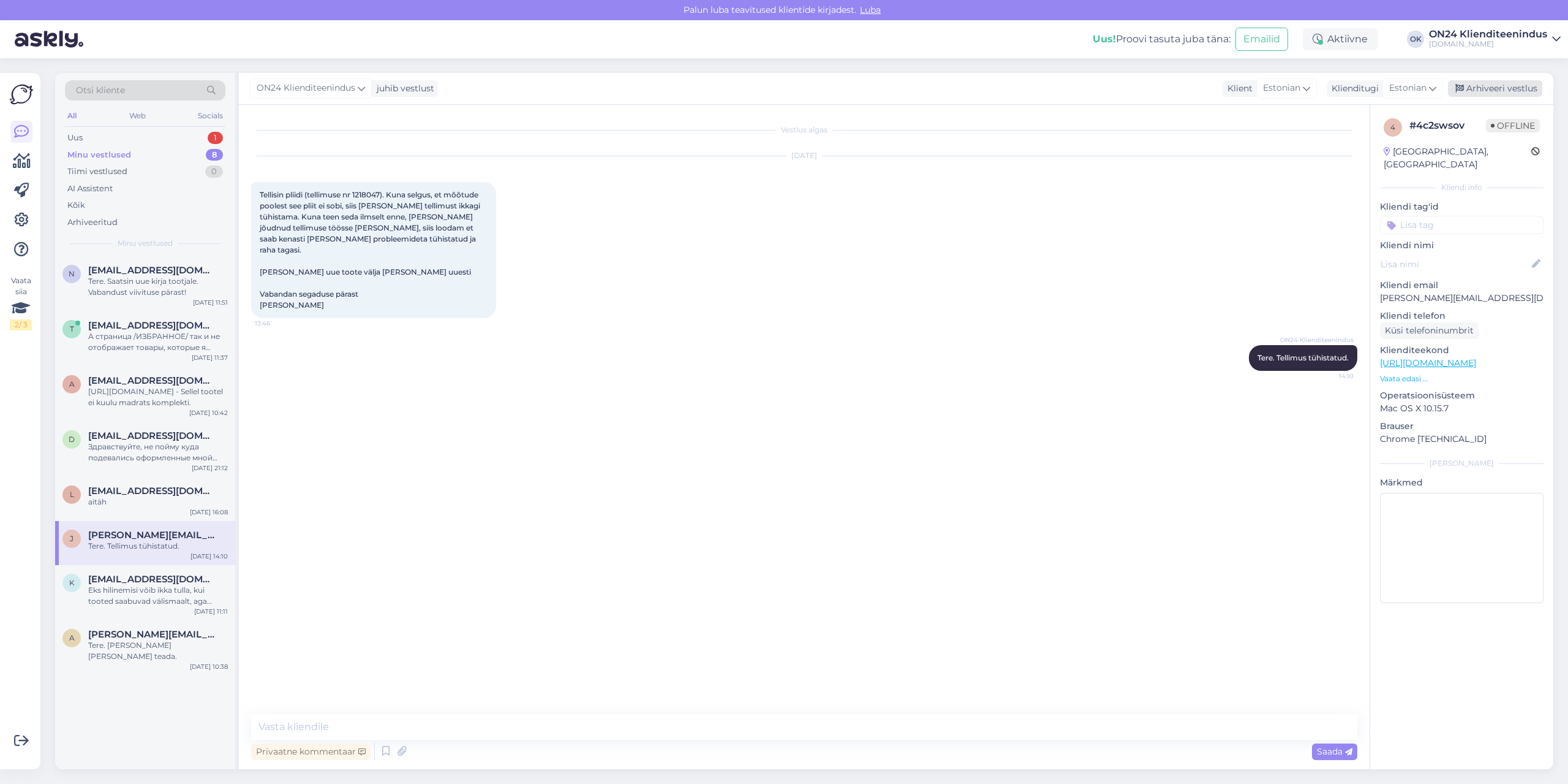
click at [1481, 87] on div "Arhiveeri vestlus" at bounding box center [1495, 89] width 95 height 16
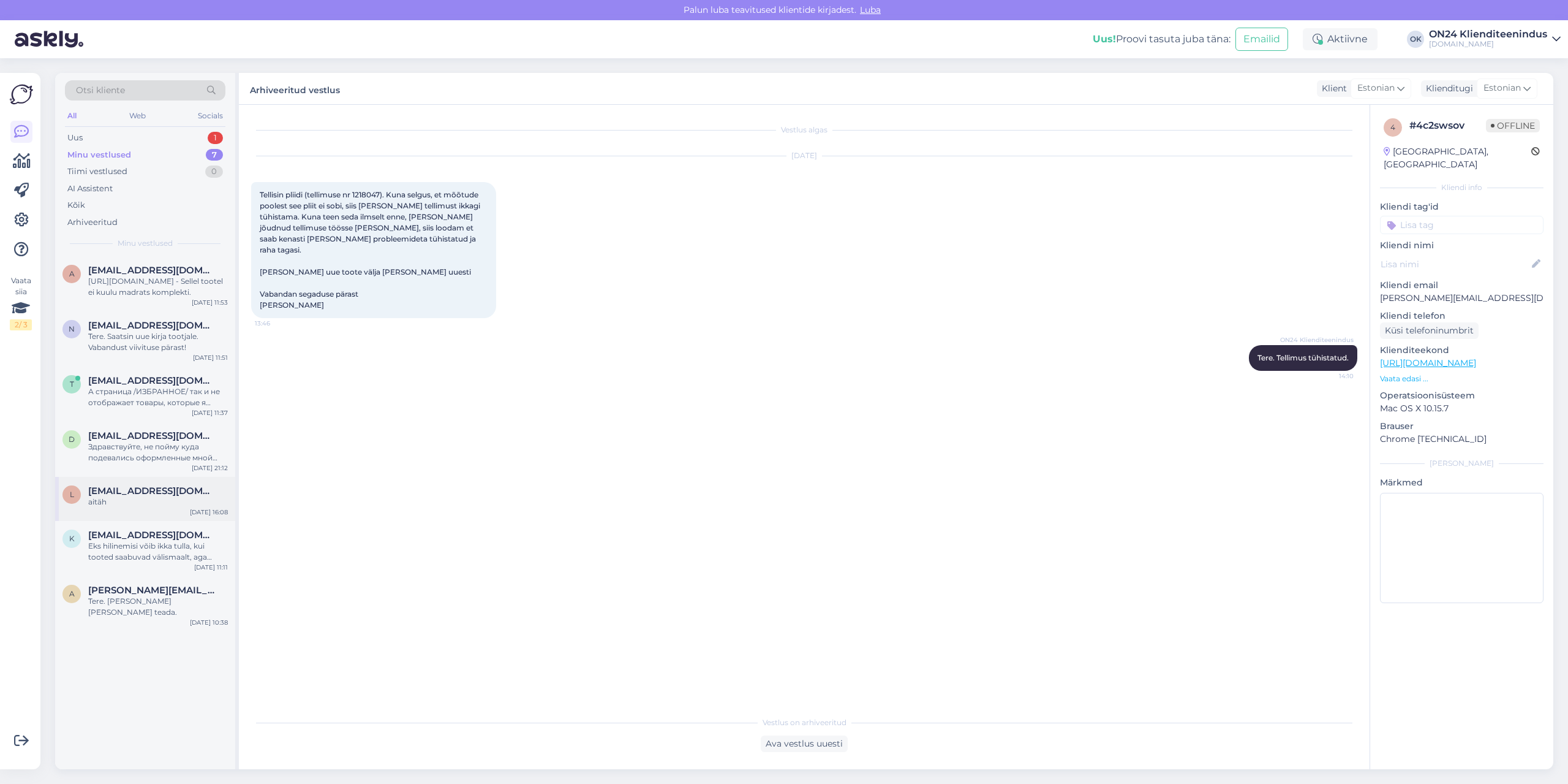
click at [166, 497] on div "aitäh" at bounding box center [158, 502] width 140 height 11
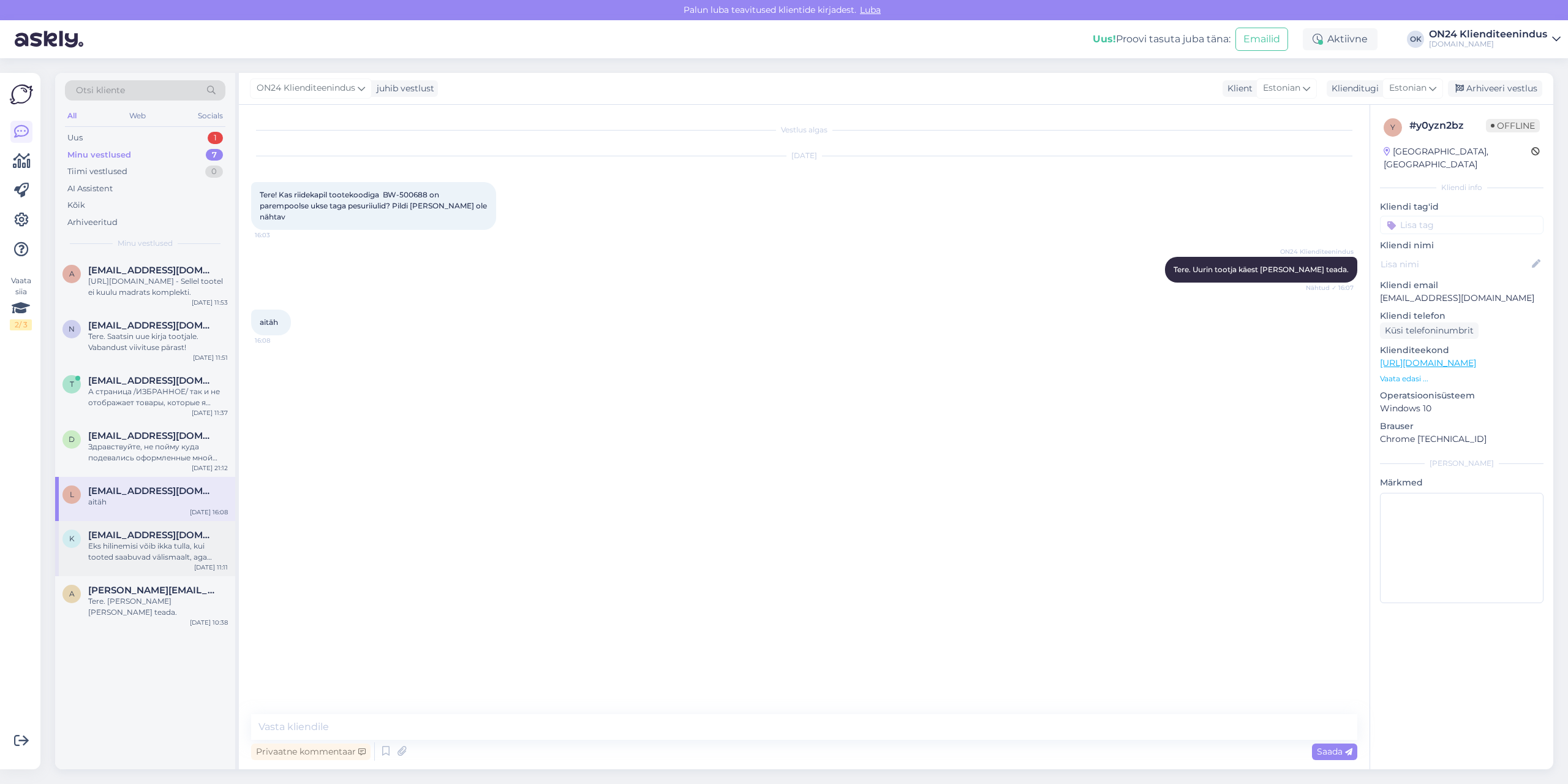
click at [169, 555] on div "Eks hilinemisi võib ikka tulla, kui tooted saabuvad välismaalt, aga üldjuhul se…" at bounding box center [158, 551] width 140 height 22
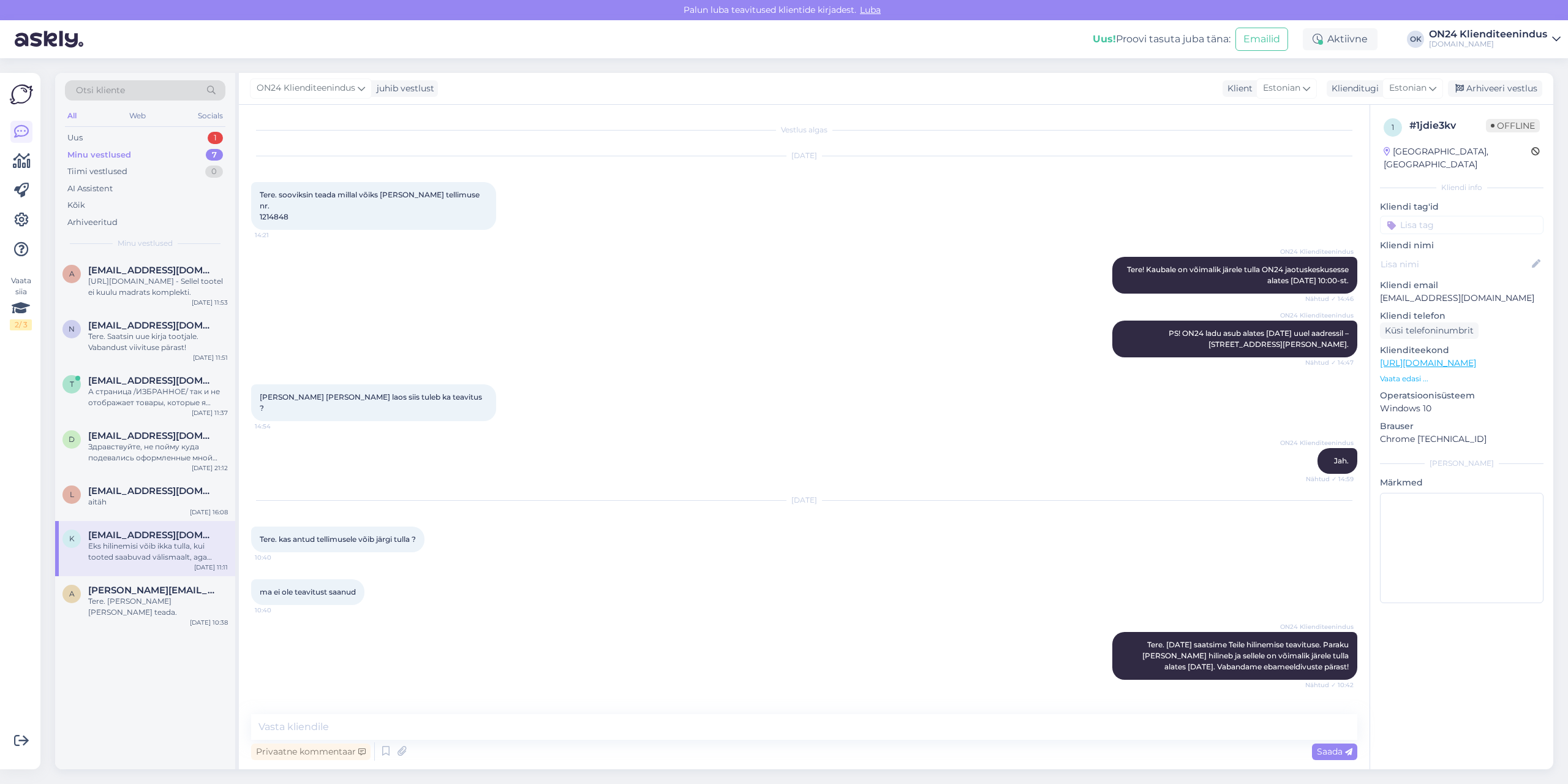
scroll to position [456, 0]
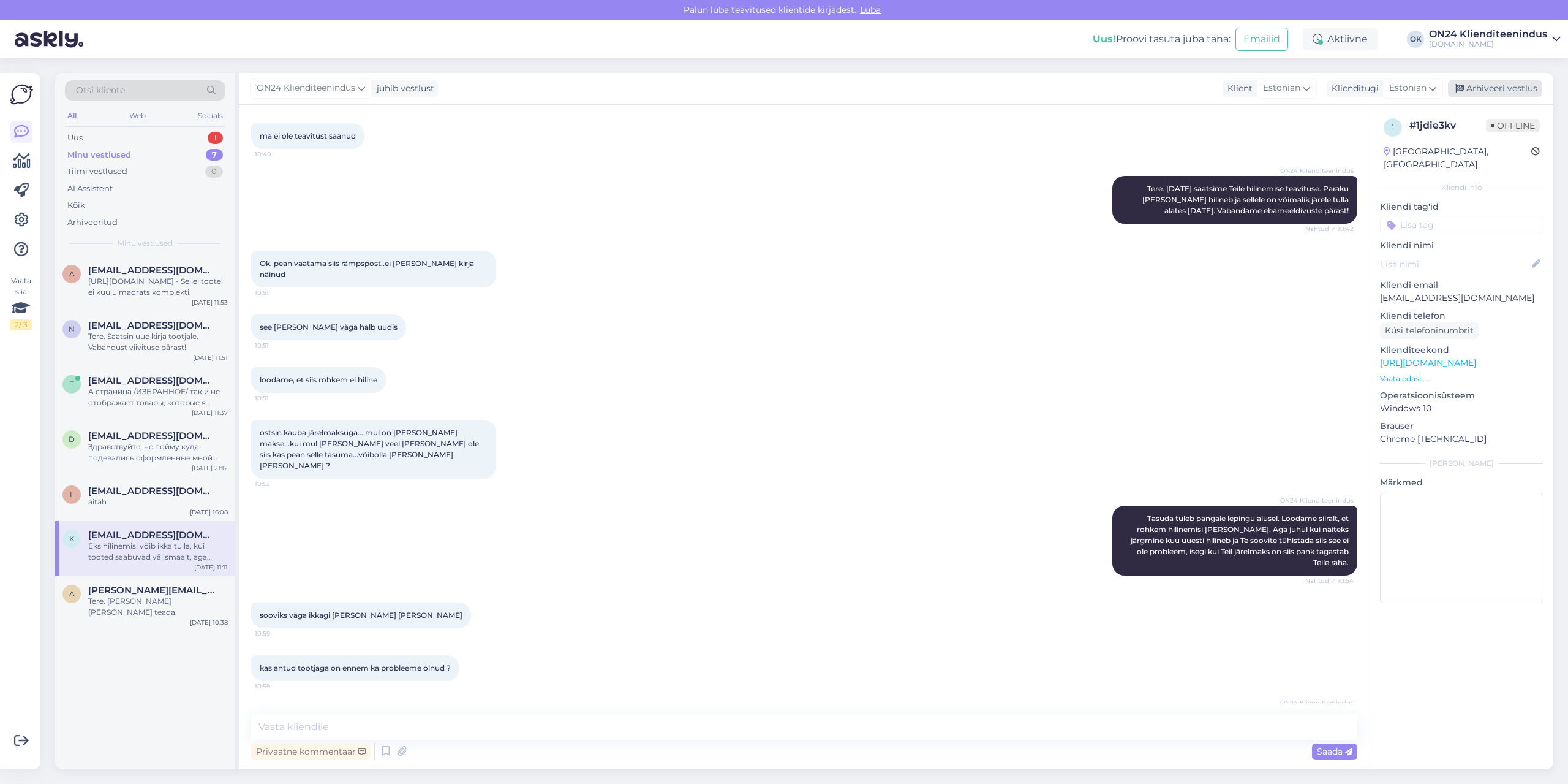
click at [1486, 87] on div "Arhiveeri vestlus" at bounding box center [1495, 89] width 95 height 16
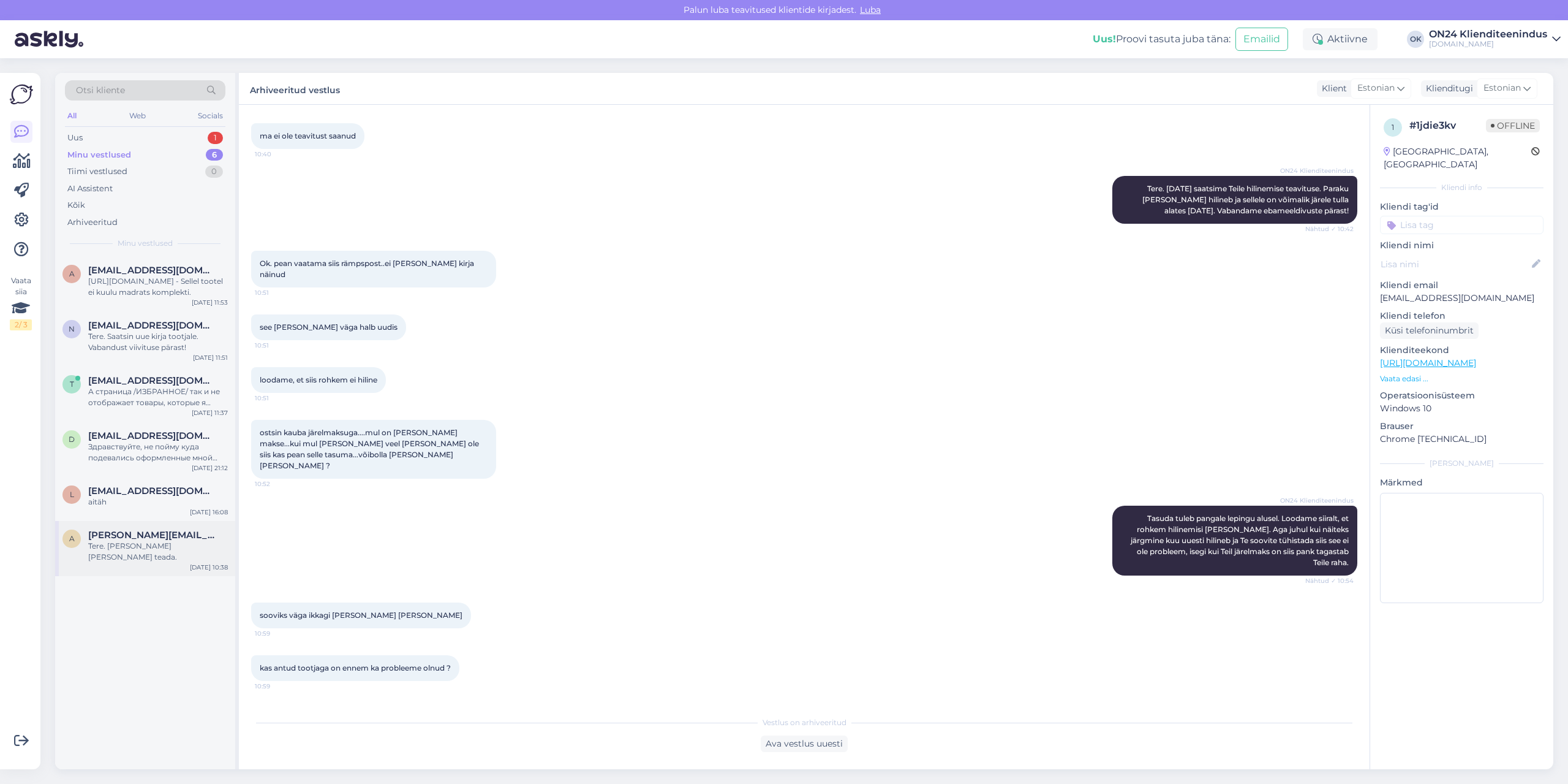
click at [139, 530] on span "[PERSON_NAME][EMAIL_ADDRESS][DOMAIN_NAME]" at bounding box center [151, 535] width 127 height 11
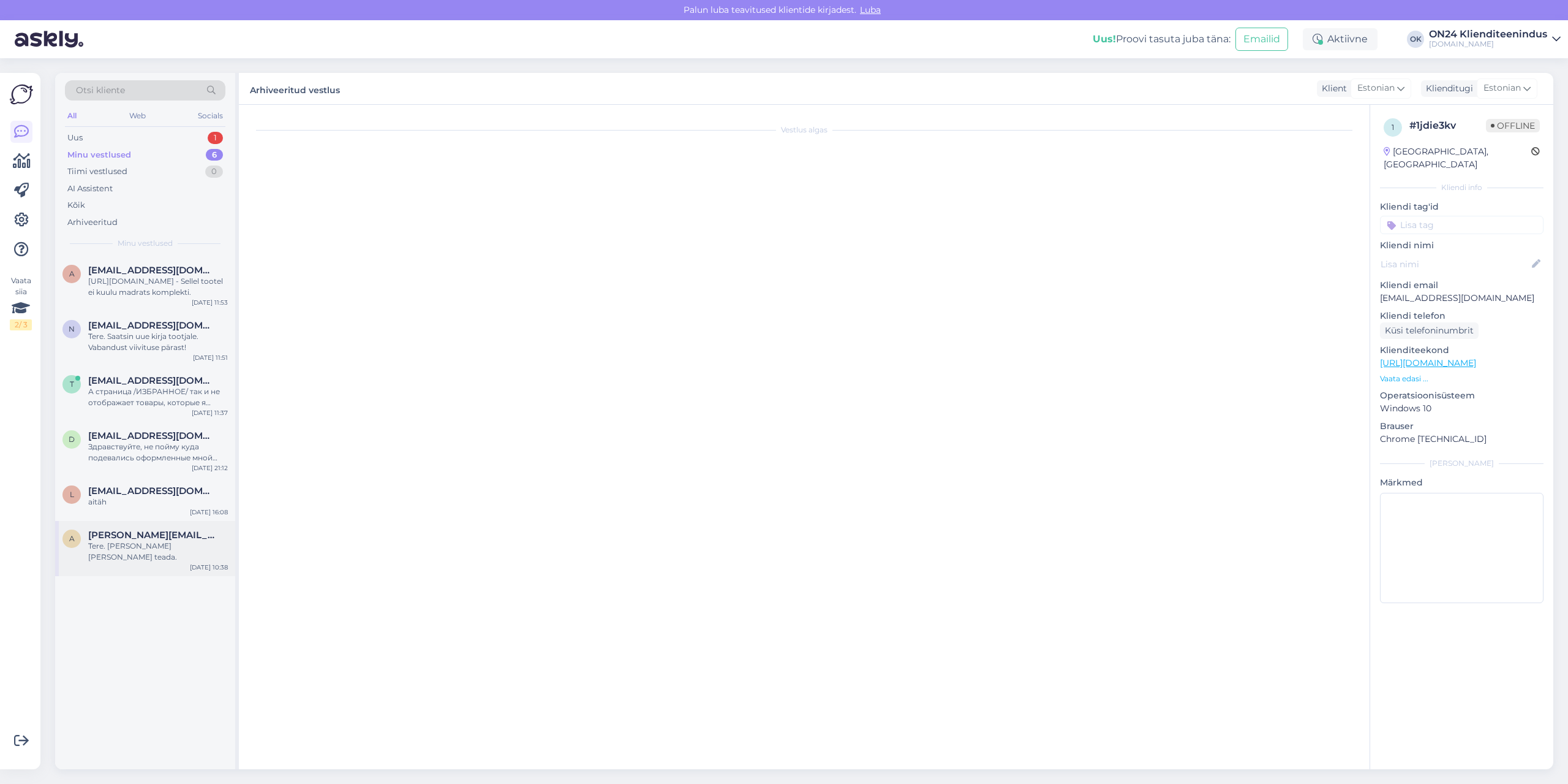
scroll to position [0, 0]
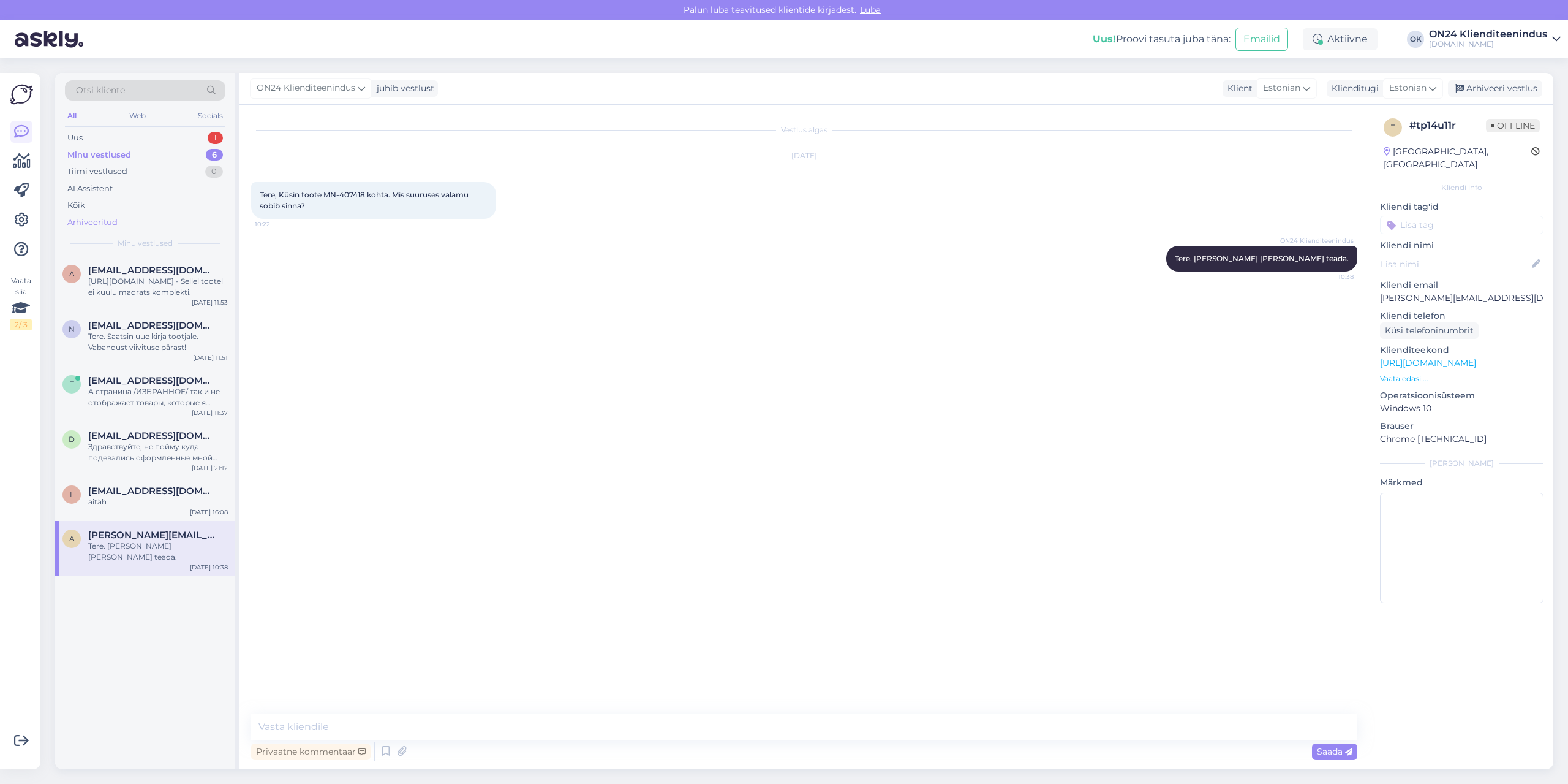
click at [102, 222] on div "Arhiveeritud" at bounding box center [93, 223] width 50 height 12
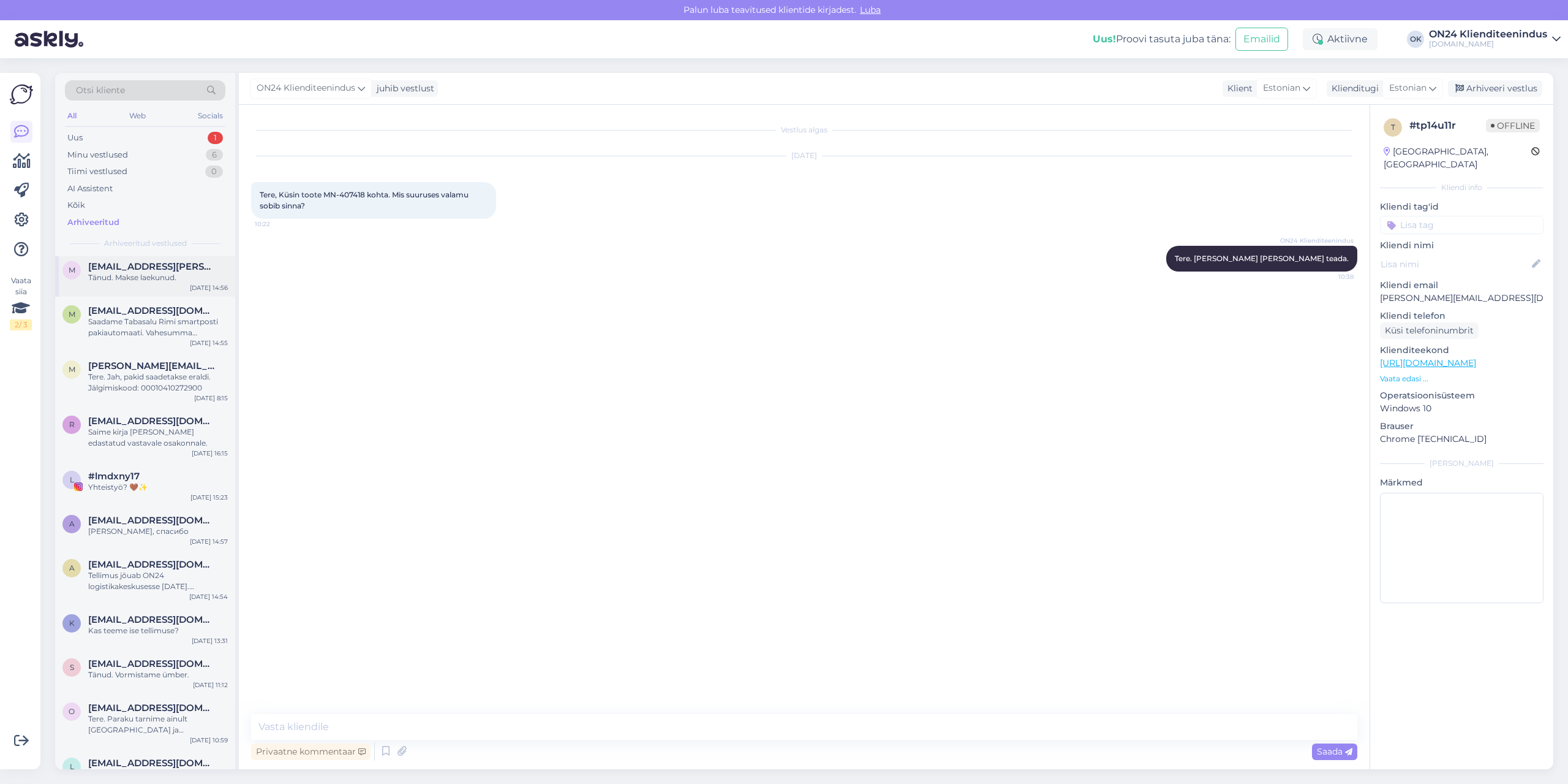
scroll to position [613, 0]
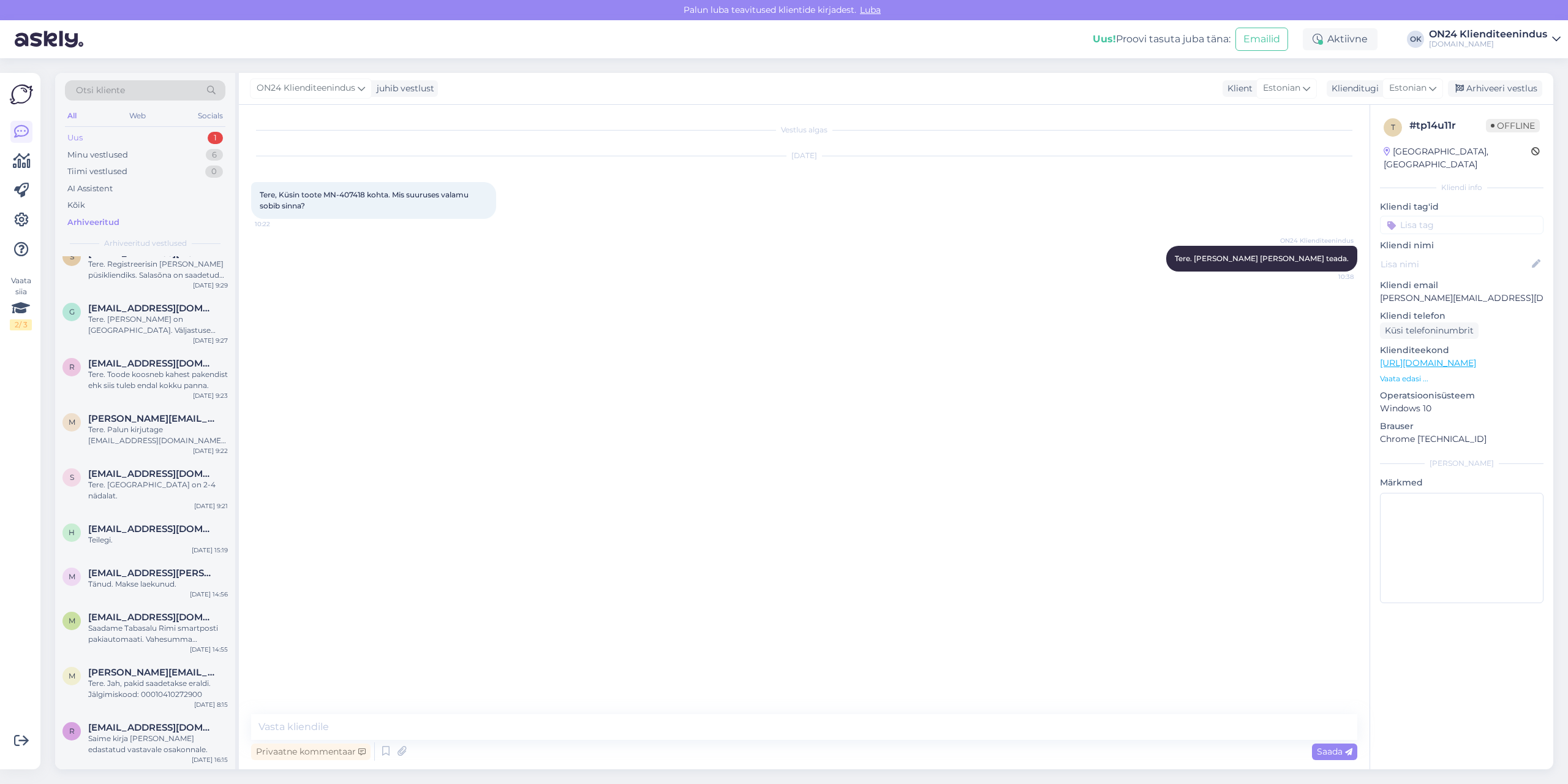
click at [101, 137] on div "Uus 1" at bounding box center [145, 137] width 160 height 17
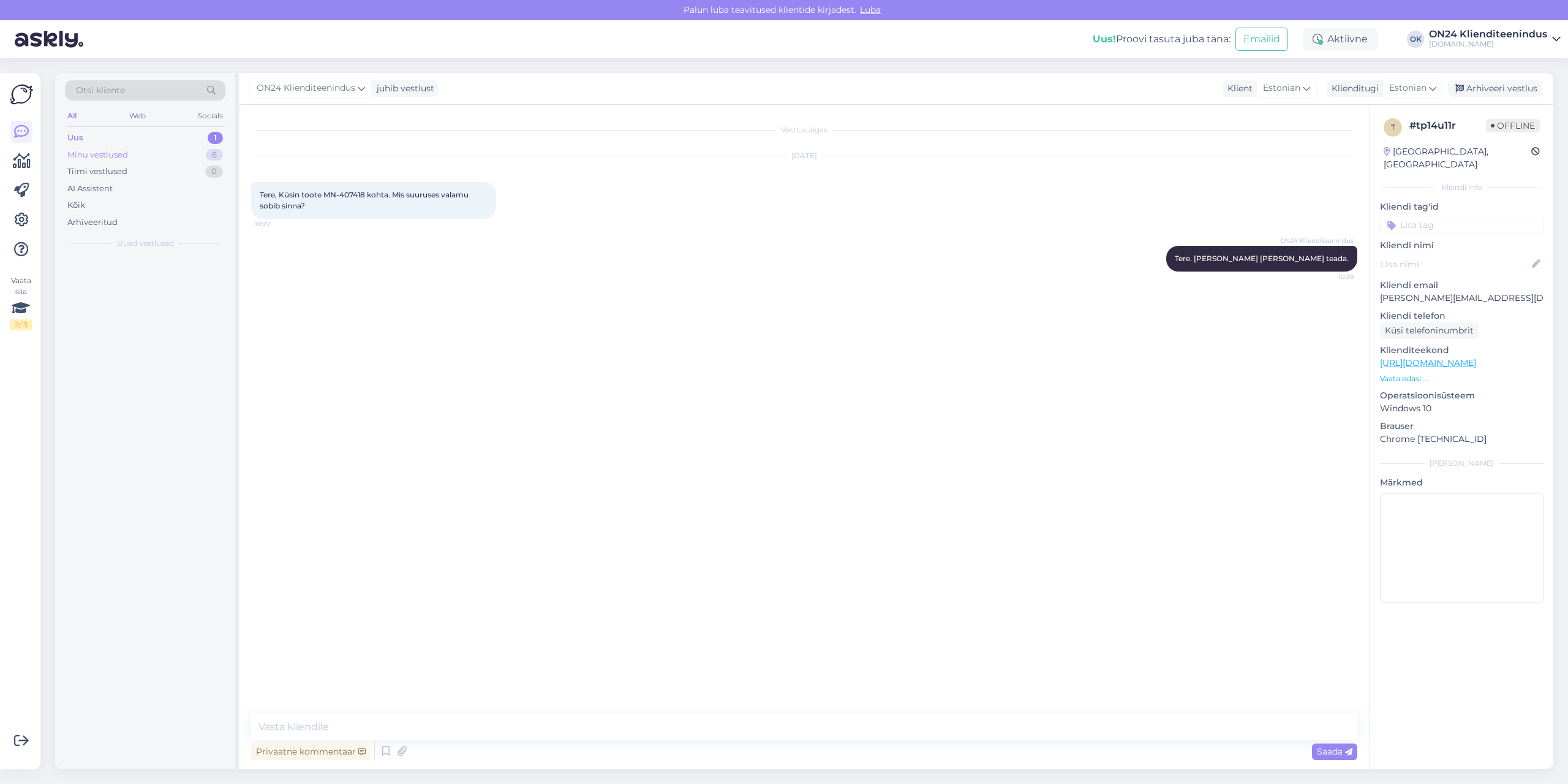
scroll to position [0, 0]
click at [101, 158] on div "Minu vestlused" at bounding box center [98, 155] width 61 height 12
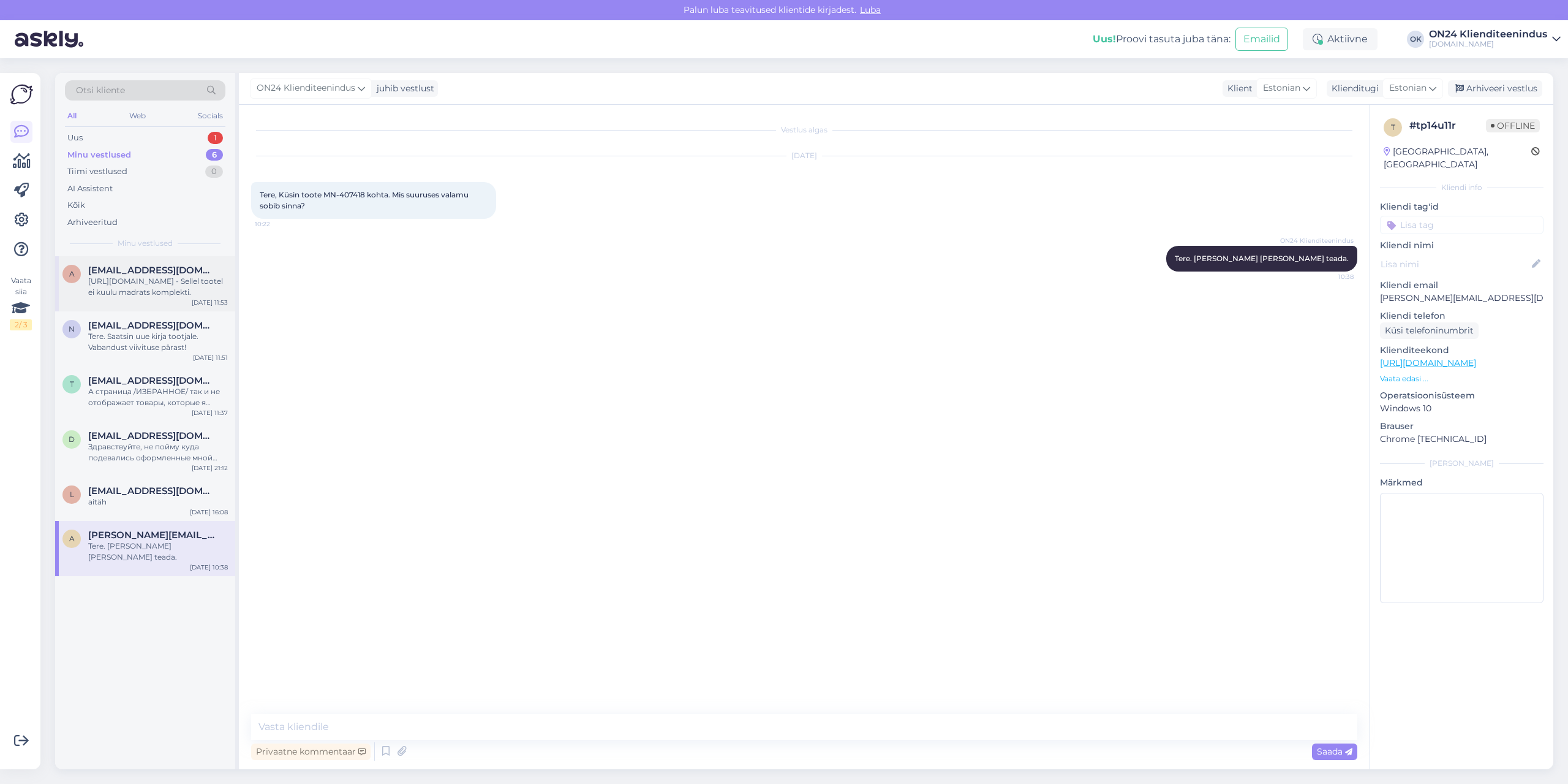
click at [122, 281] on div "[URL][DOMAIN_NAME] - Sellel tootel ei kuulu madrats komplekti." at bounding box center [158, 287] width 140 height 22
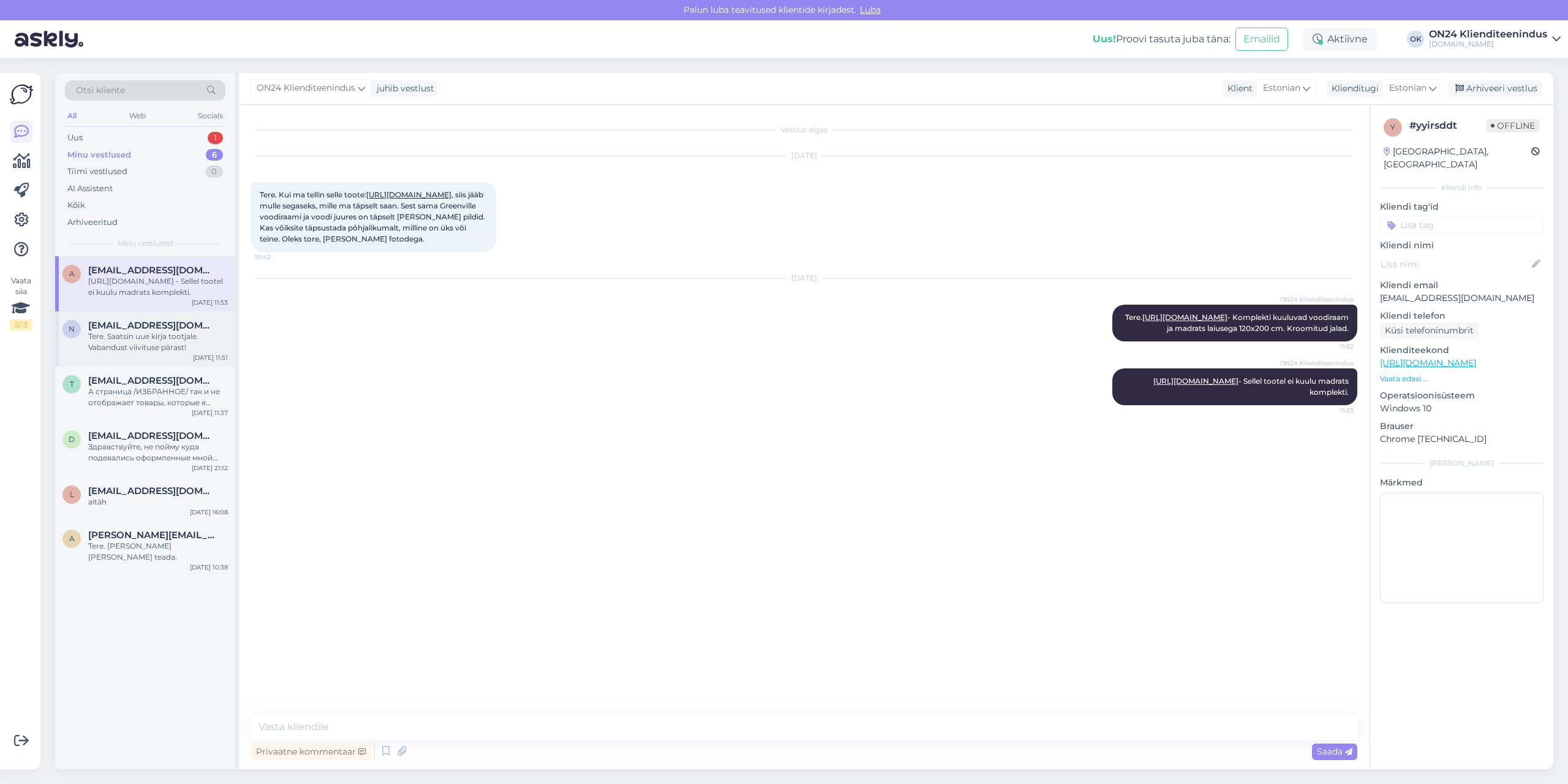
click at [149, 329] on span "[EMAIL_ADDRESS][DOMAIN_NAME]" at bounding box center [151, 325] width 127 height 11
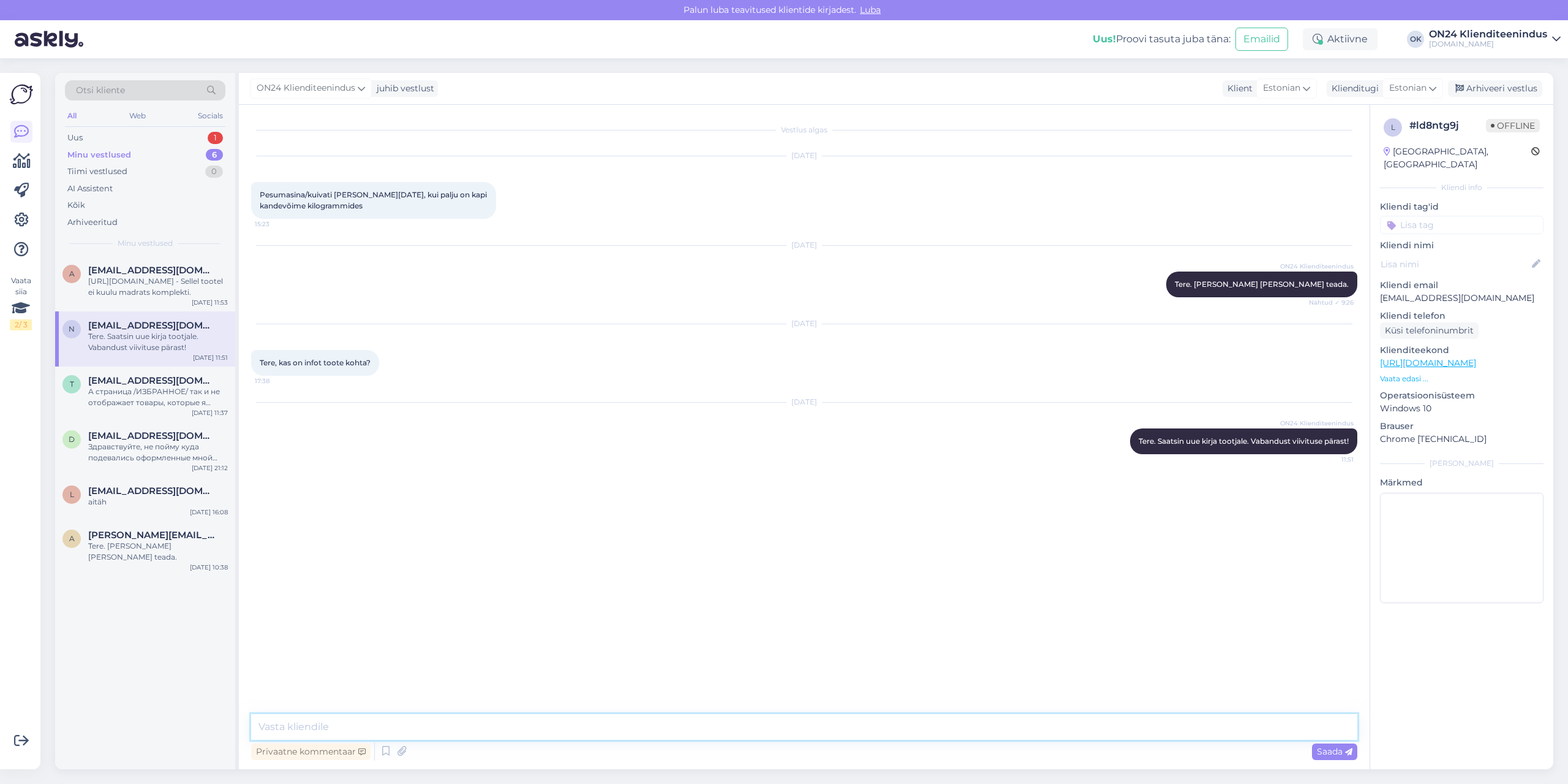
click at [485, 716] on textarea at bounding box center [804, 727] width 1106 height 26
type textarea "T"
paste textarea "Me ei tee koormusteste mööbli puhul."
type textarea "Edastan tootja vastuse: "Me ei tee koormusteste mööbli puhul.""
click at [131, 382] on span "[EMAIL_ADDRESS][DOMAIN_NAME]" at bounding box center [151, 380] width 127 height 11
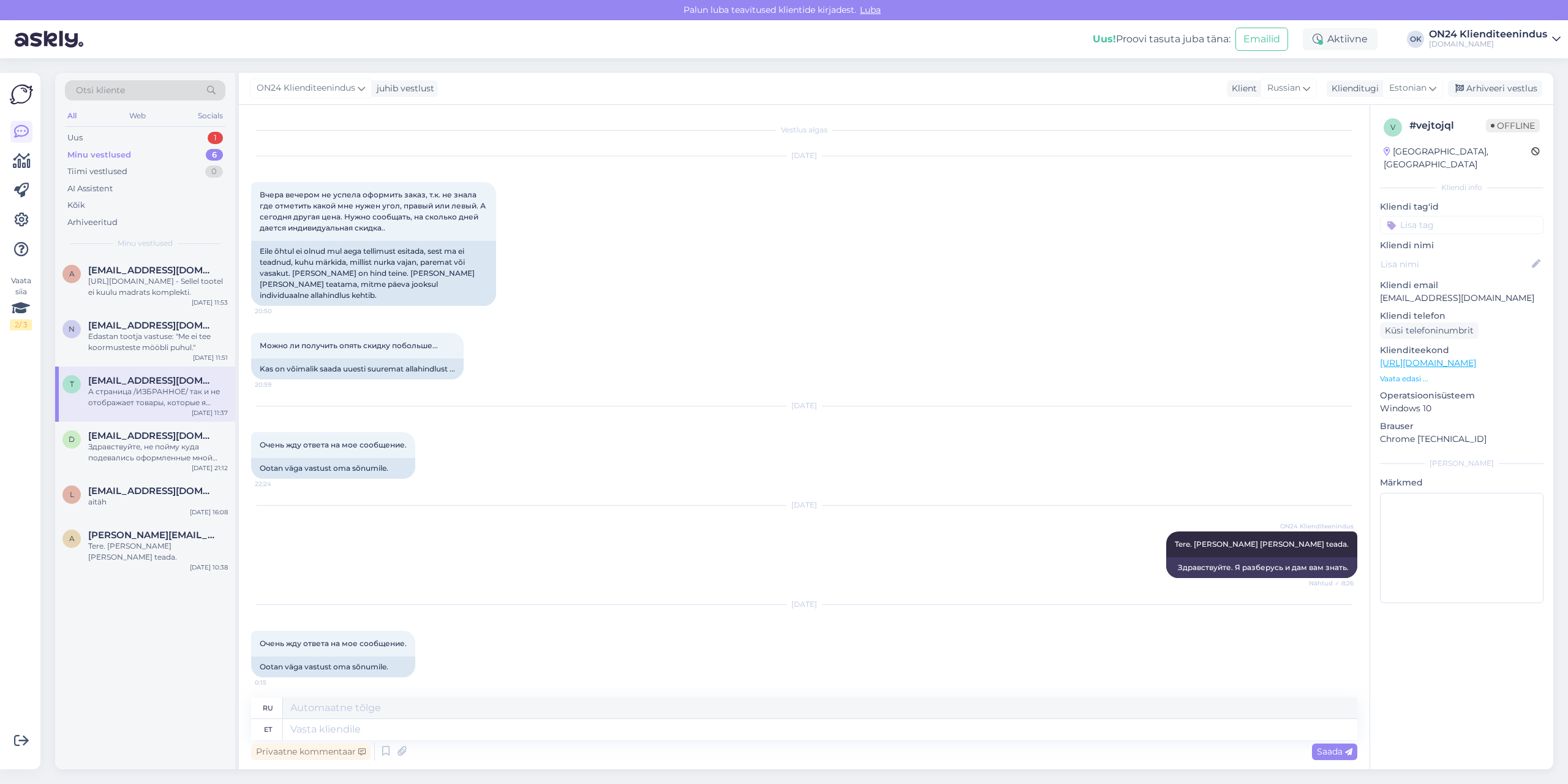
scroll to position [655, 0]
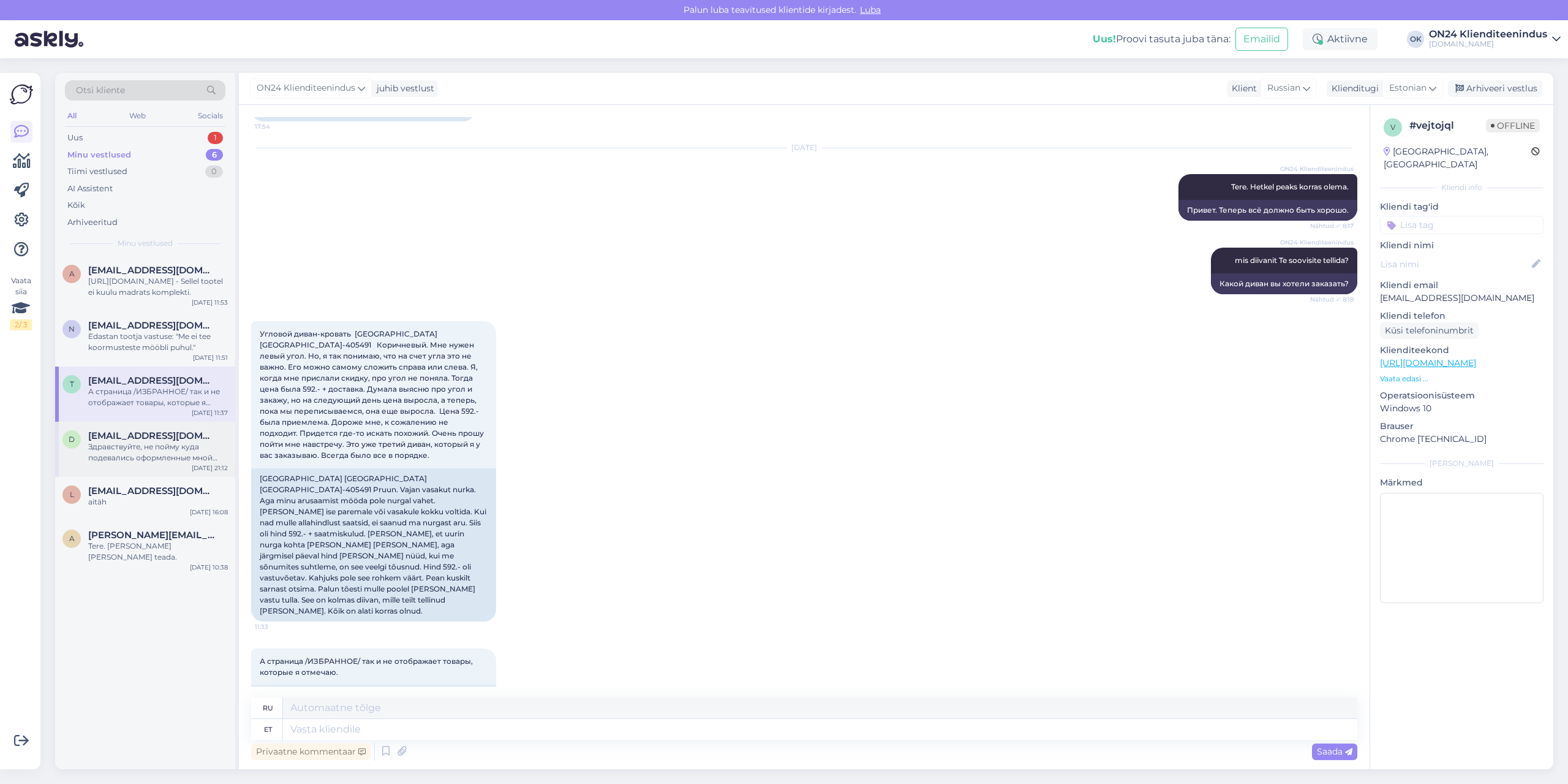
click at [137, 433] on span "[EMAIL_ADDRESS][DOMAIN_NAME]" at bounding box center [151, 436] width 127 height 11
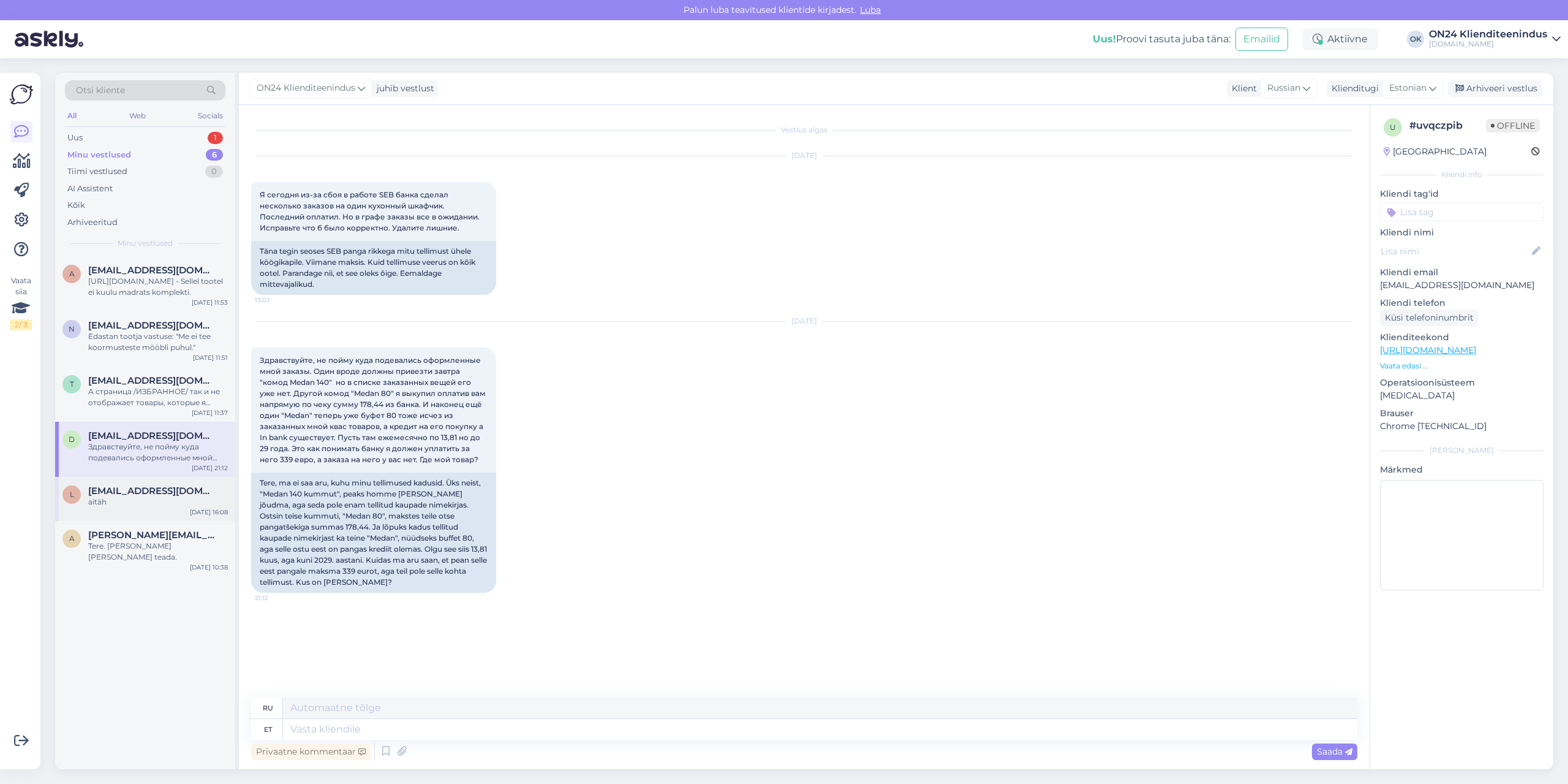
click at [145, 498] on div "aitäh" at bounding box center [158, 502] width 140 height 11
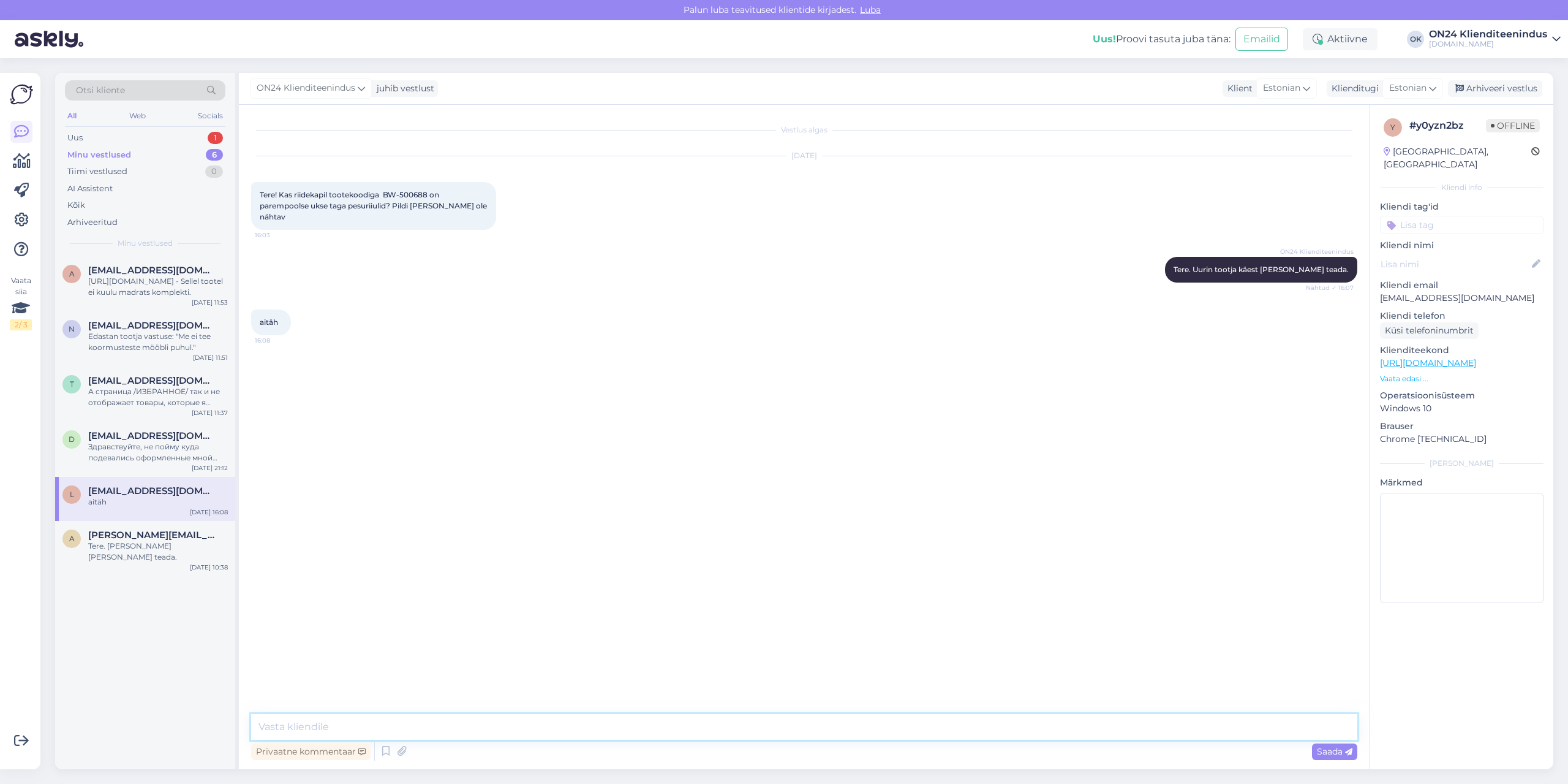
click at [446, 727] on textarea at bounding box center [804, 727] width 1106 height 26
type textarea "Tere. [PERSON_NAME] kokkupaneku juhendi."
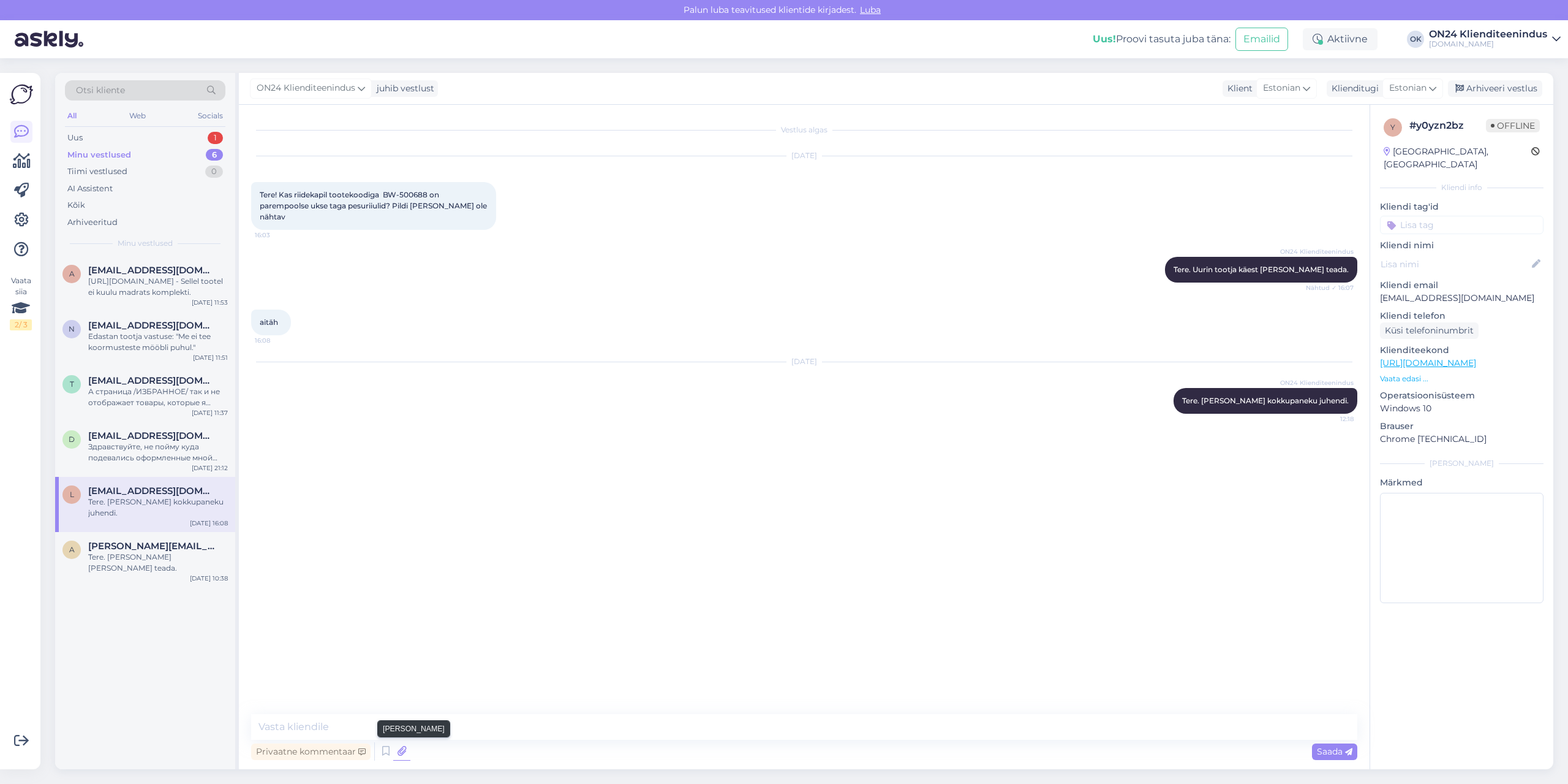
click at [398, 753] on icon at bounding box center [402, 751] width 17 height 18
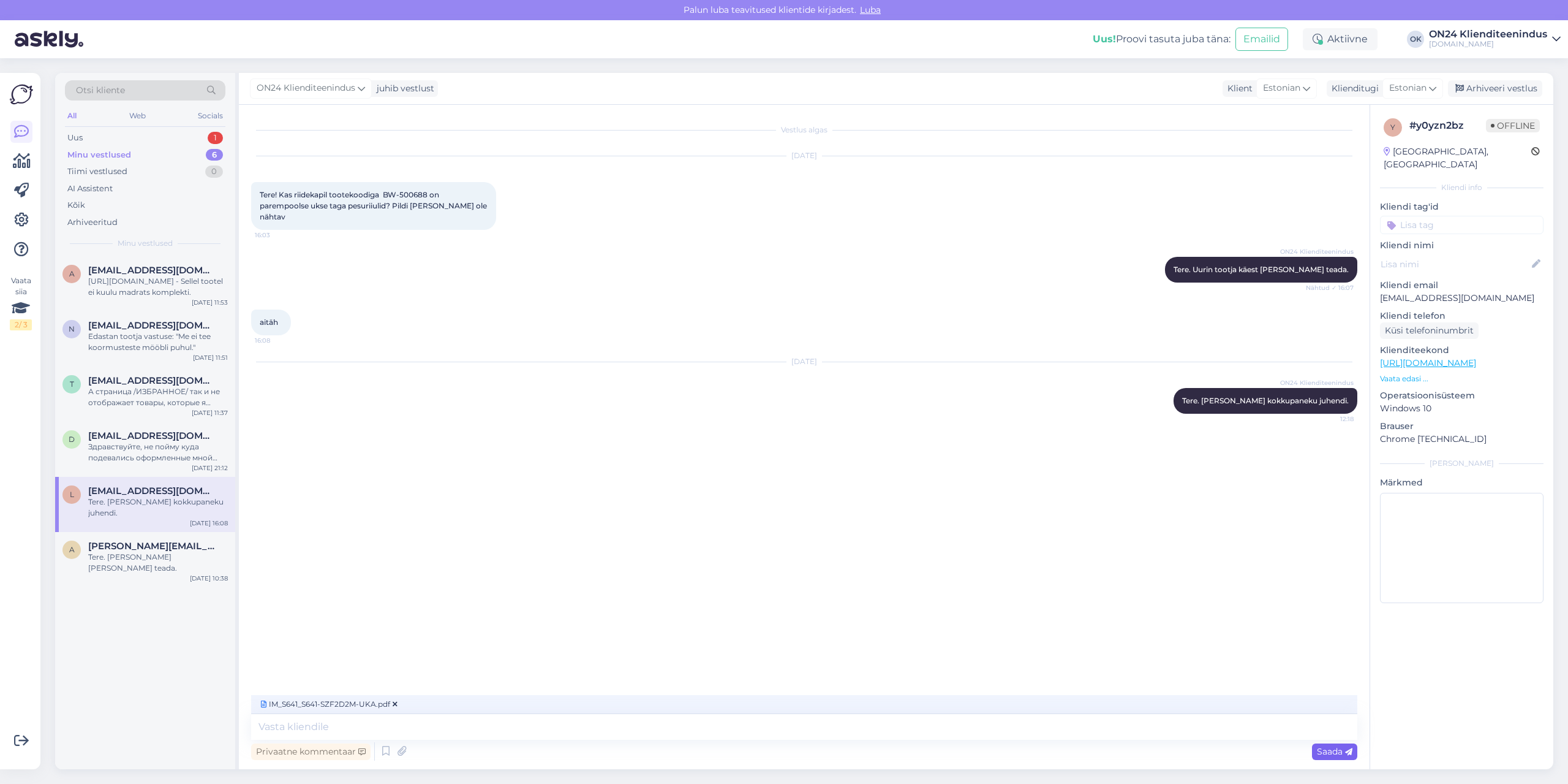
click at [1344, 753] on span "Saada" at bounding box center [1335, 751] width 36 height 11
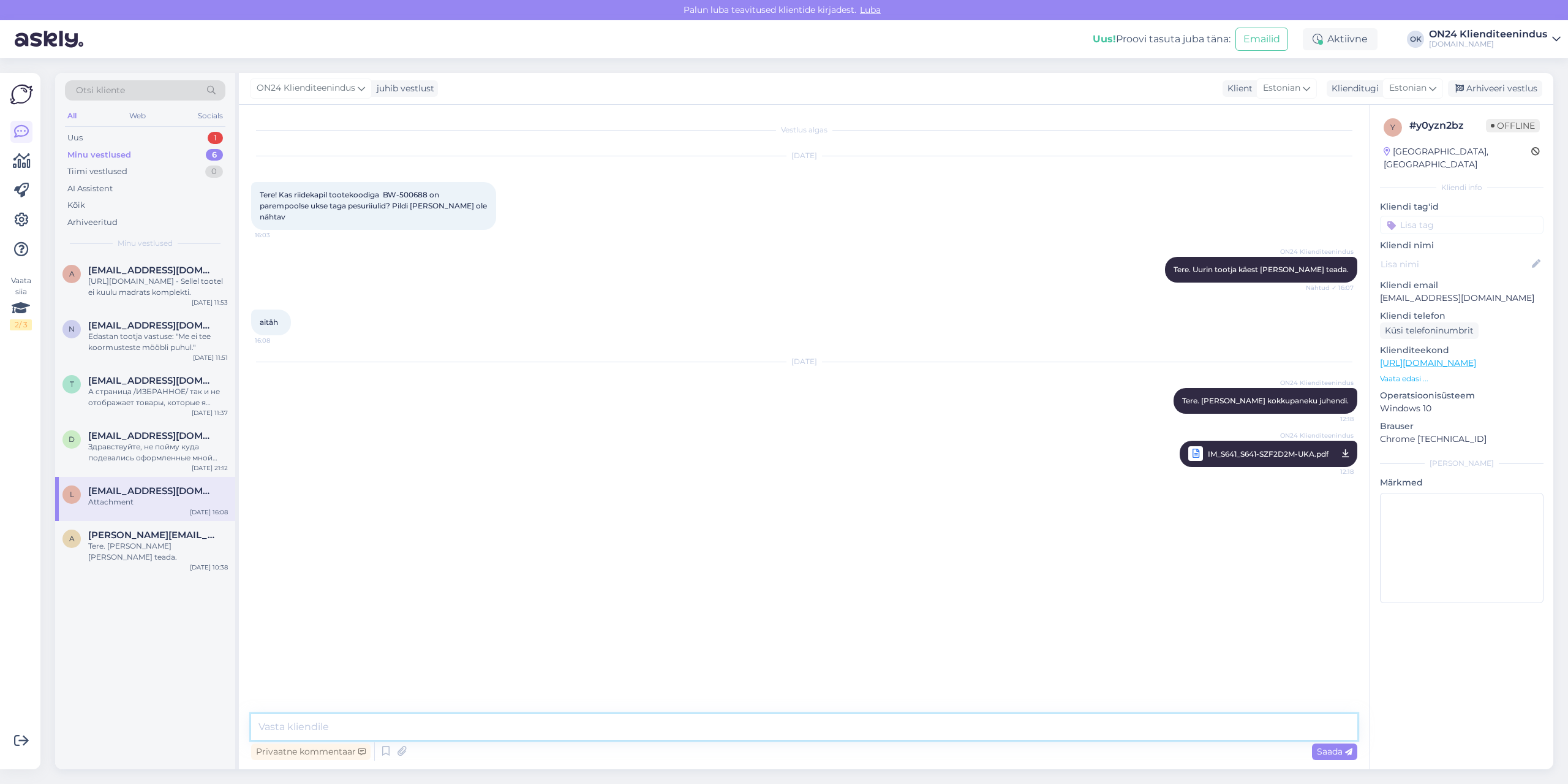
click at [907, 739] on textarea at bounding box center [804, 727] width 1106 height 26
paste textarea "500678"
paste textarea "[URL][DOMAIN_NAME]"
type textarea "Riiulid saab eraldi juurde osta [URL][DOMAIN_NAME]"
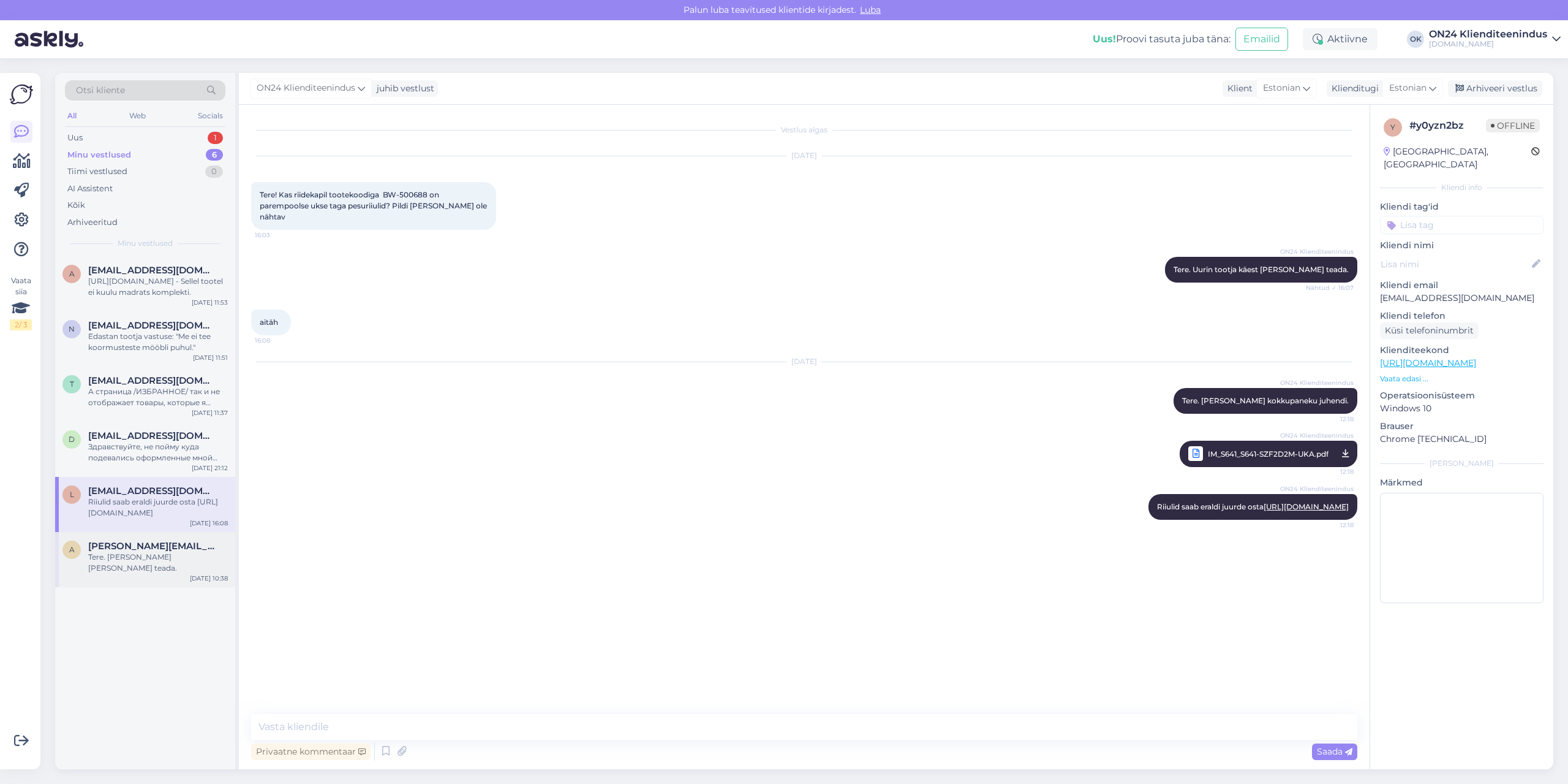
click at [158, 553] on div "Tere. [PERSON_NAME] [PERSON_NAME] teada." at bounding box center [158, 562] width 140 height 22
